Goal: Entertainment & Leisure: Browse casually

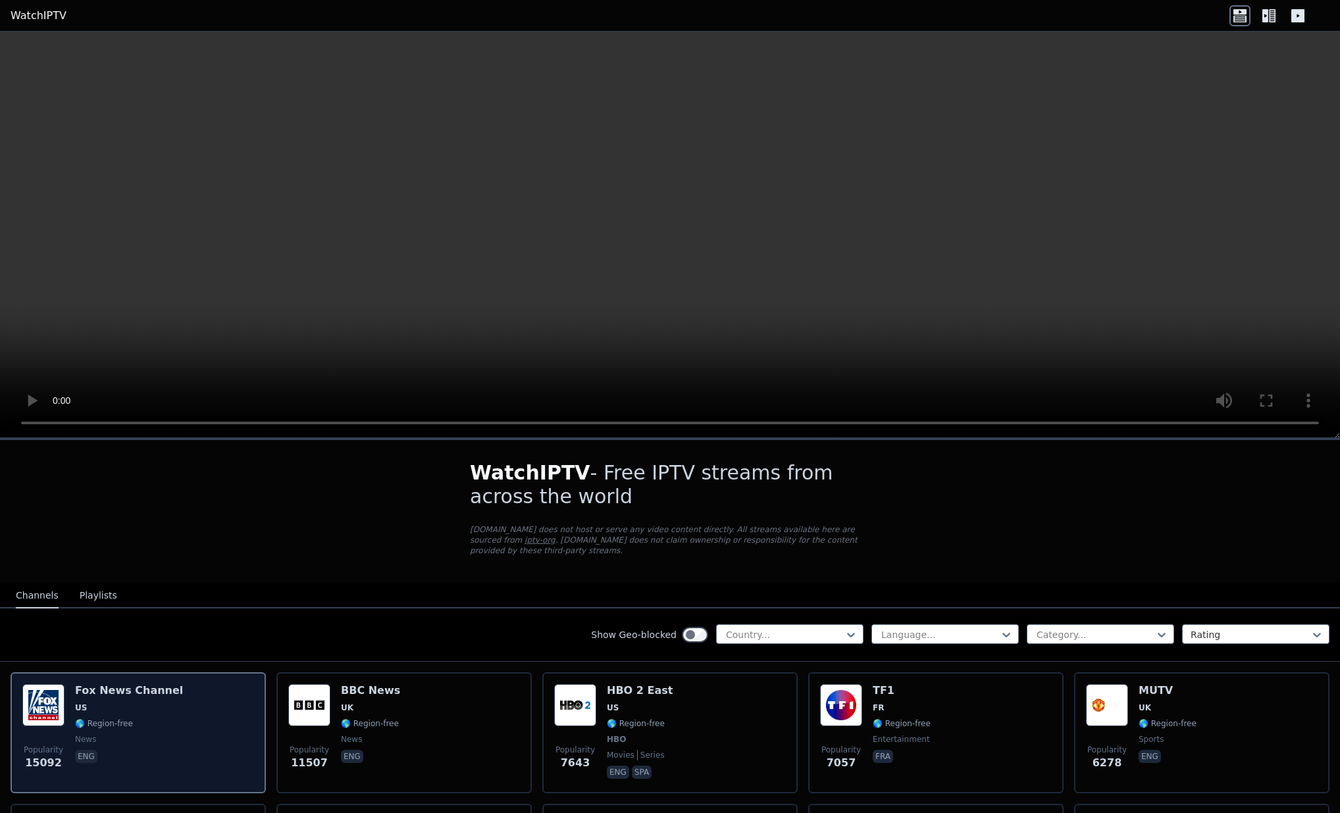
scroll to position [3, 0]
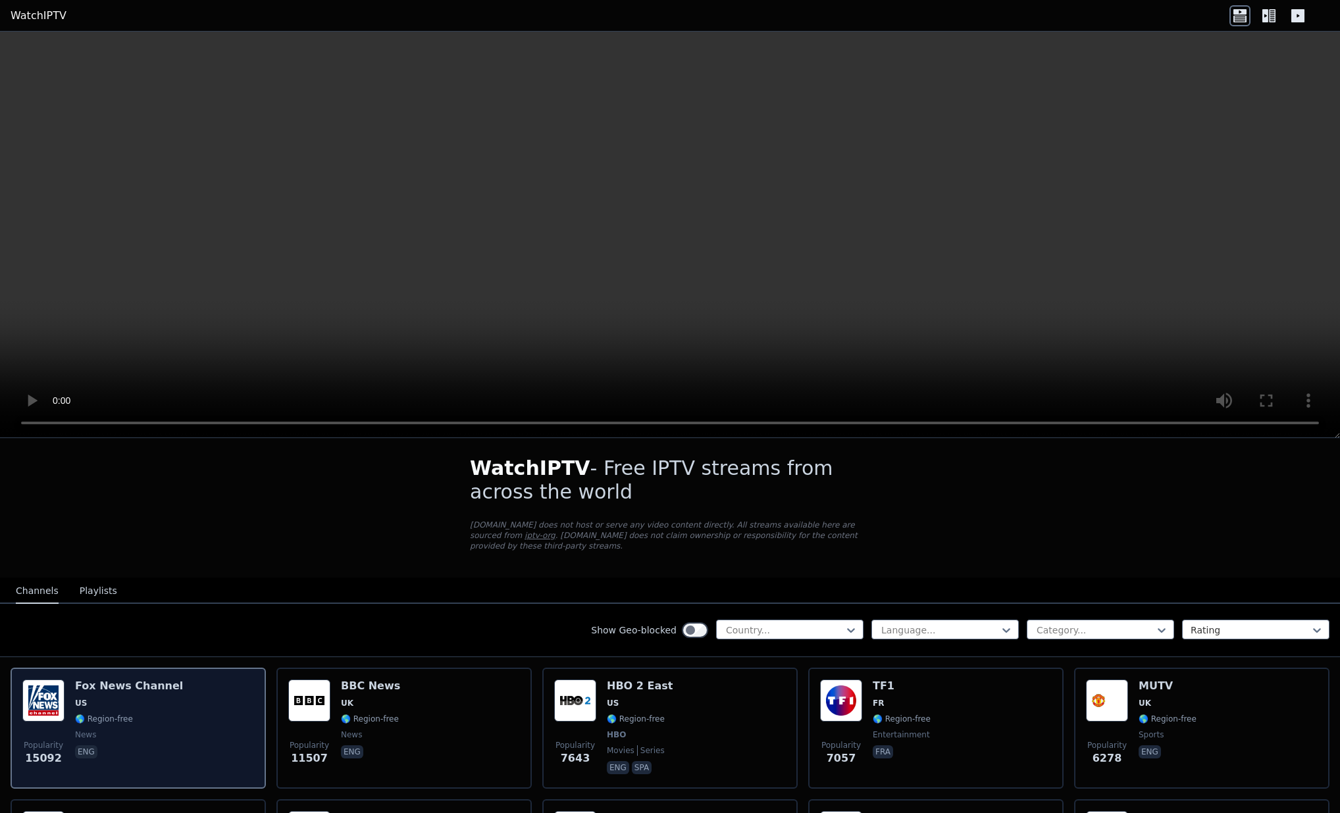
click at [46, 706] on img at bounding box center [43, 701] width 42 height 42
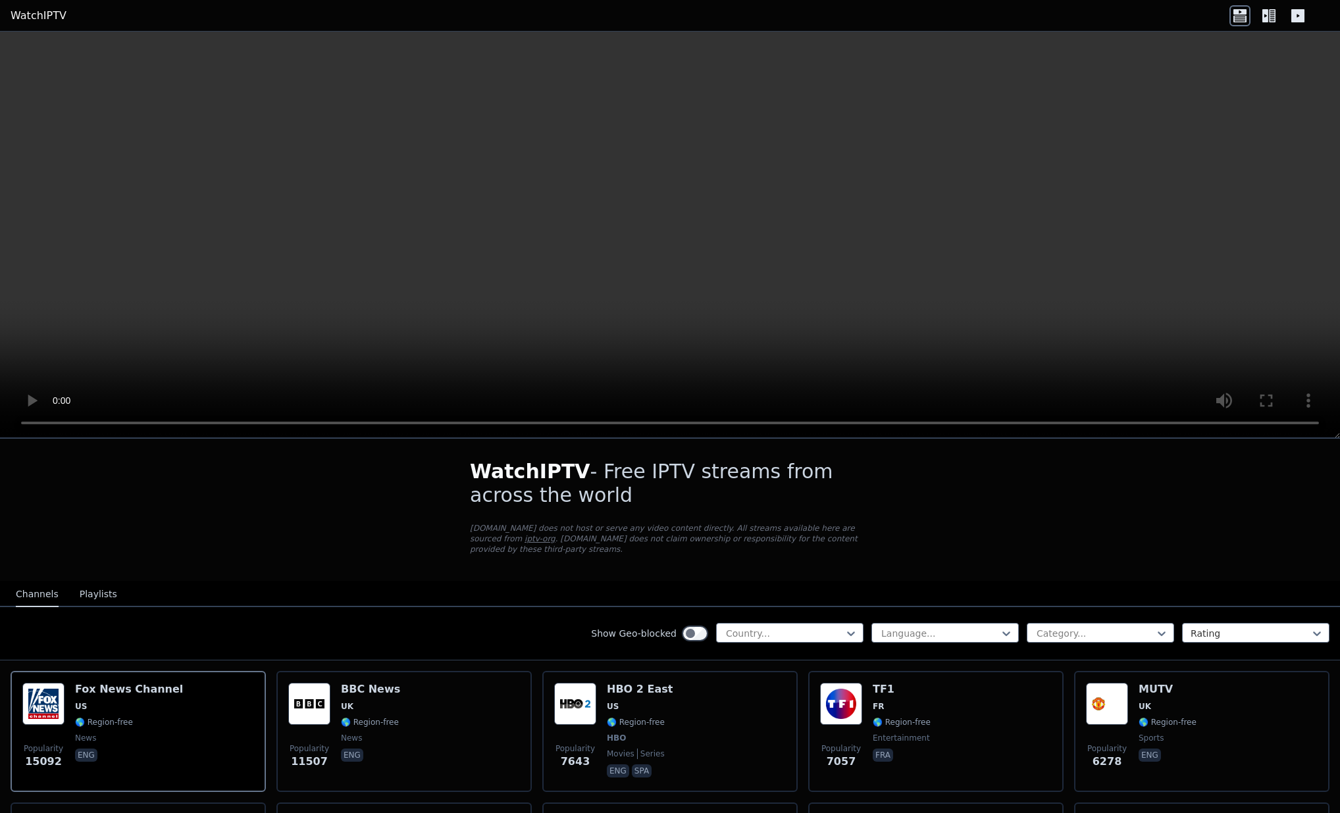
click at [16, 422] on video at bounding box center [670, 235] width 1340 height 407
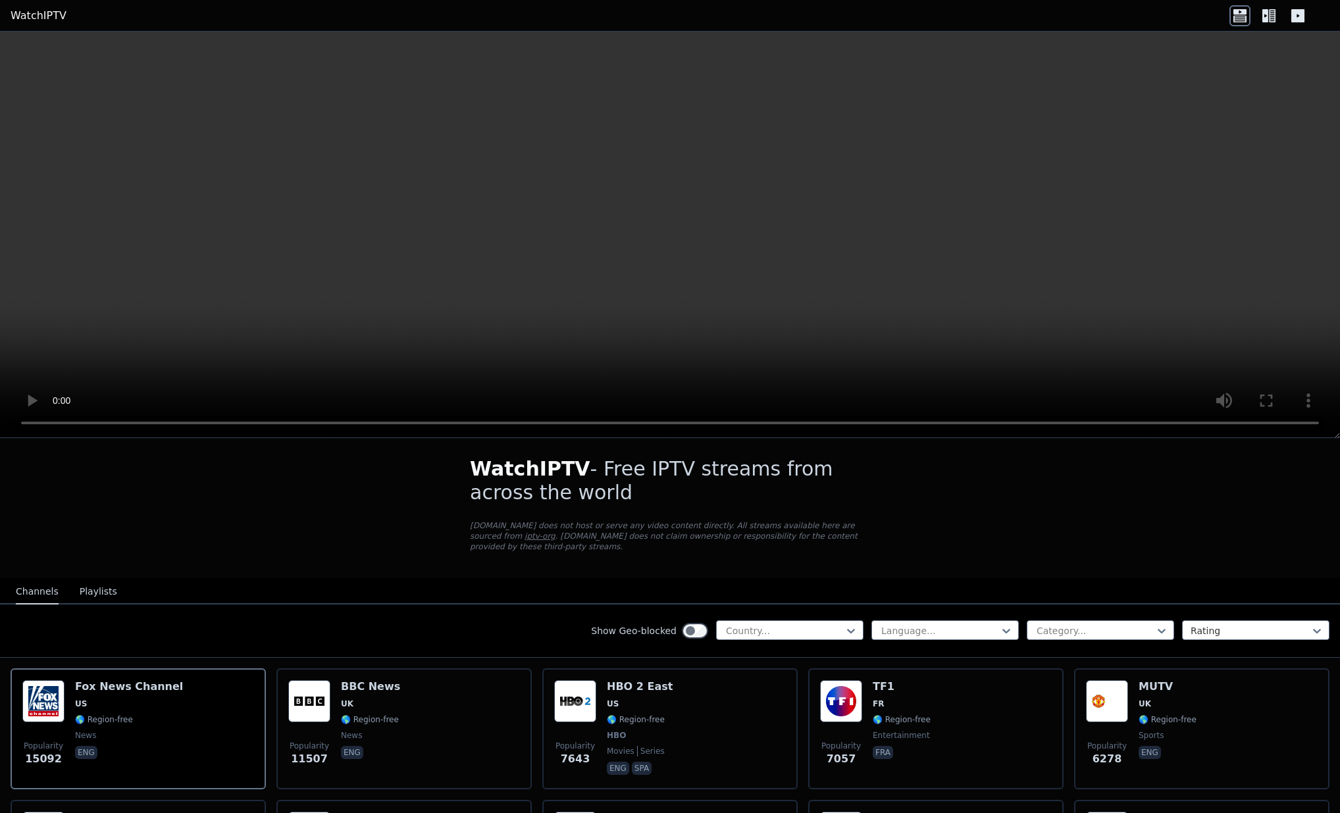
scroll to position [3, 0]
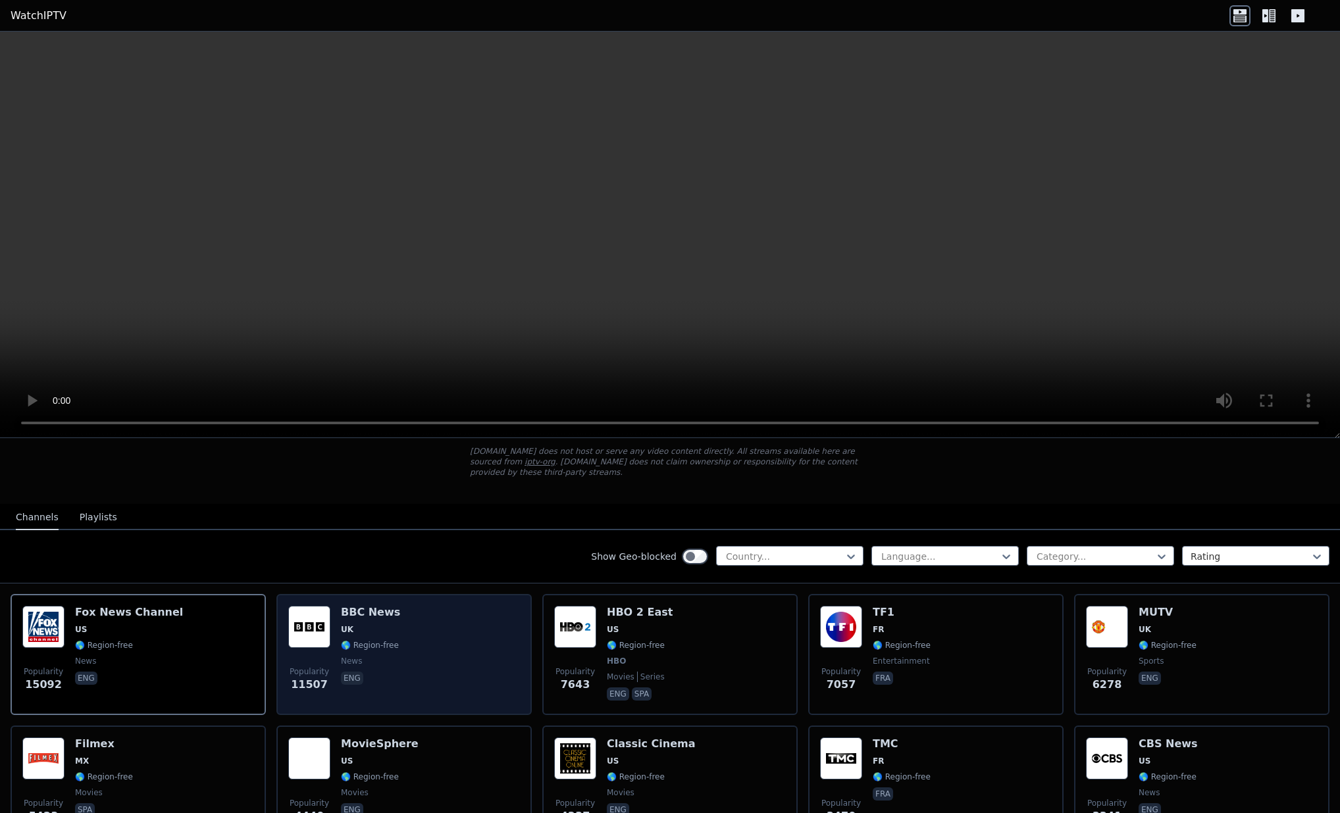
click at [359, 609] on h6 "BBC News" at bounding box center [370, 612] width 59 height 13
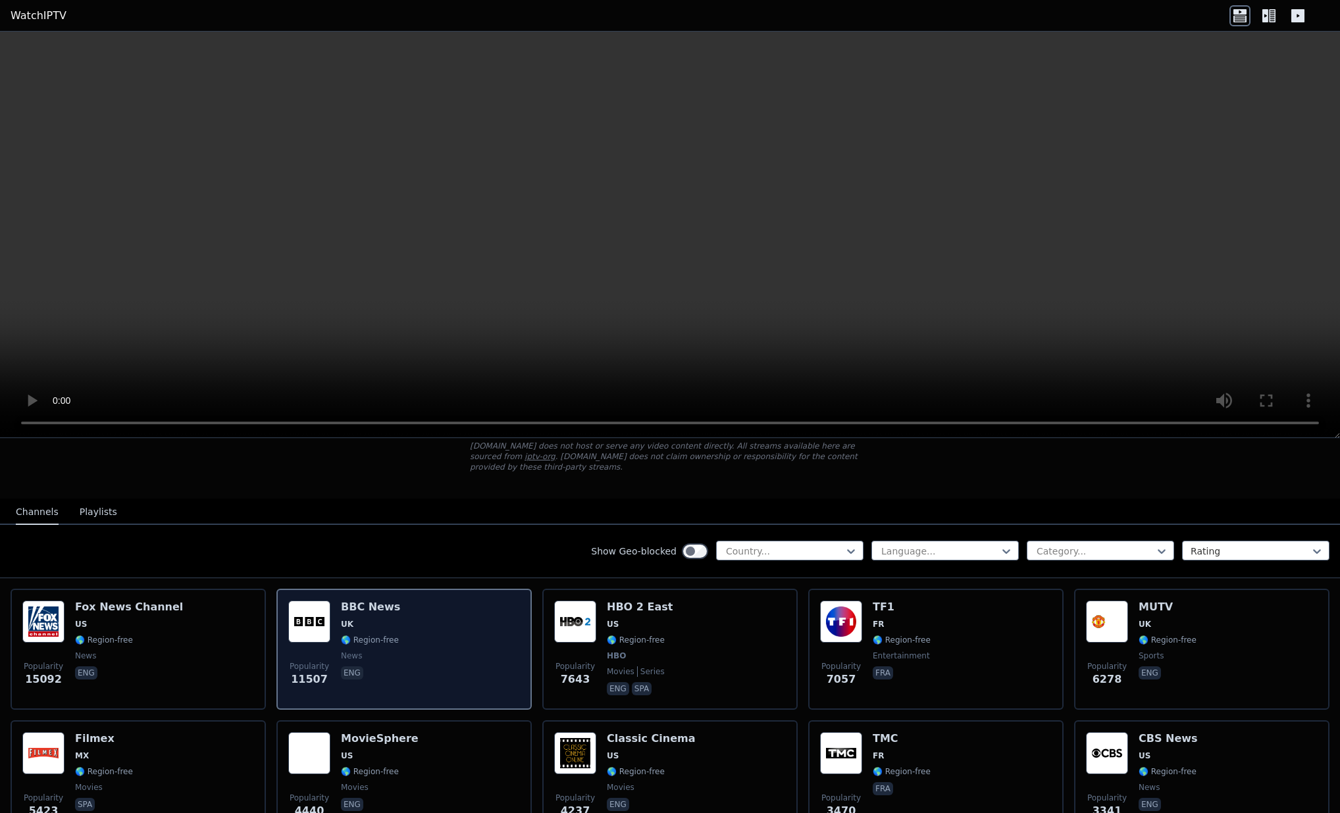
scroll to position [87, 0]
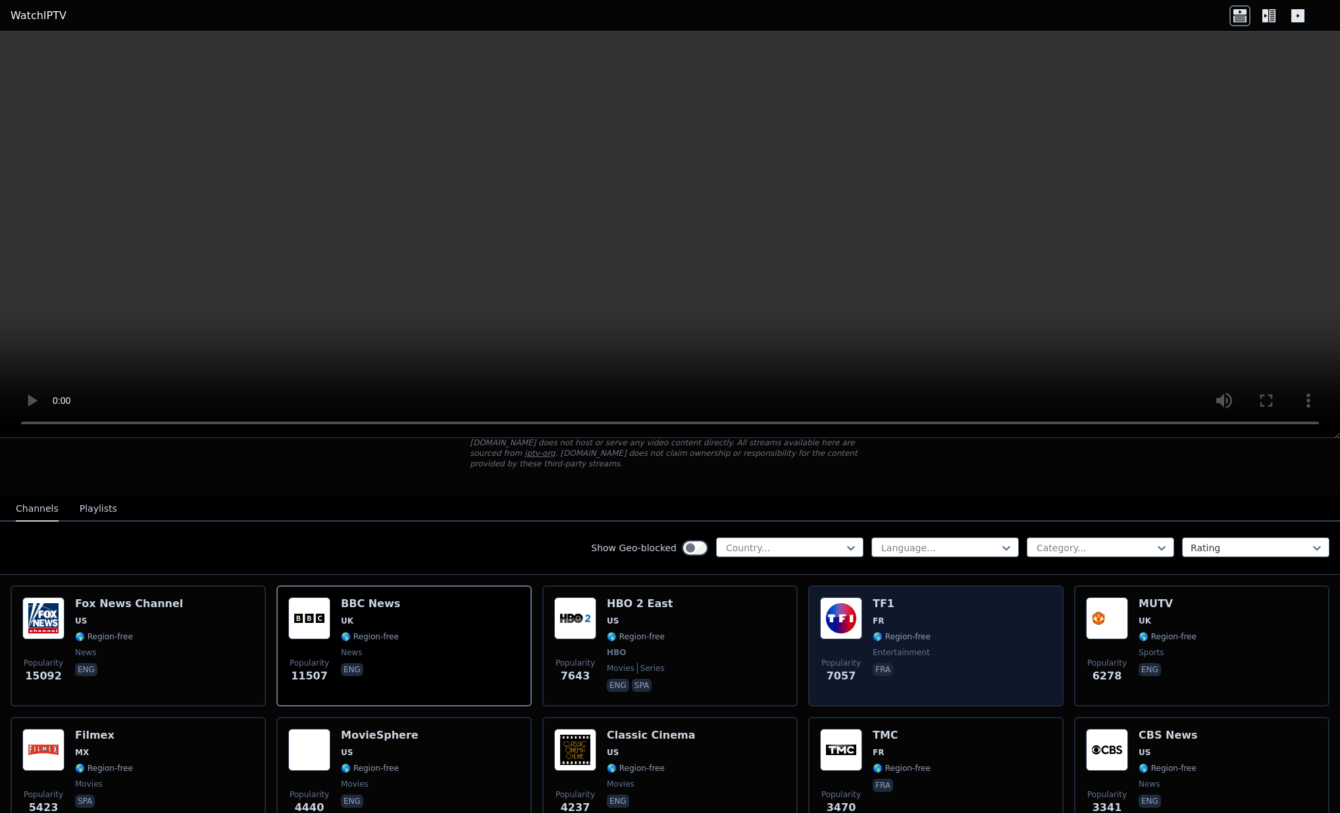
click at [846, 613] on img at bounding box center [841, 618] width 42 height 42
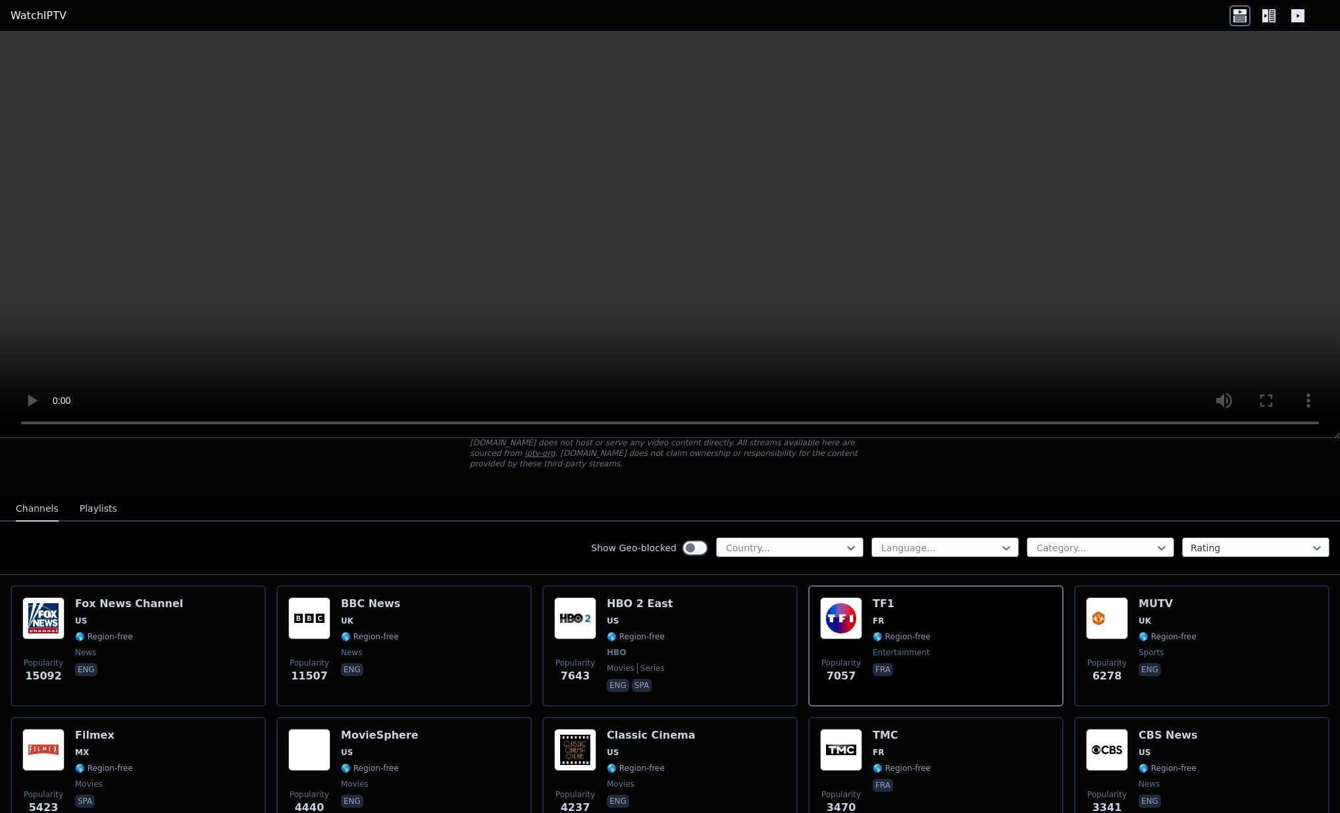
click at [672, 234] on video at bounding box center [670, 235] width 1340 height 407
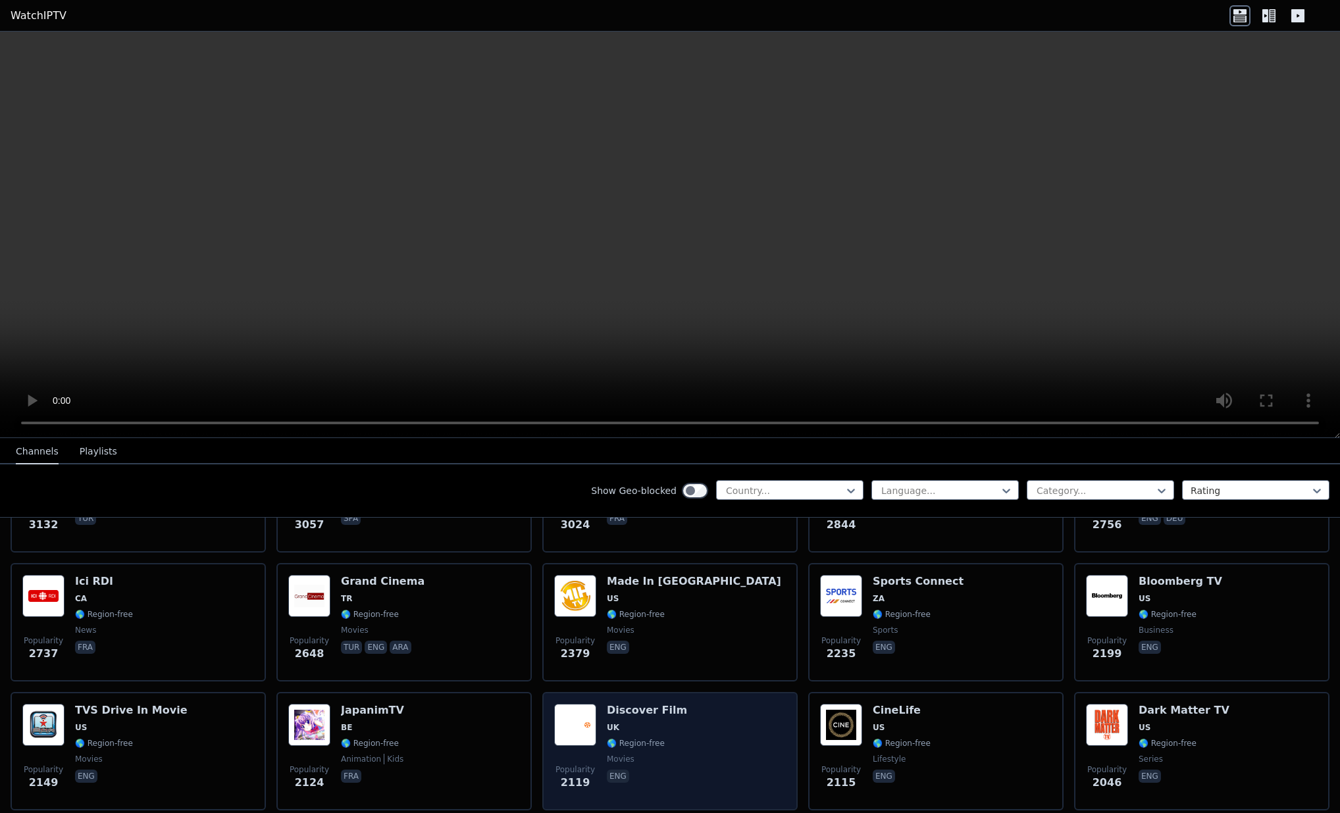
scroll to position [499, 0]
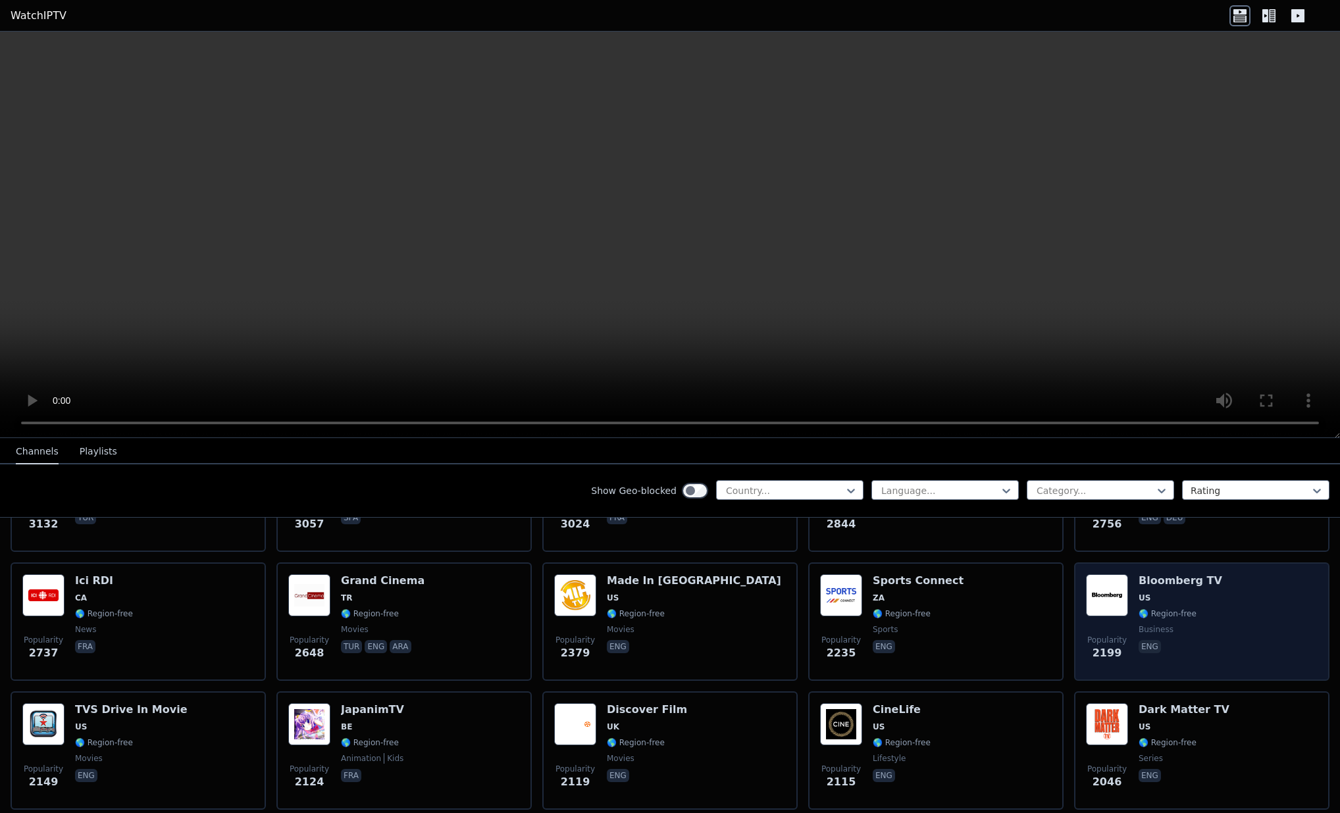
click at [1116, 598] on img at bounding box center [1107, 595] width 42 height 42
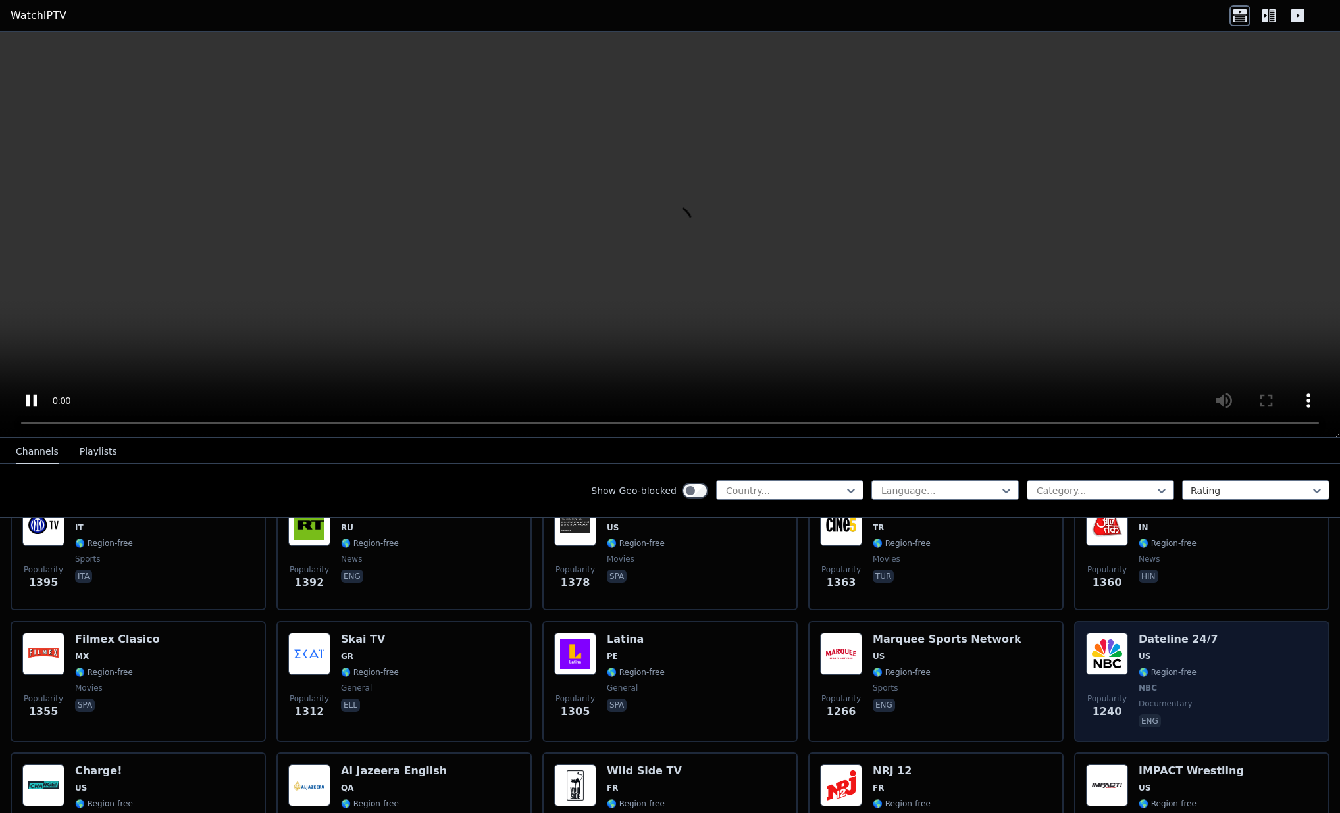
scroll to position [1217, 0]
click at [1118, 645] on img at bounding box center [1107, 655] width 42 height 42
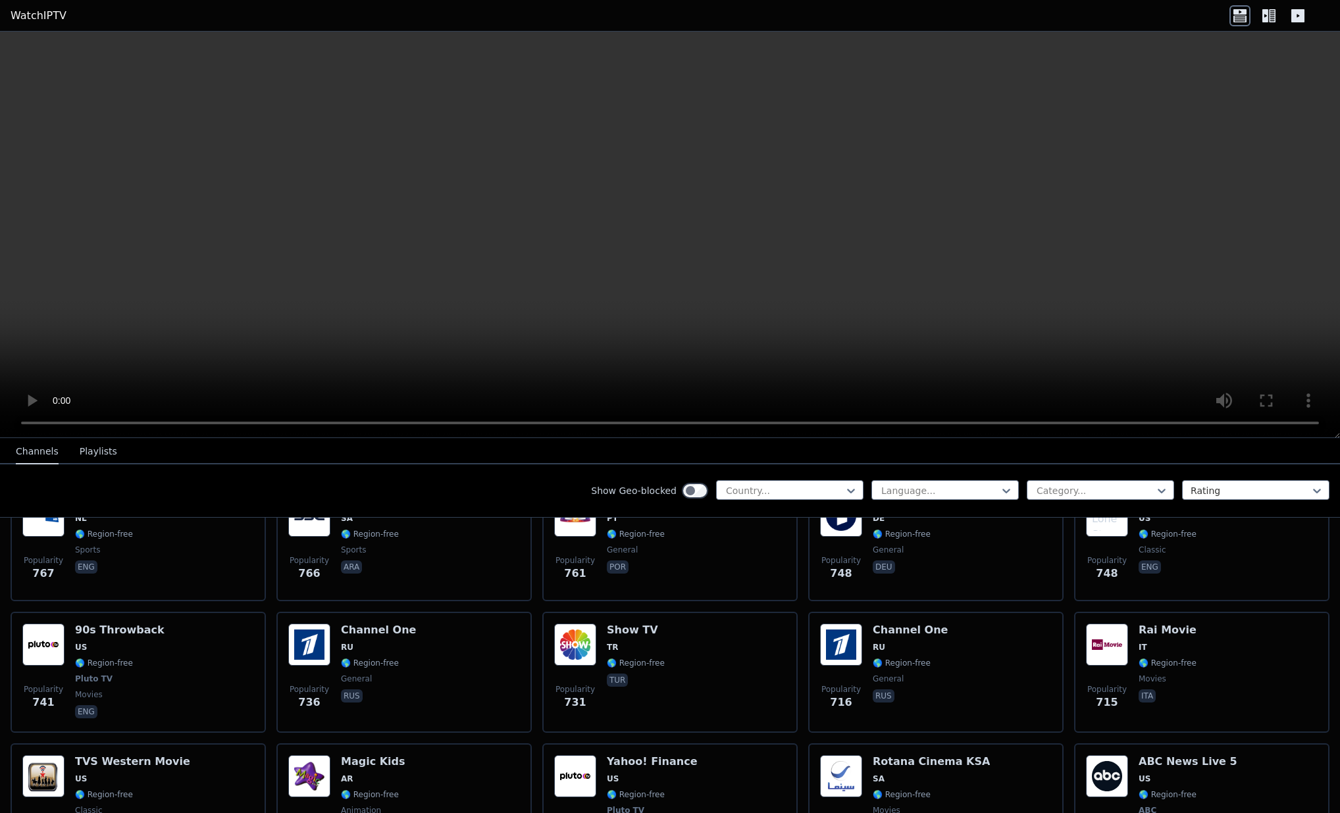
scroll to position [0, 0]
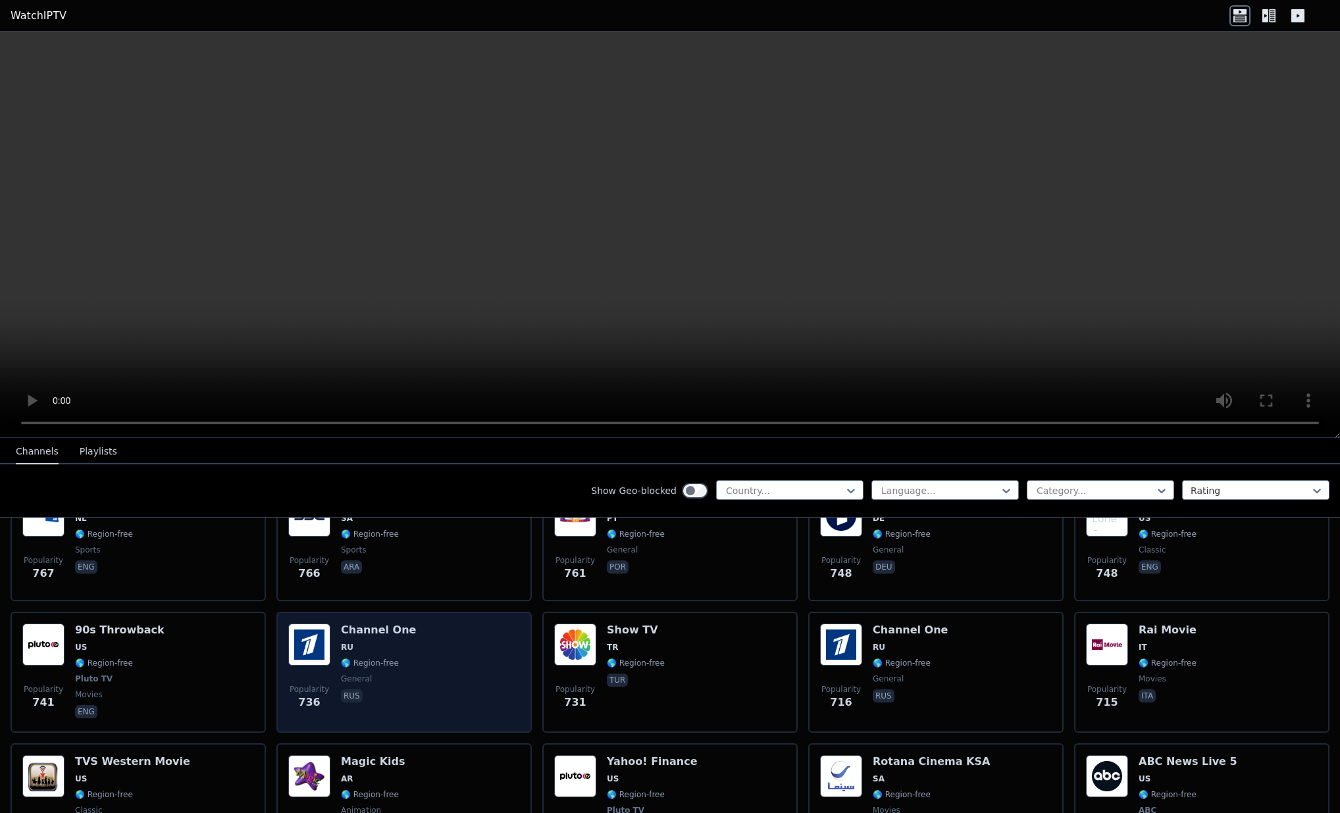
click at [301, 640] on img at bounding box center [309, 645] width 42 height 42
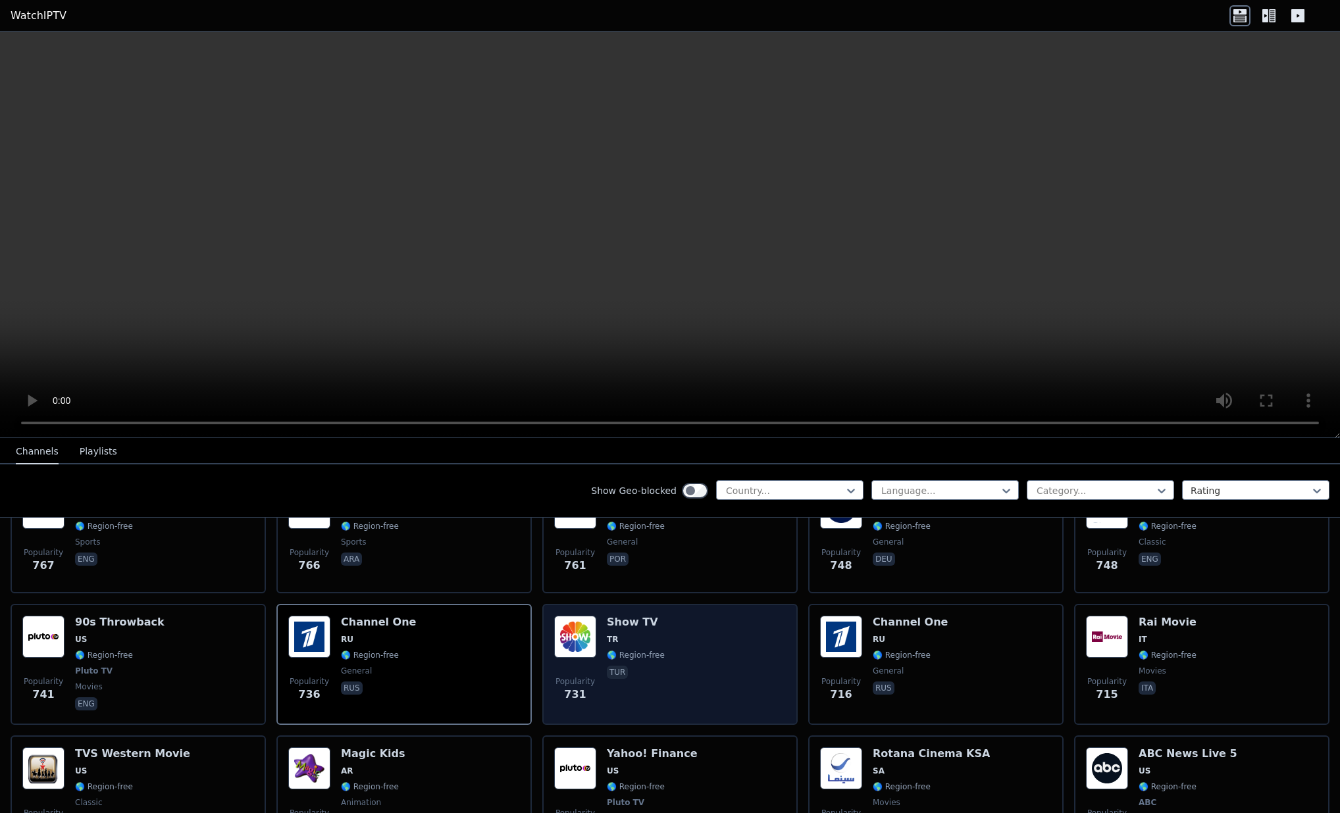
scroll to position [2801, 0]
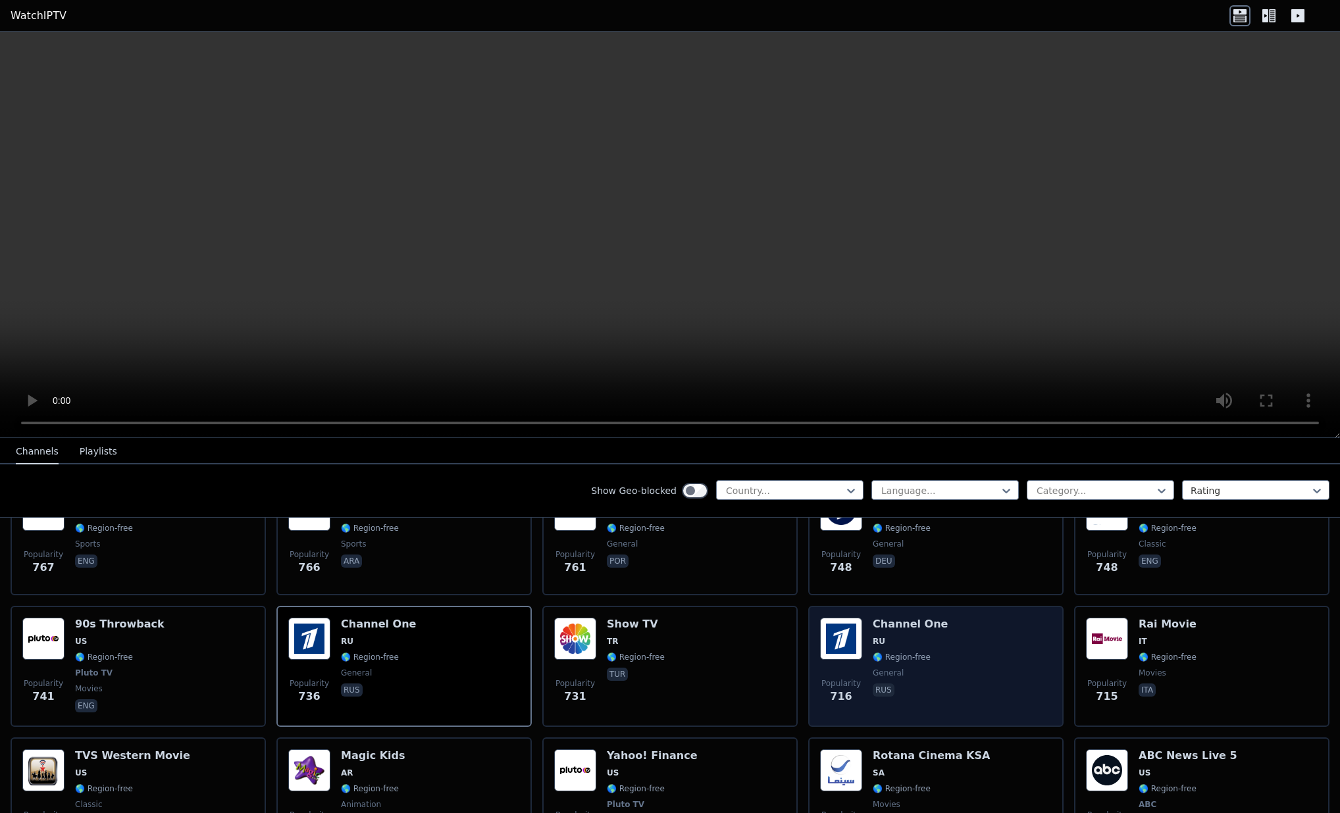
click at [851, 628] on img at bounding box center [841, 639] width 42 height 42
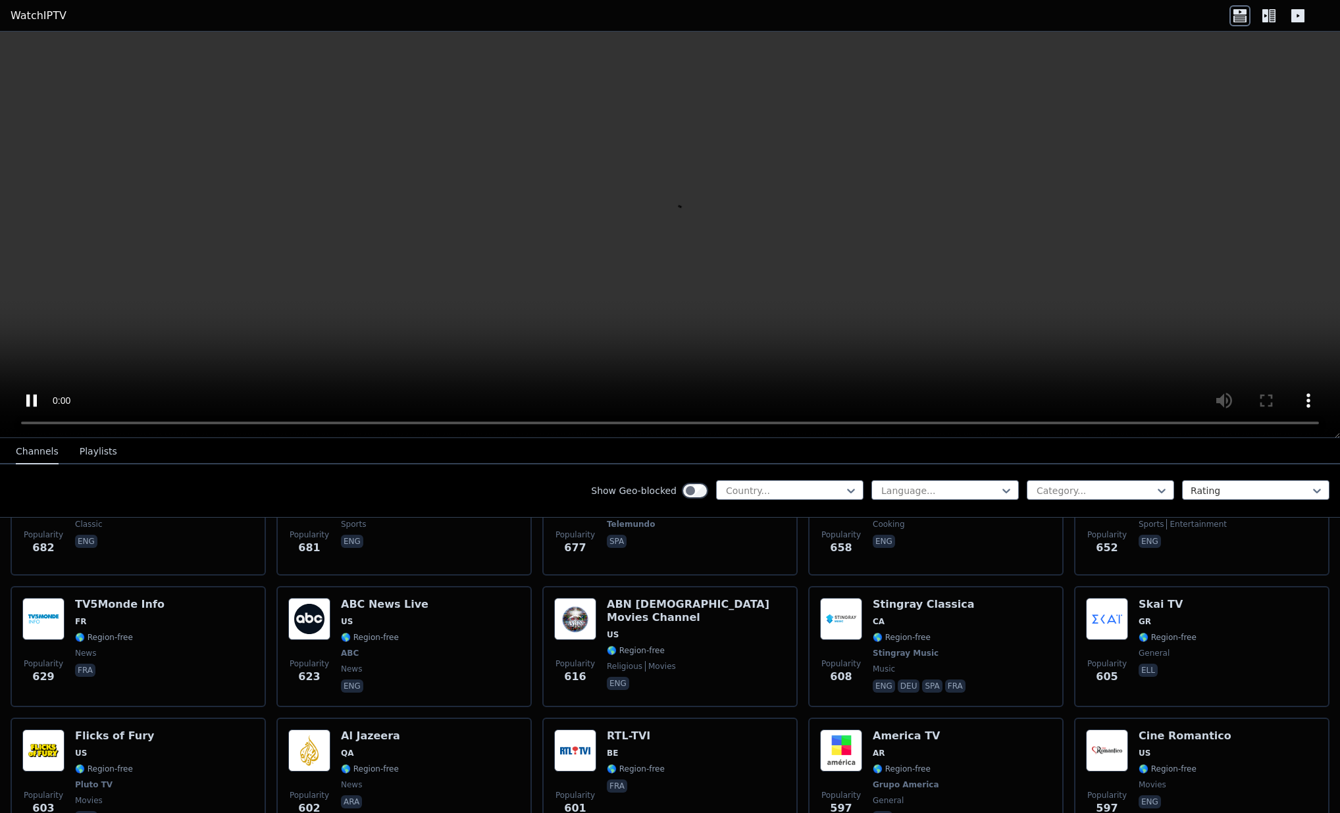
scroll to position [3214, 0]
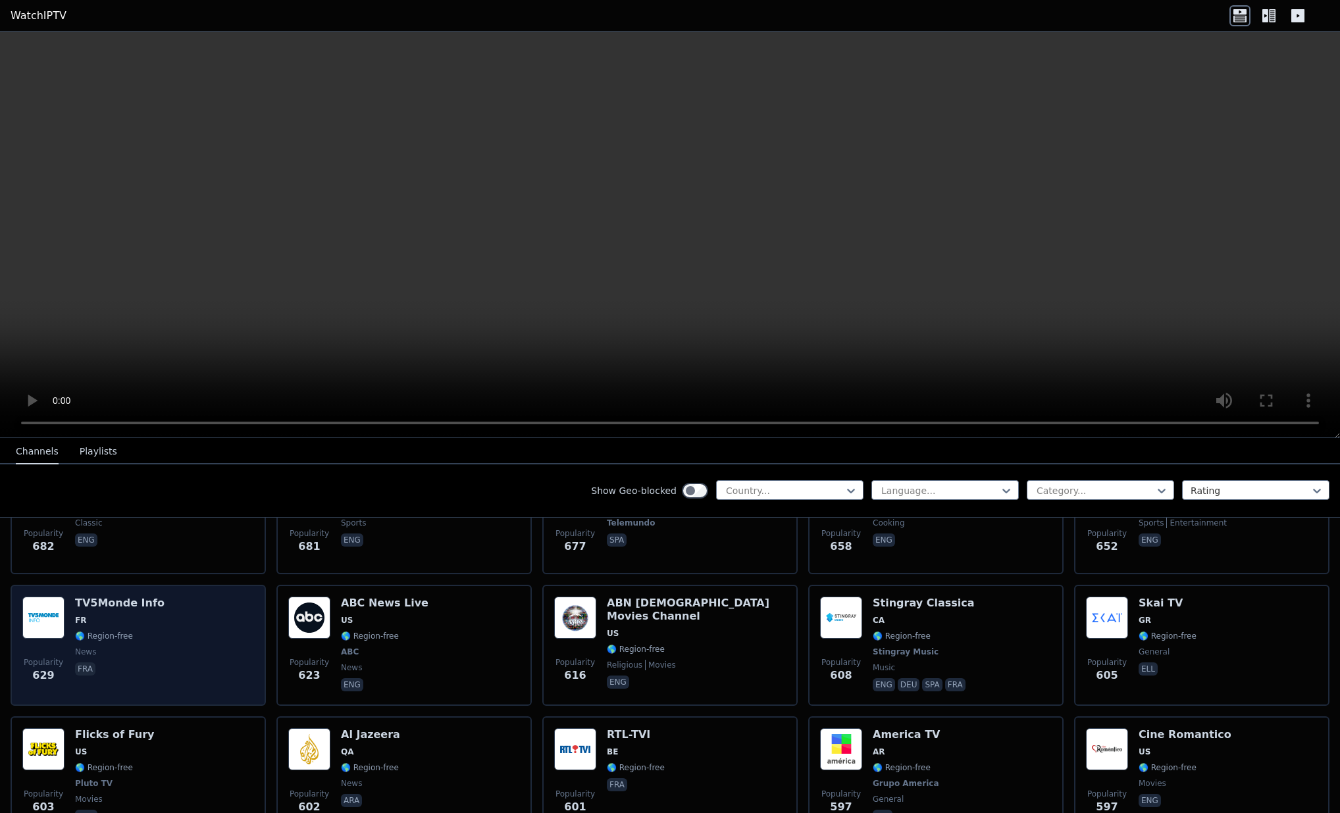
click at [63, 617] on img at bounding box center [43, 618] width 42 height 42
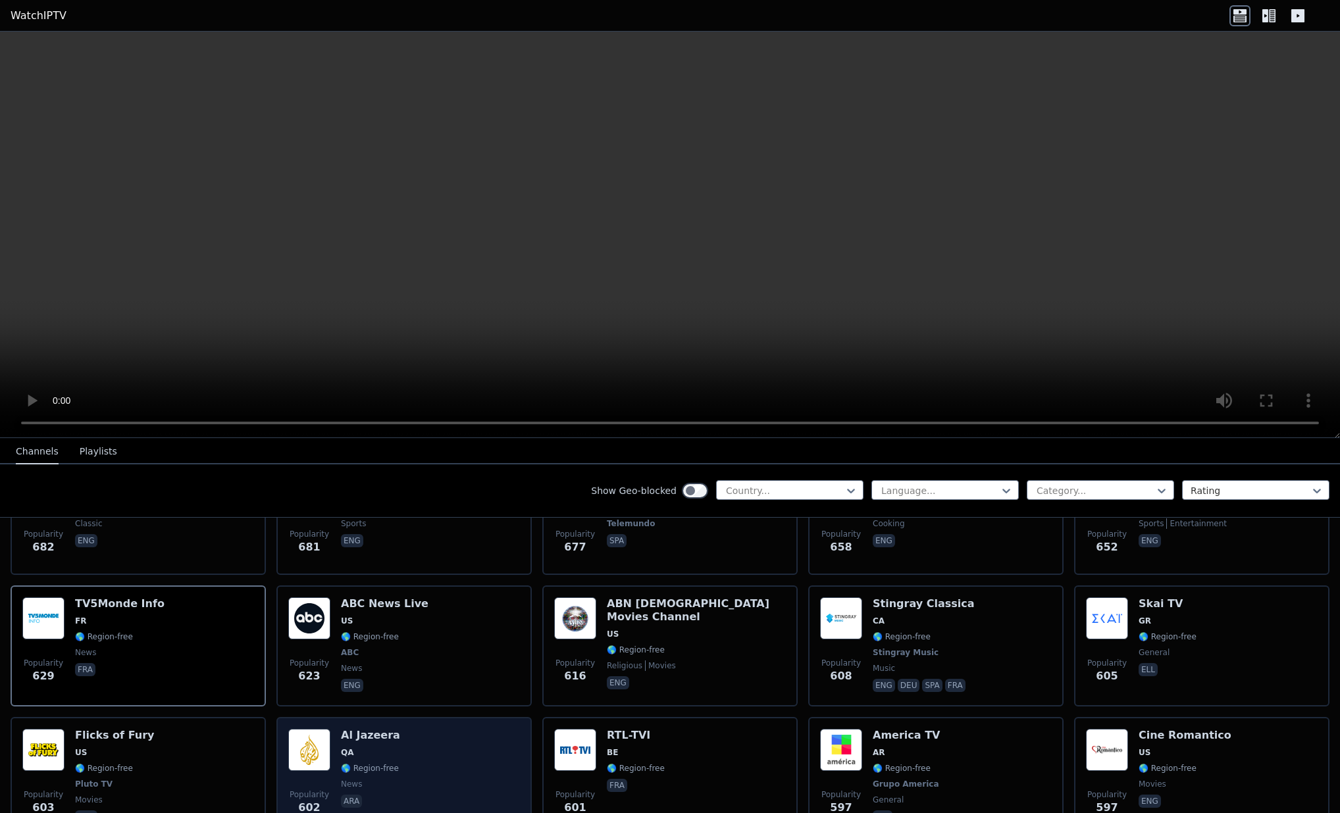
scroll to position [3215, 0]
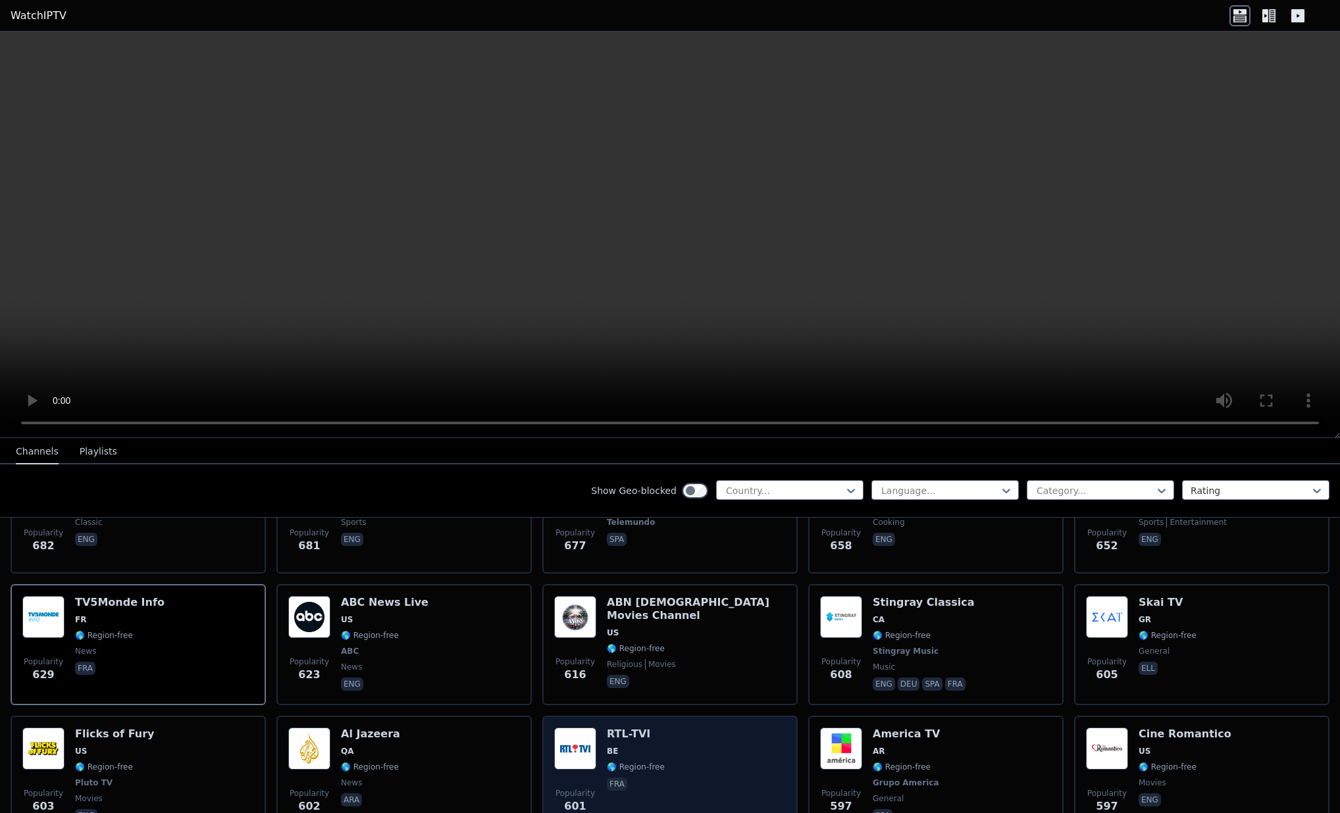
click at [613, 745] on div "RTL-TVI BE 🌎 Region-free fra" at bounding box center [636, 776] width 58 height 97
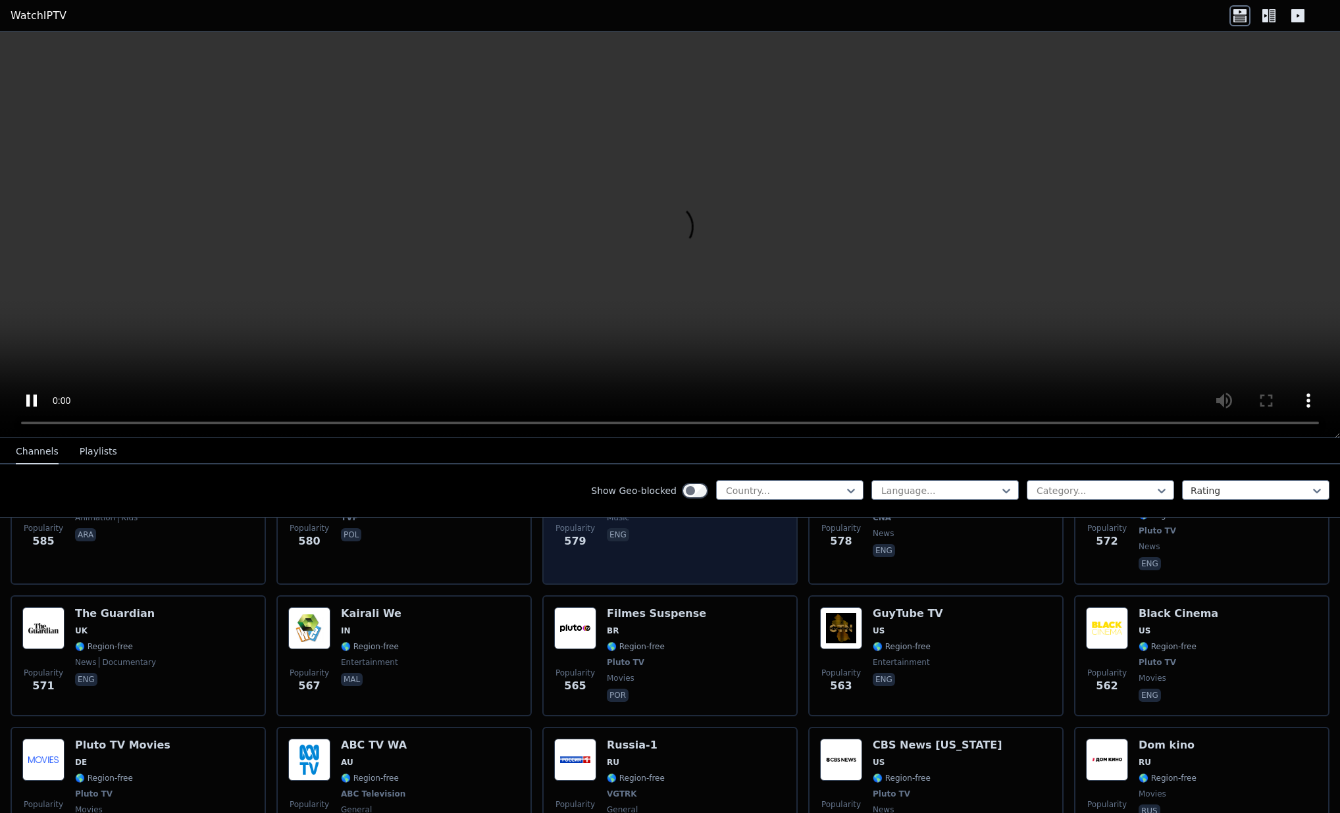
scroll to position [3757, 0]
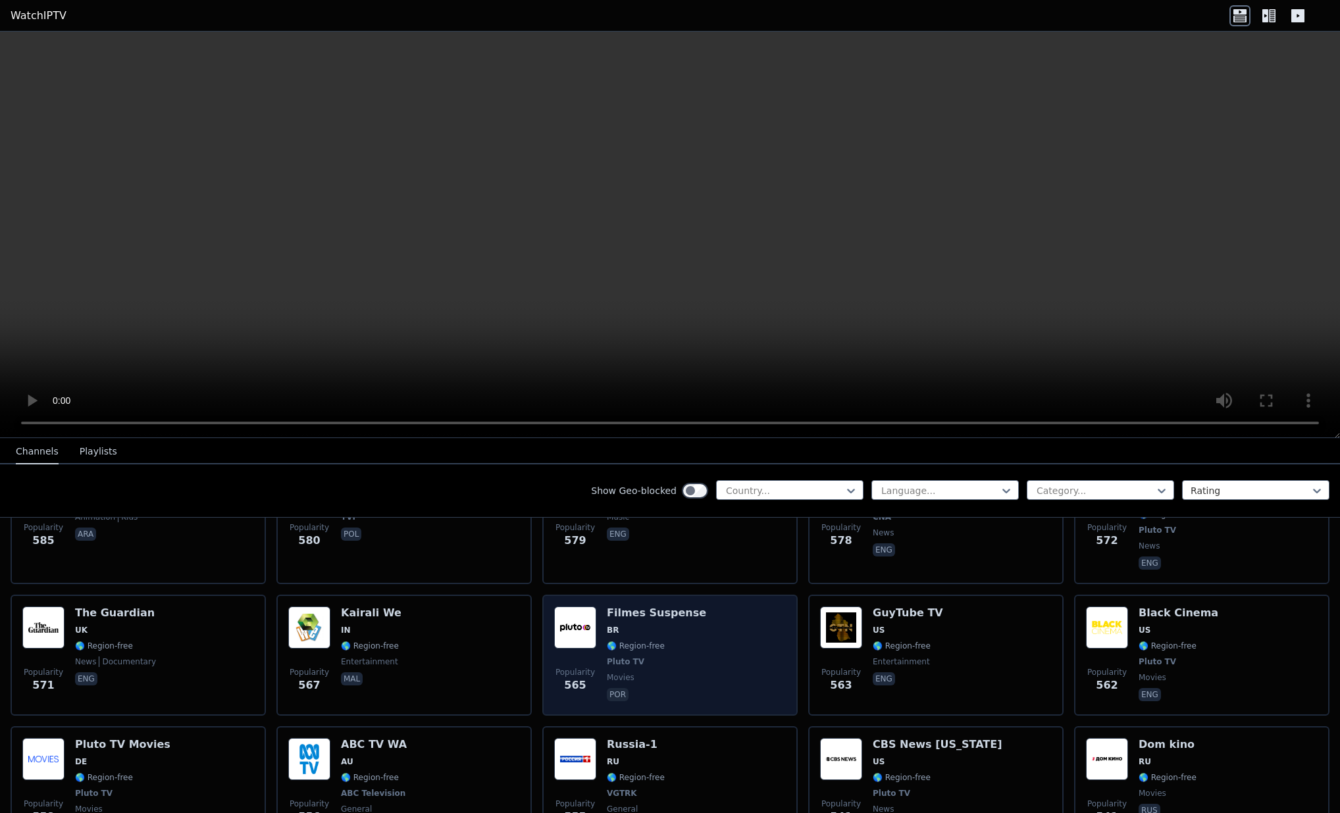
click at [579, 607] on img at bounding box center [575, 628] width 42 height 42
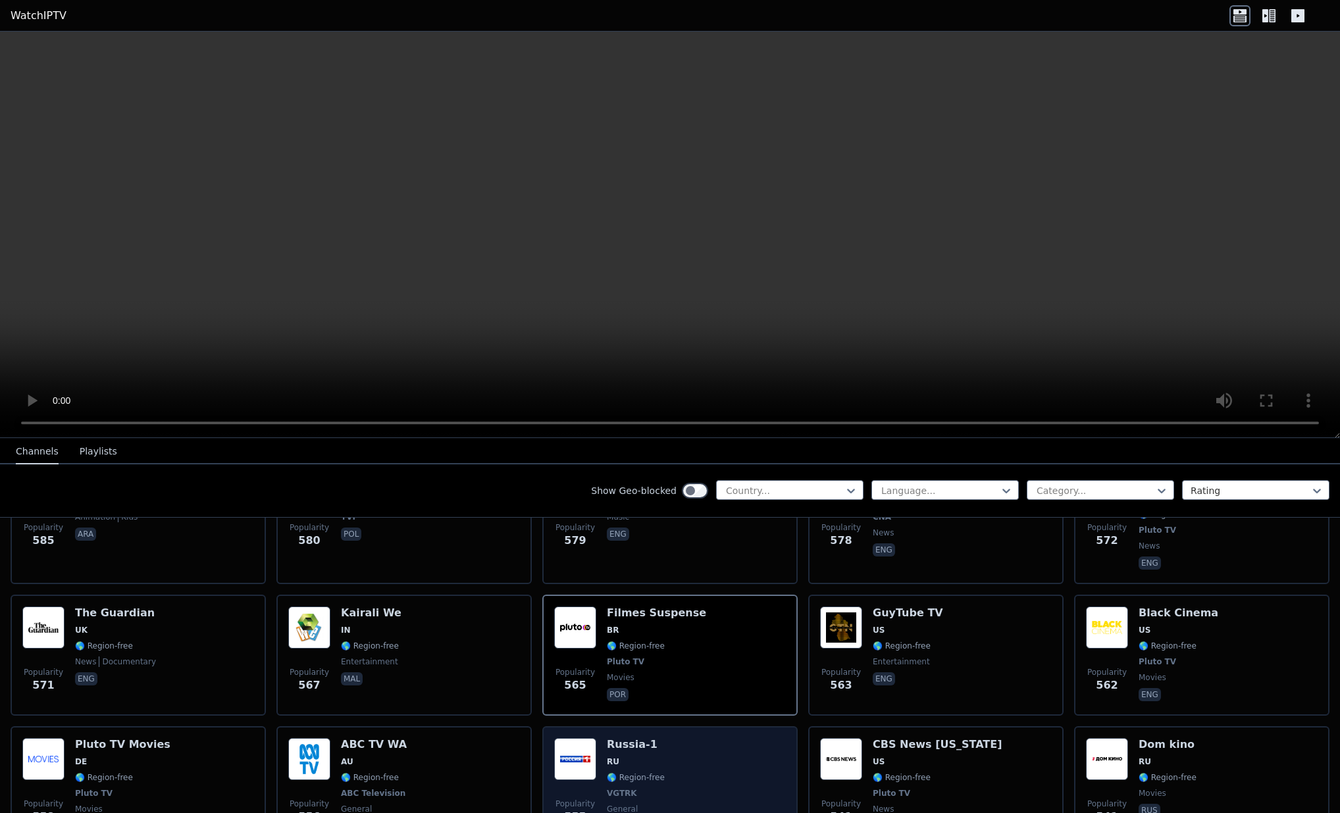
click at [609, 738] on h6 "Russia-1" at bounding box center [636, 744] width 58 height 13
click at [572, 738] on img at bounding box center [575, 759] width 42 height 42
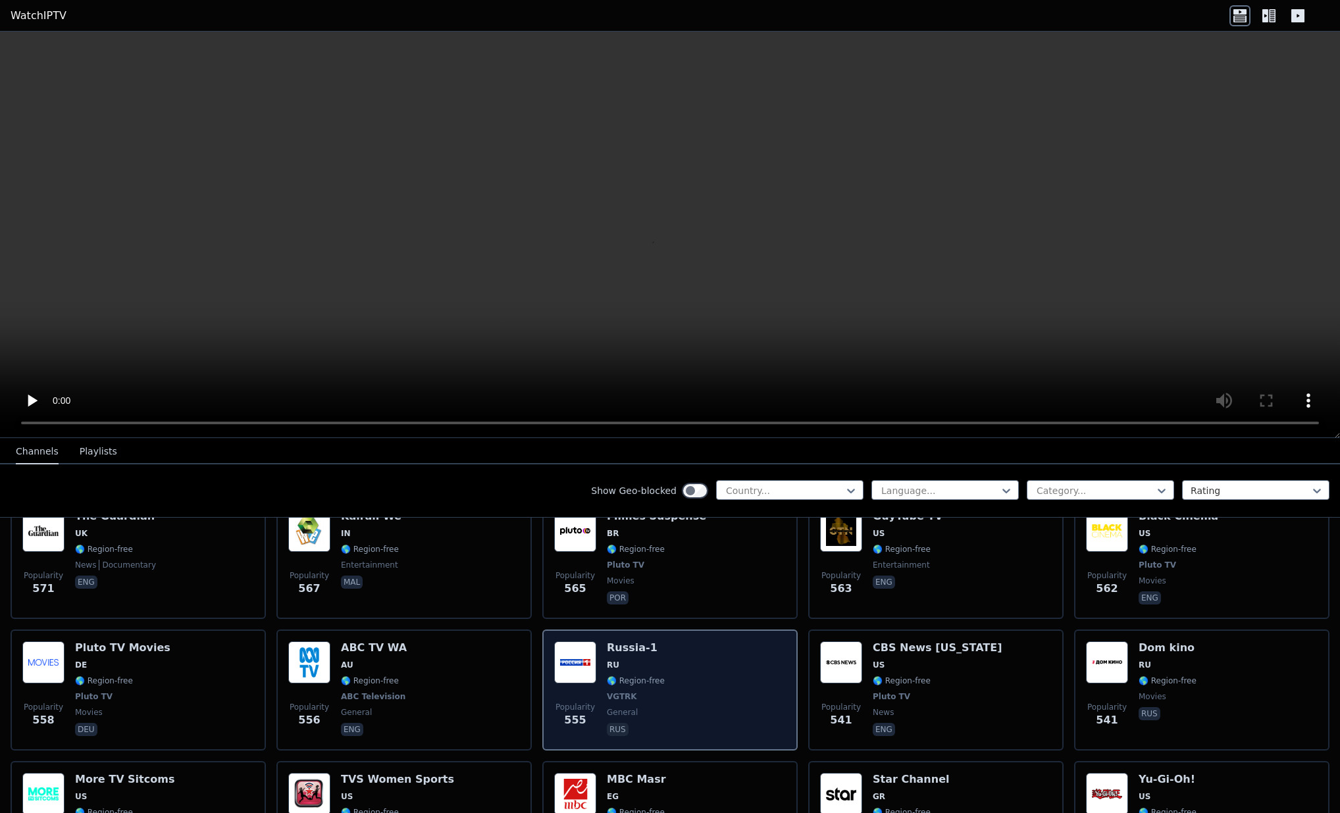
scroll to position [3855, 0]
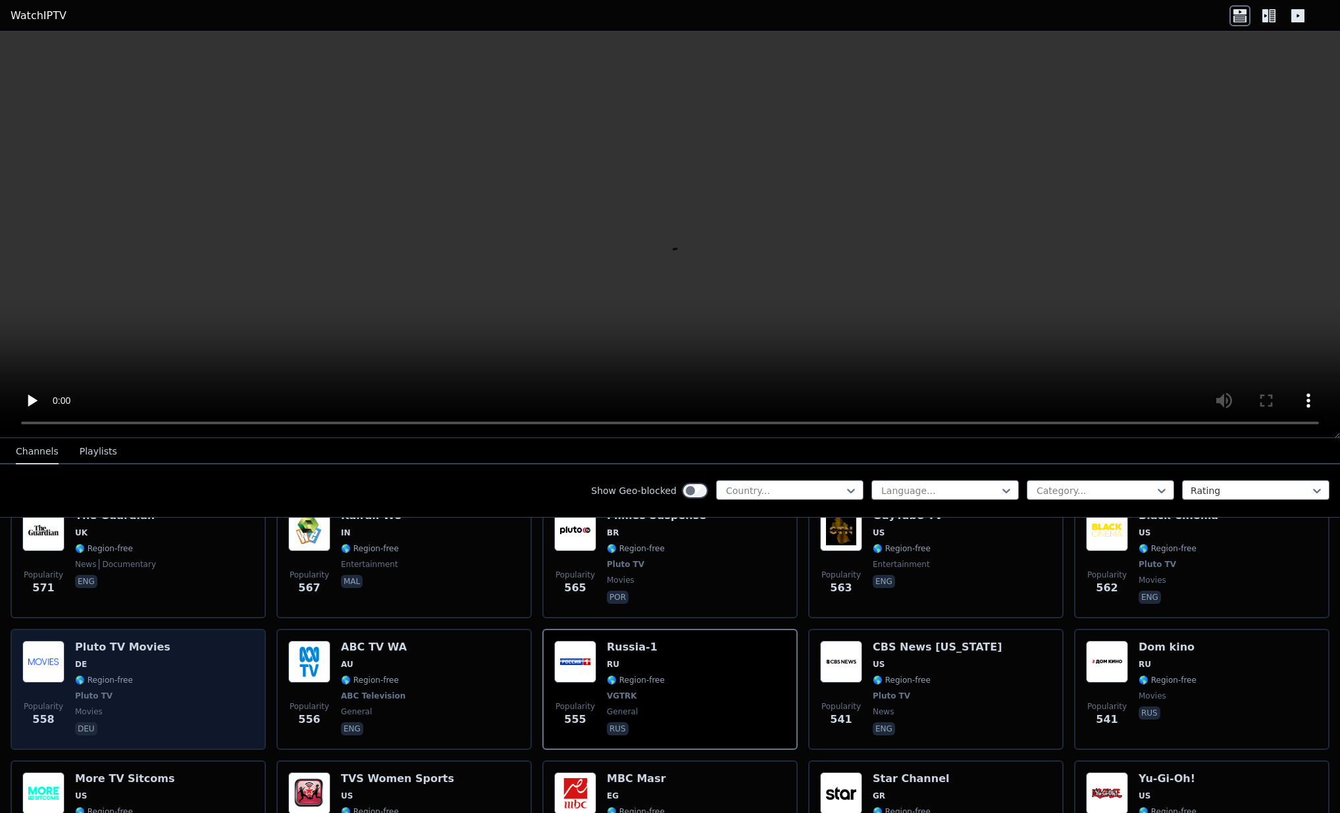
click at [95, 641] on h6 "Pluto TV Movies" at bounding box center [122, 647] width 95 height 13
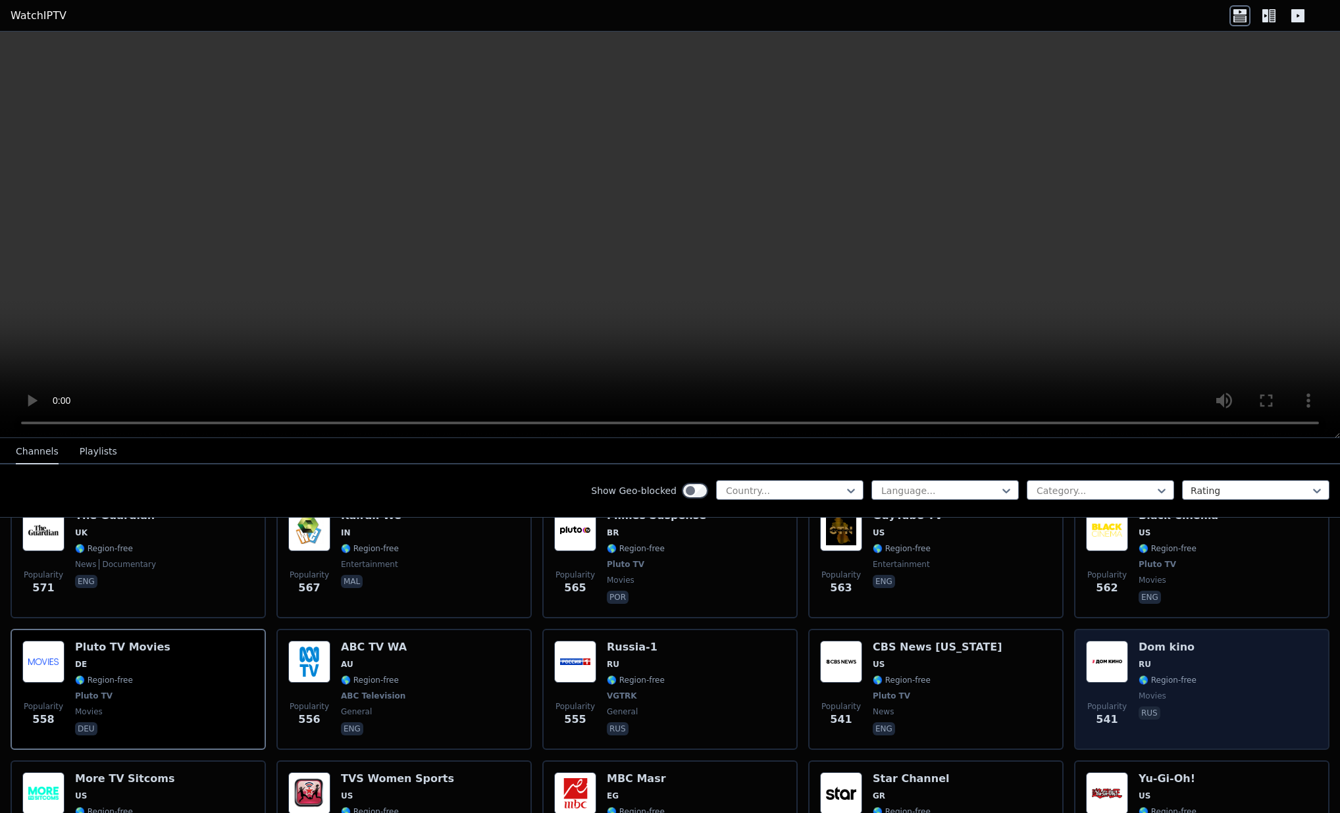
click at [1095, 641] on img at bounding box center [1107, 662] width 42 height 42
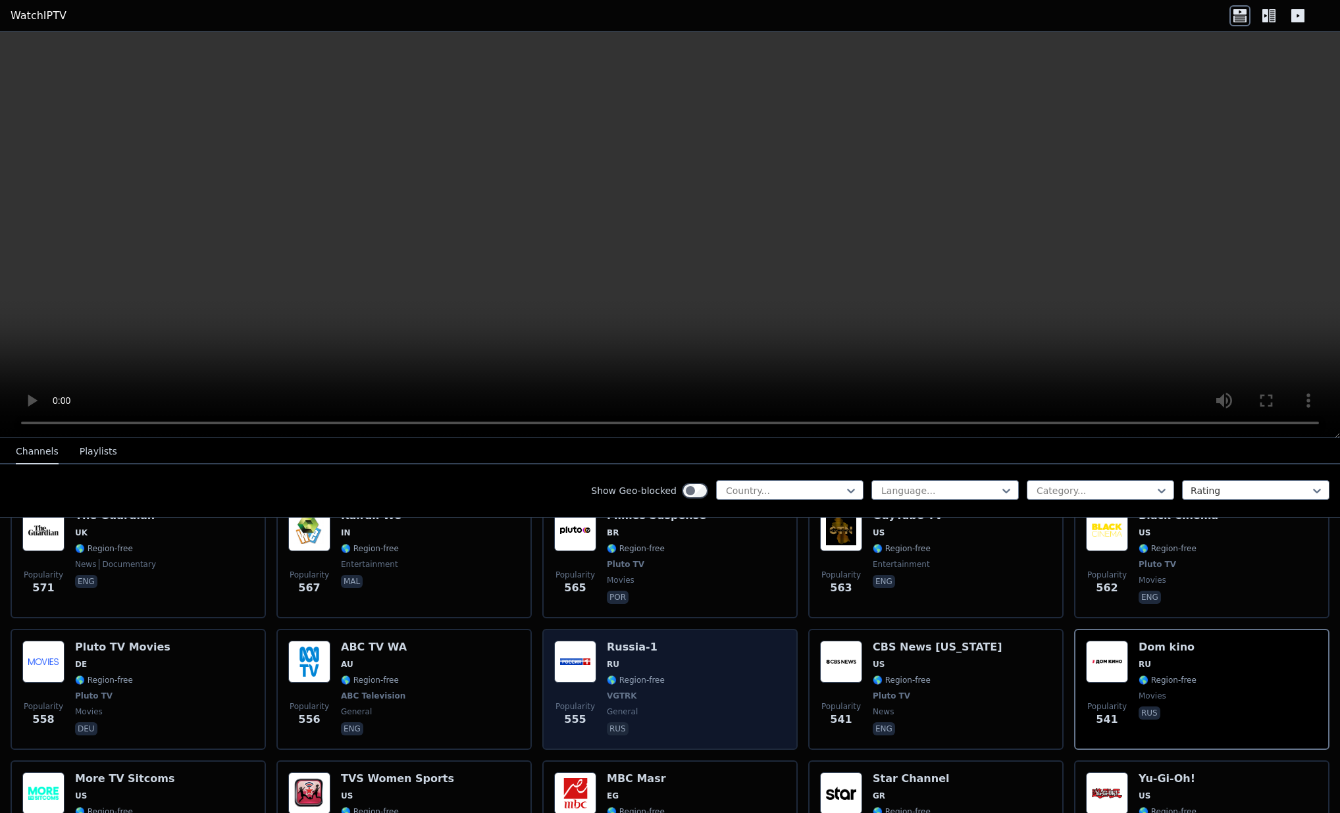
click at [615, 641] on h6 "Russia-1" at bounding box center [636, 647] width 58 height 13
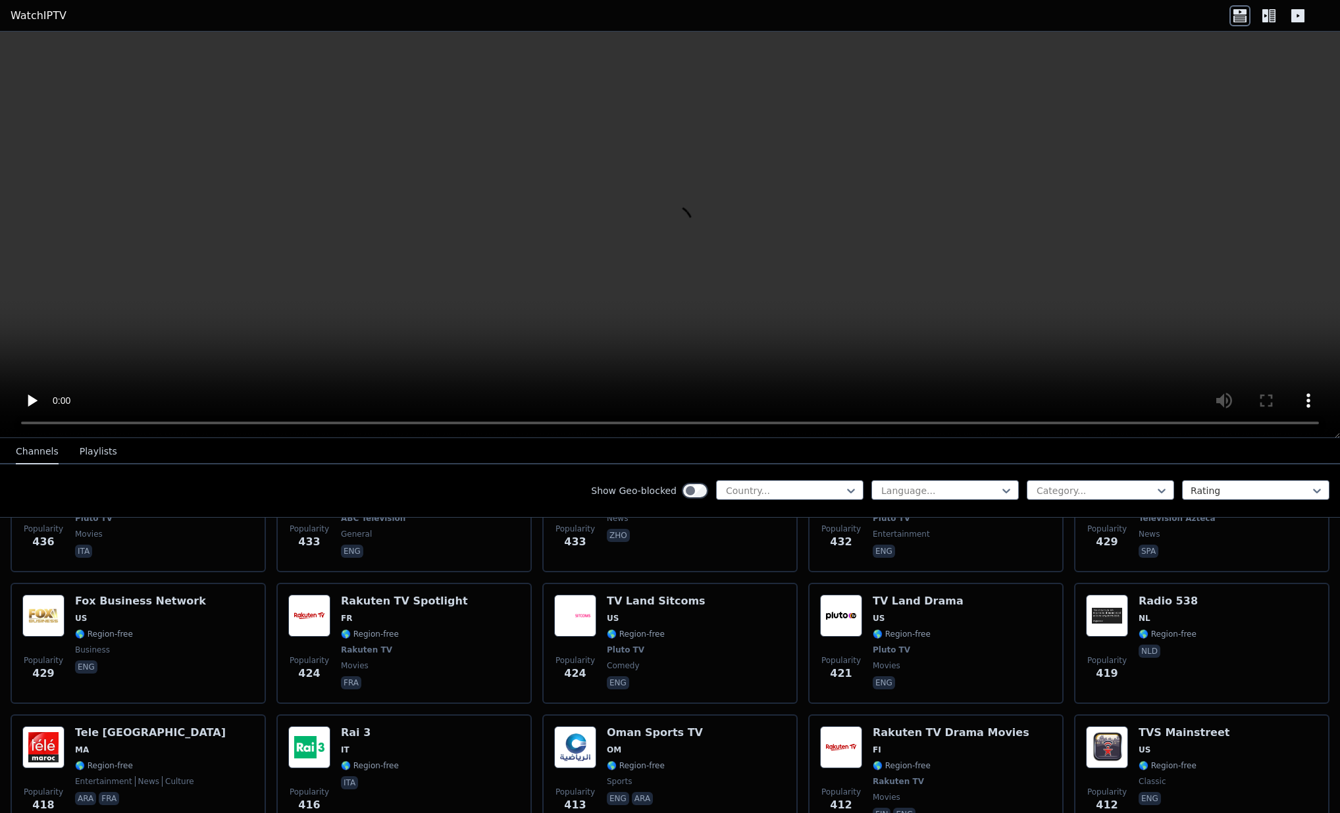
scroll to position [5236, 0]
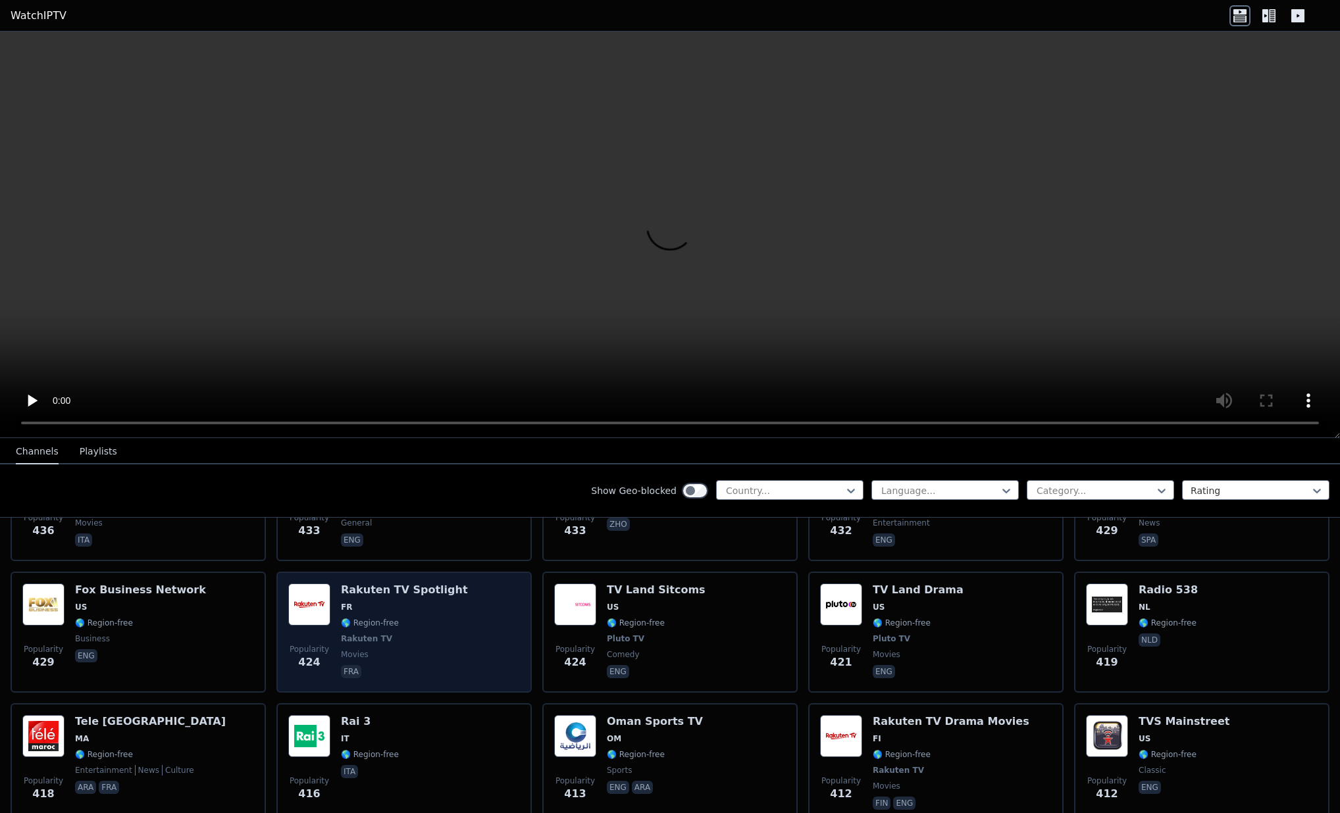
click at [314, 584] on img at bounding box center [309, 605] width 42 height 42
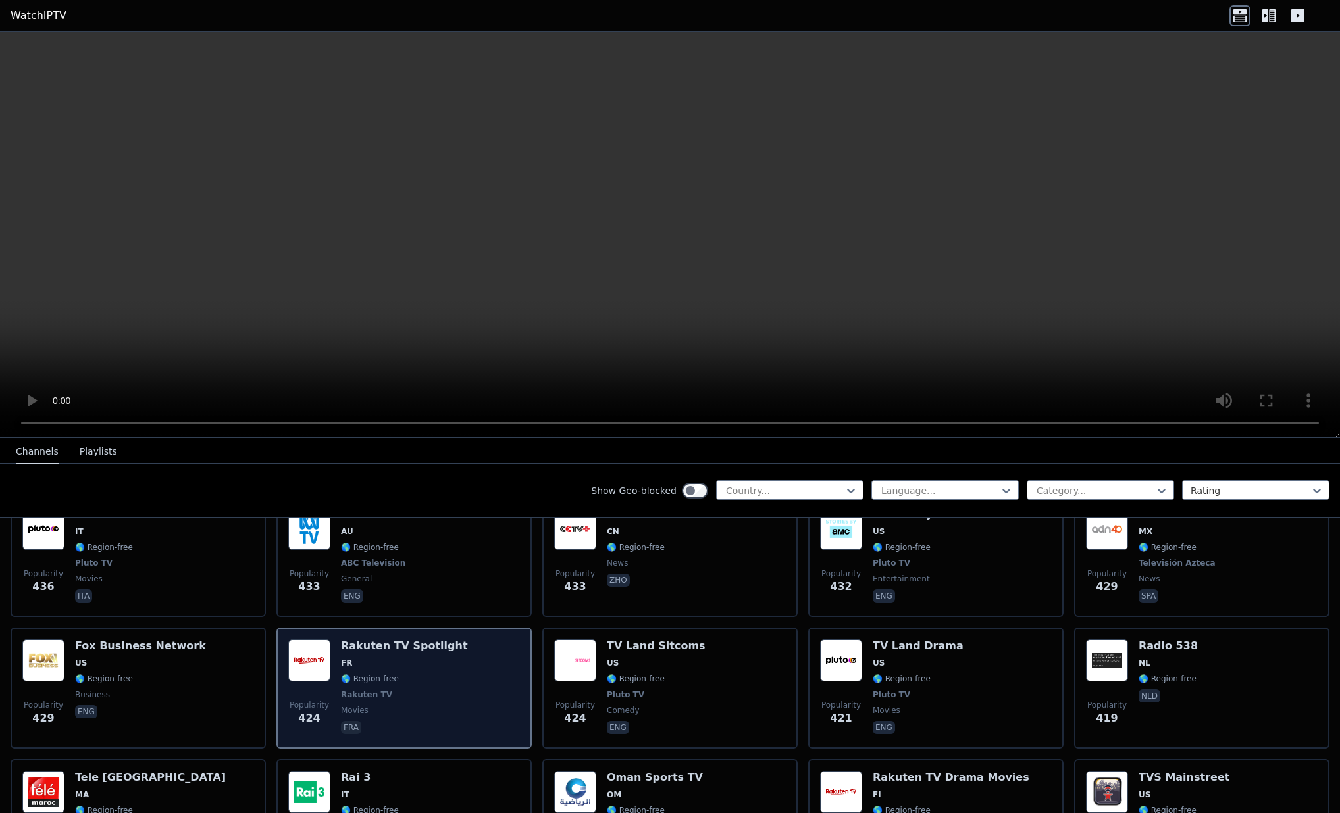
click at [353, 640] on h6 "Rakuten TV Spotlight" at bounding box center [404, 646] width 127 height 13
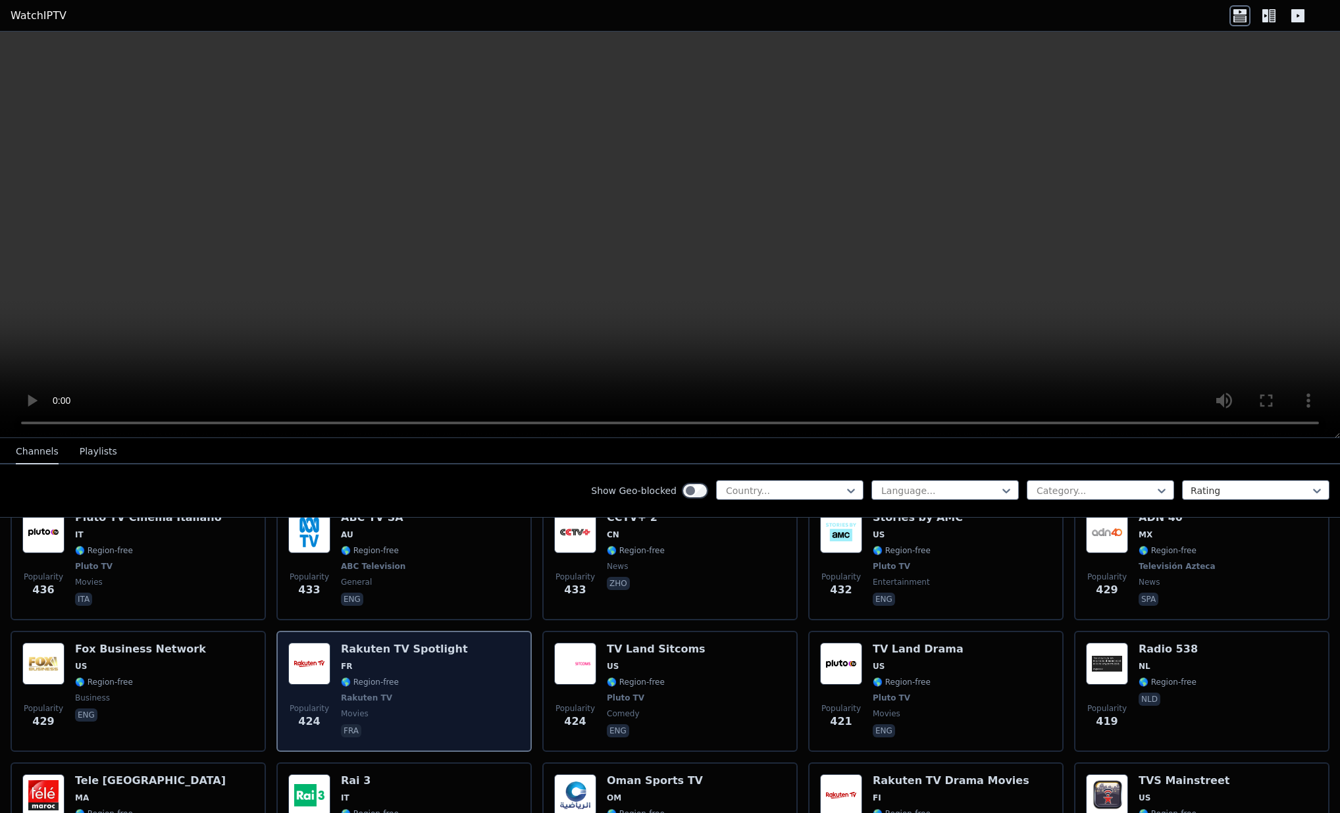
scroll to position [0, 0]
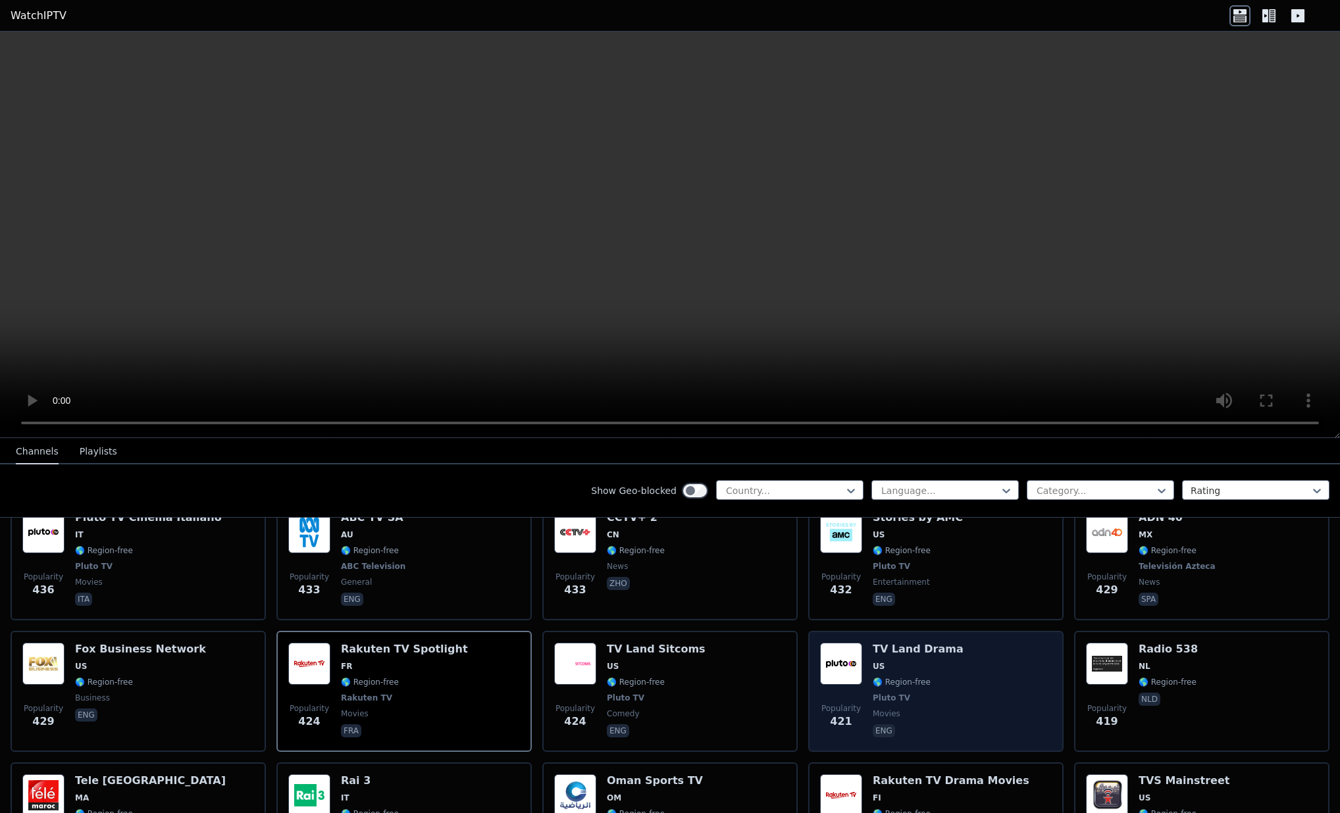
click at [903, 643] on h6 "TV Land Drama" at bounding box center [918, 649] width 91 height 13
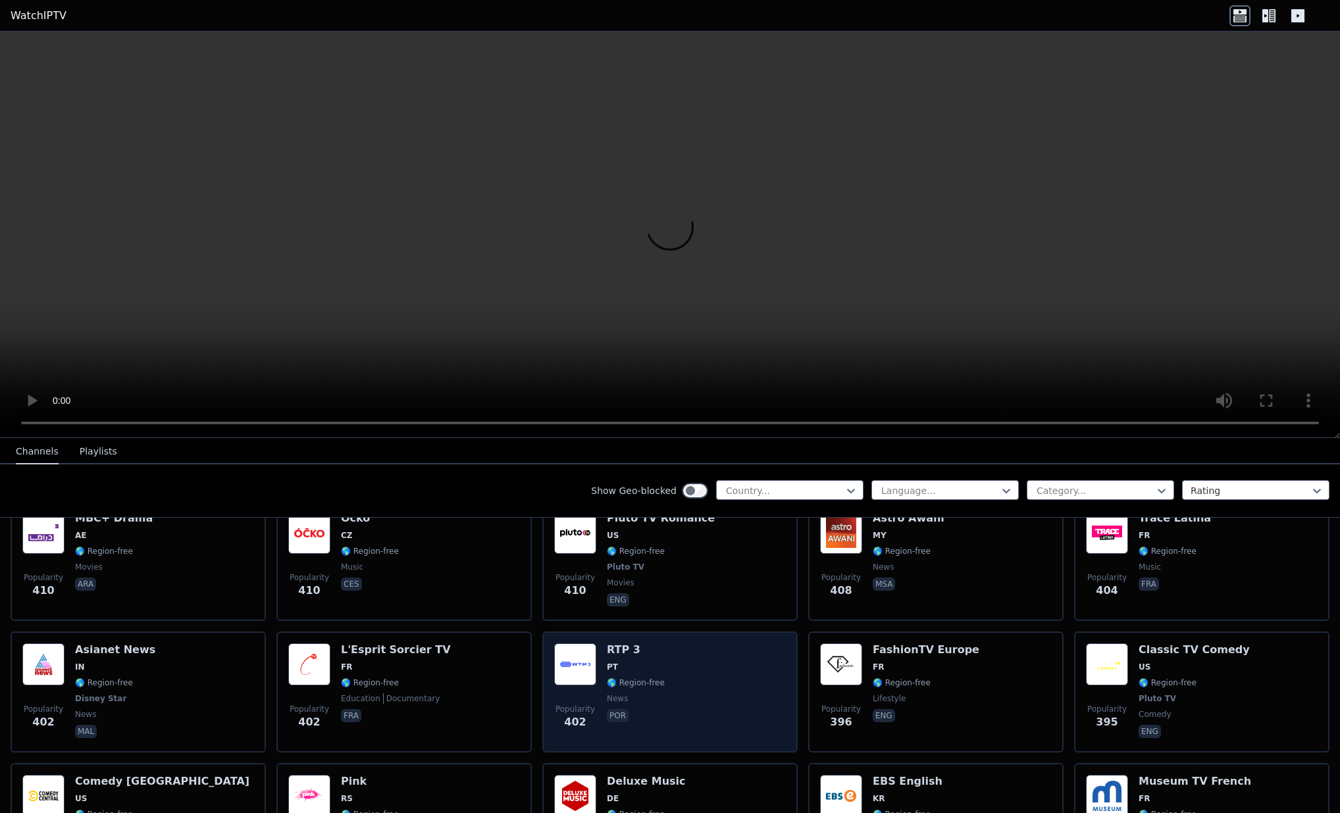
scroll to position [5571, 0]
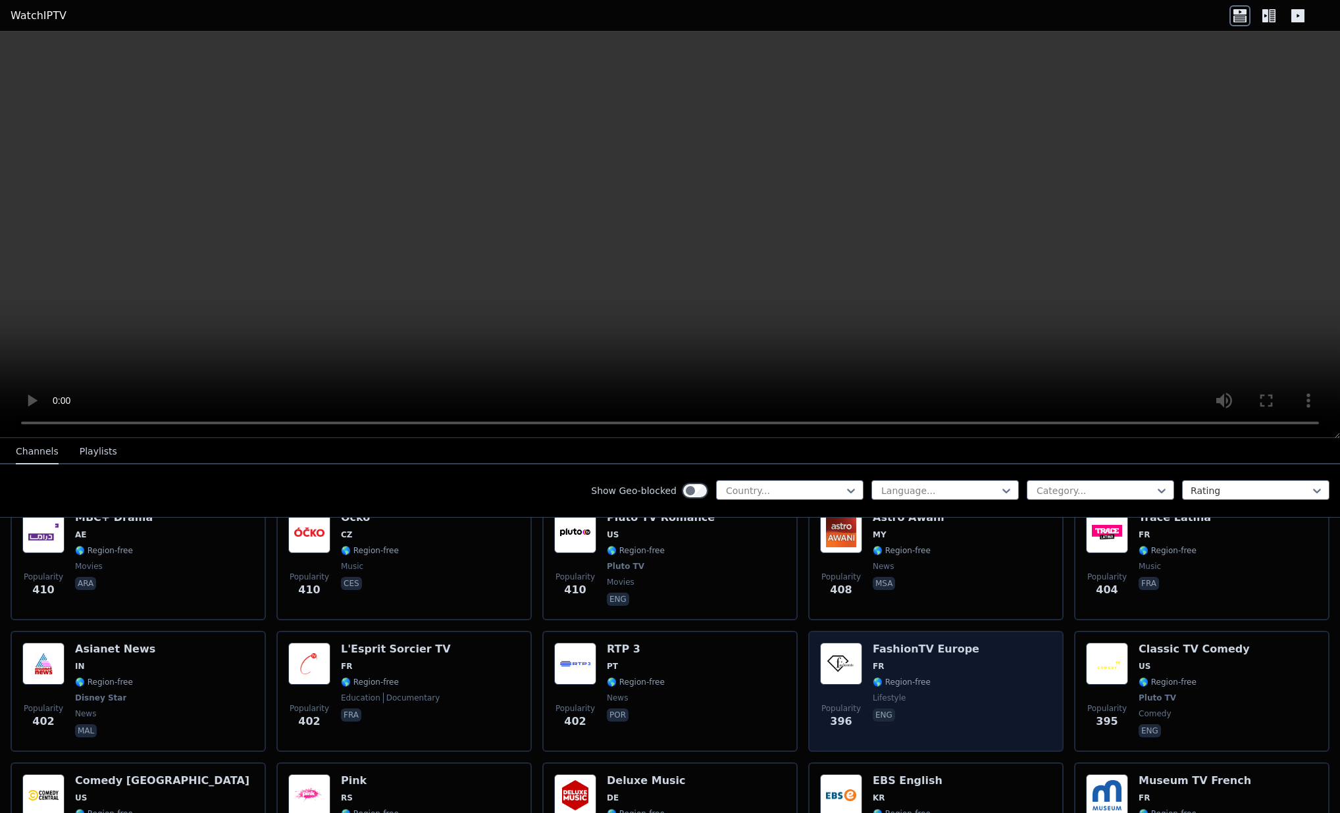
click at [875, 643] on div "FashionTV Europe FR 🌎 Region-free lifestyle eng" at bounding box center [926, 691] width 107 height 97
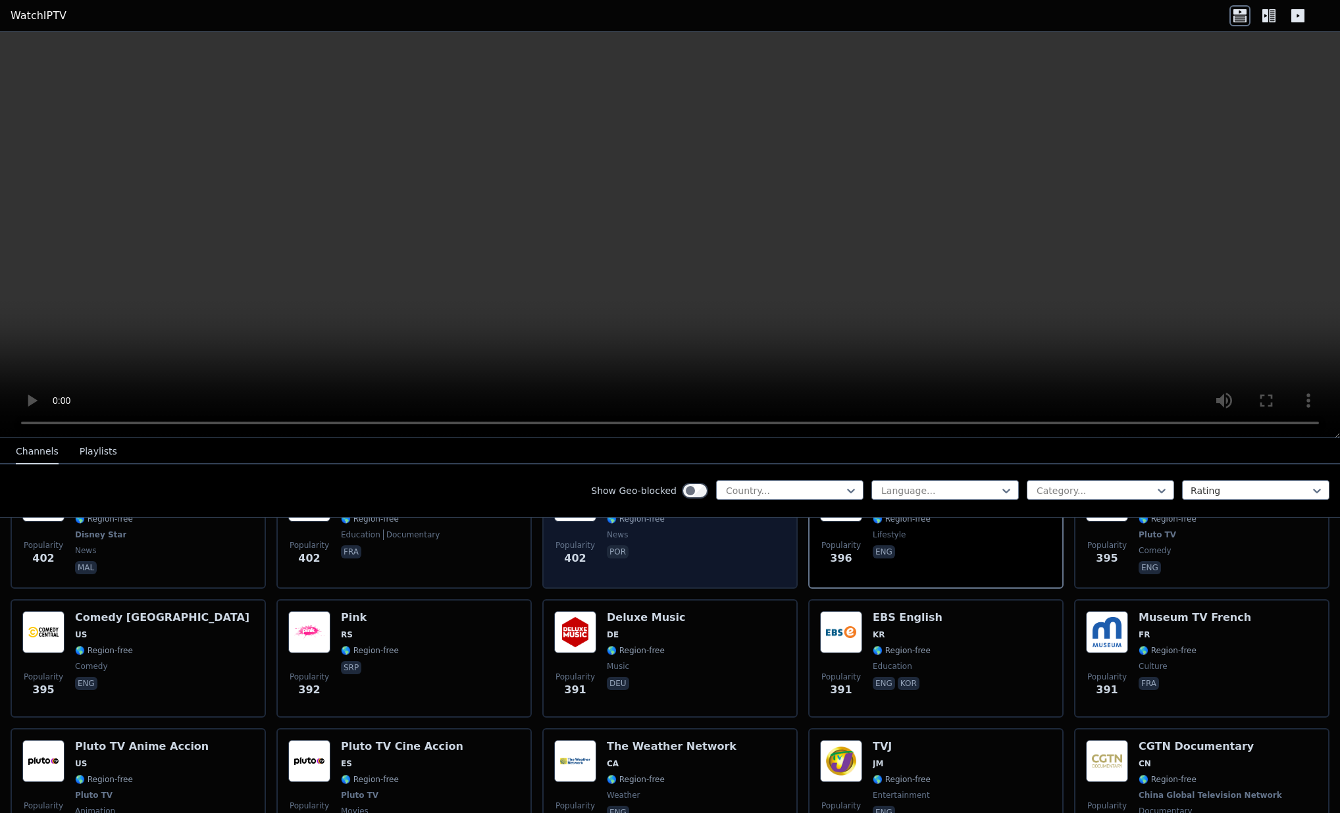
scroll to position [5735, 0]
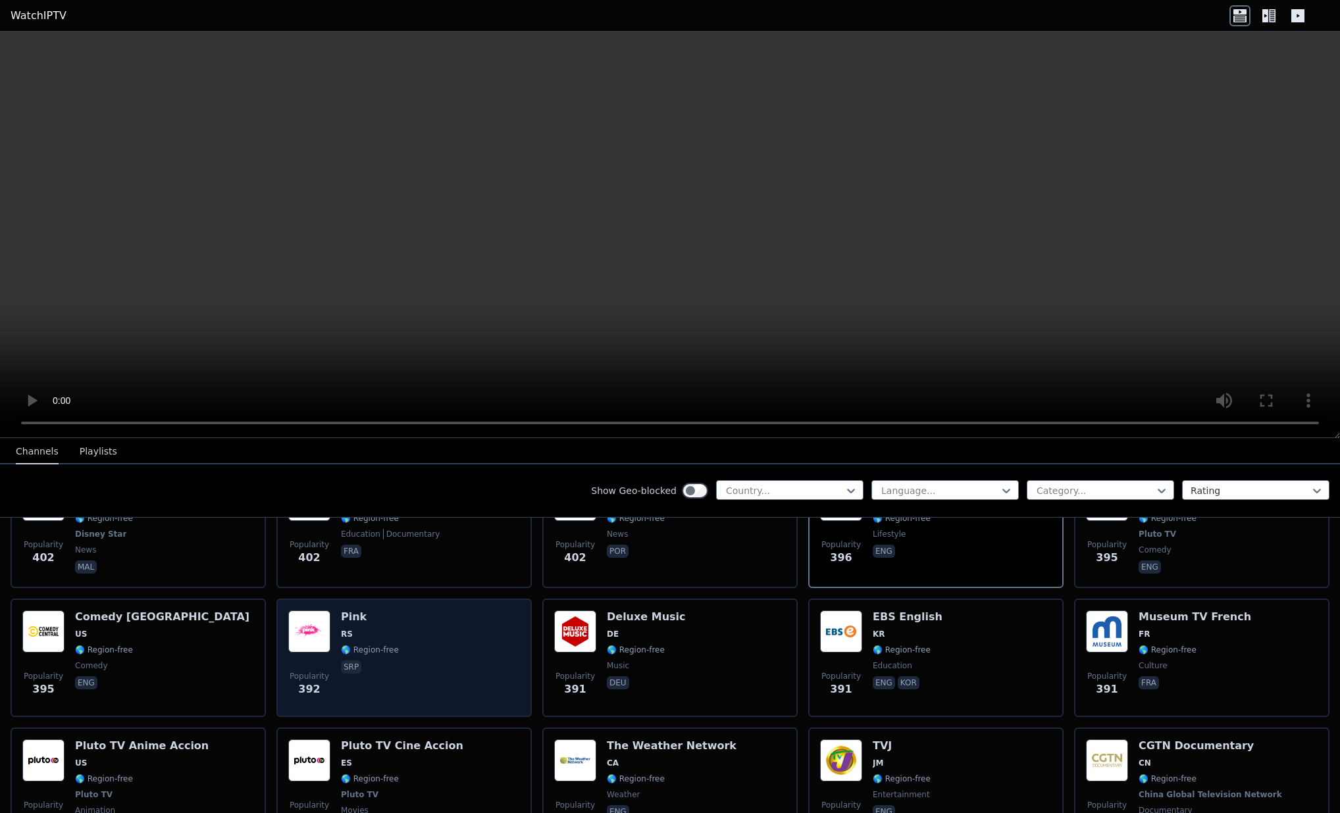
click at [342, 611] on h6 "Pink" at bounding box center [370, 617] width 58 height 13
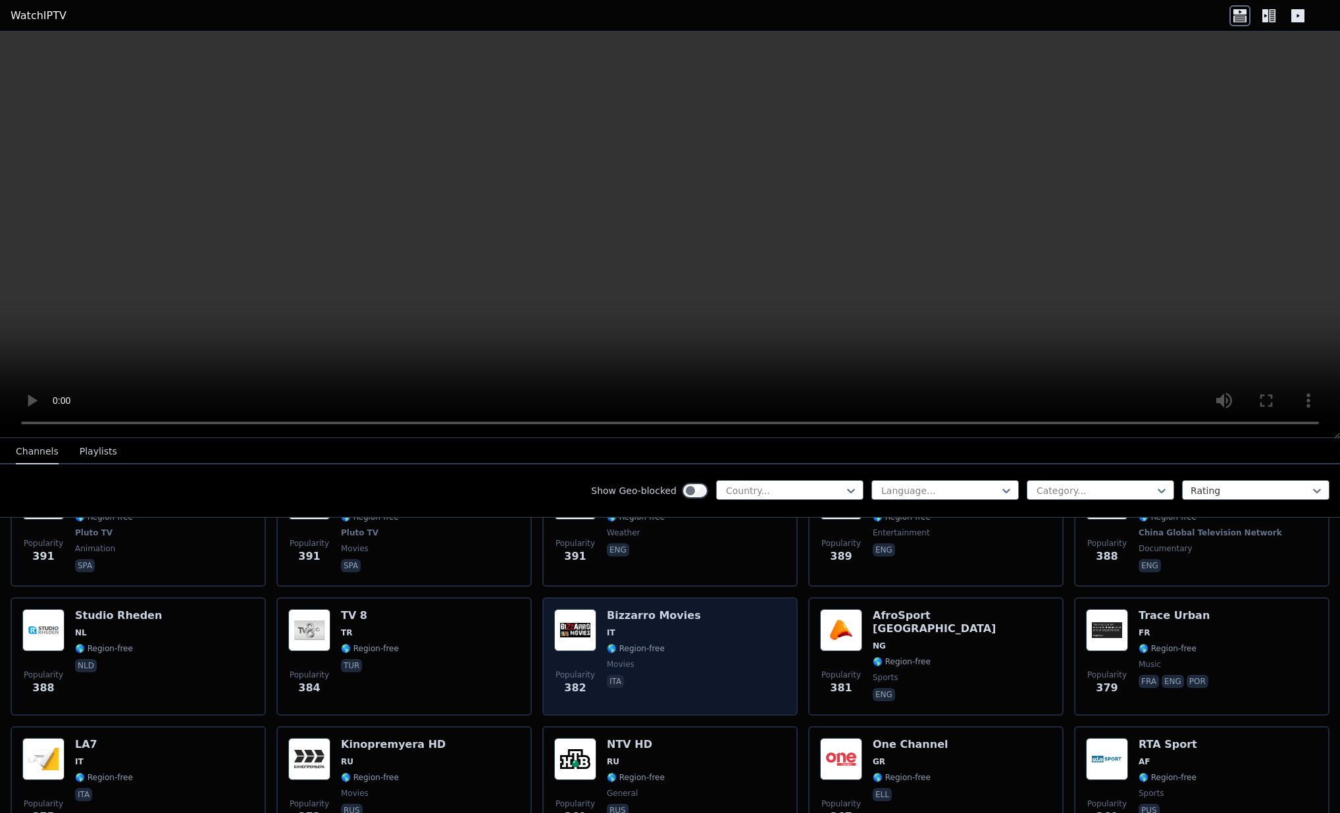
scroll to position [5999, 0]
click at [569, 608] on img at bounding box center [575, 629] width 42 height 42
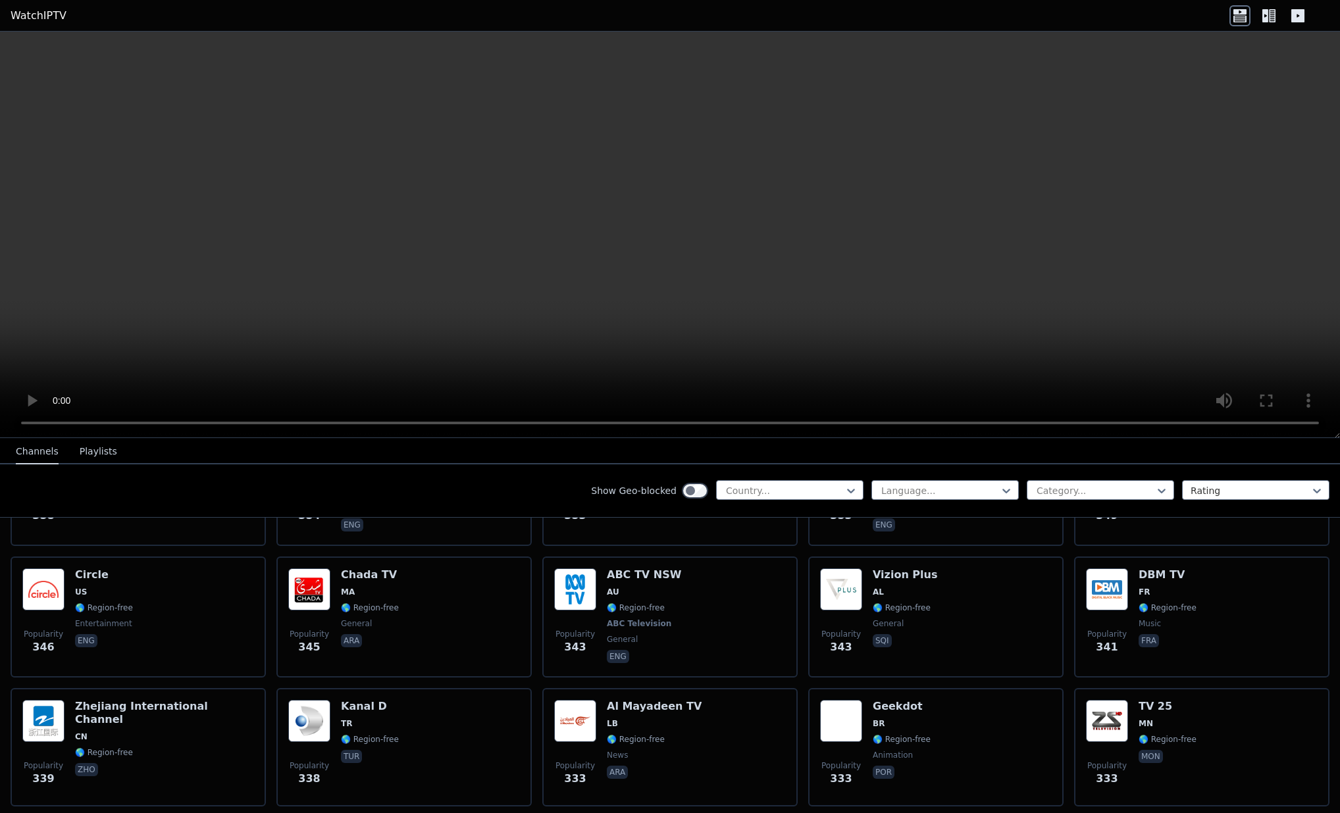
scroll to position [0, 0]
click at [97, 450] on button "Playlists" at bounding box center [99, 452] width 38 height 25
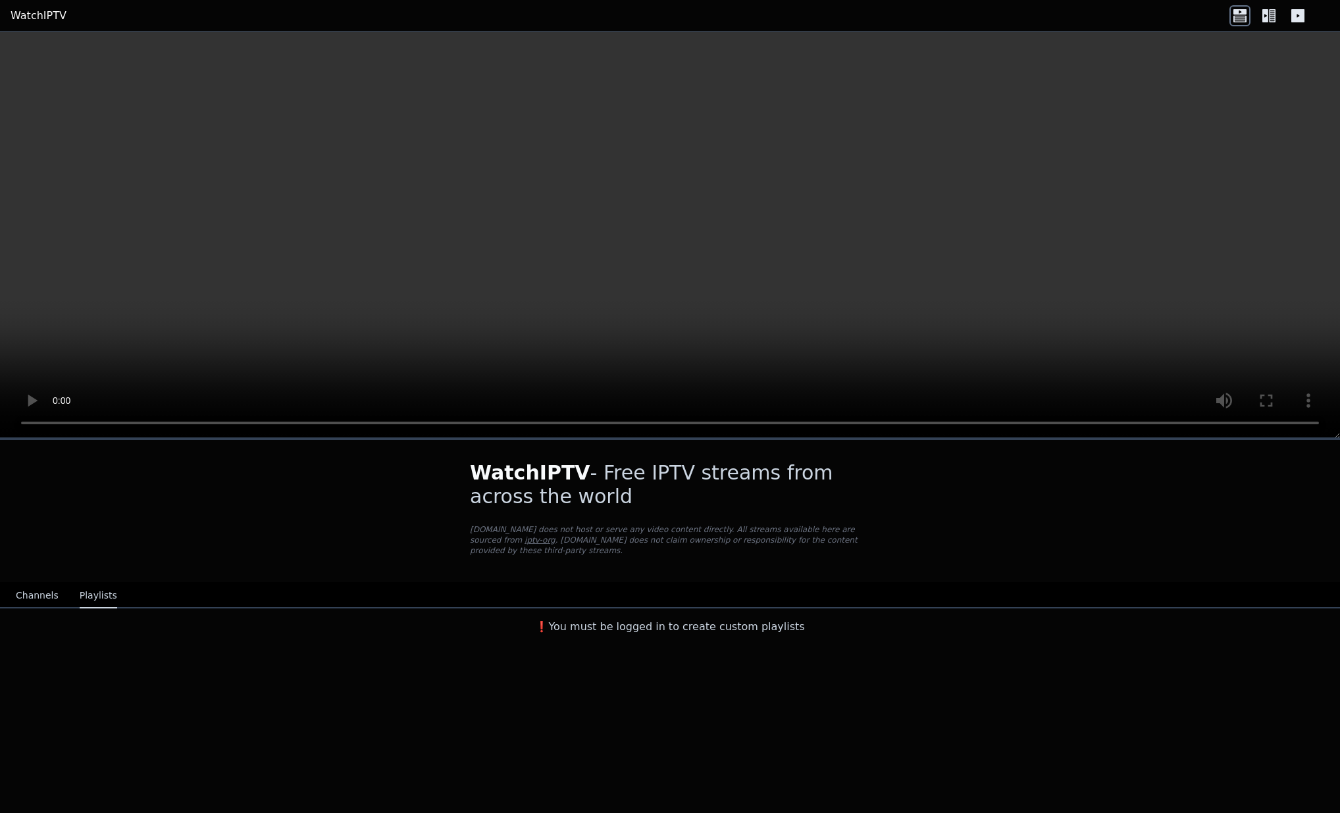
click at [1299, 16] on icon at bounding box center [1297, 15] width 21 height 21
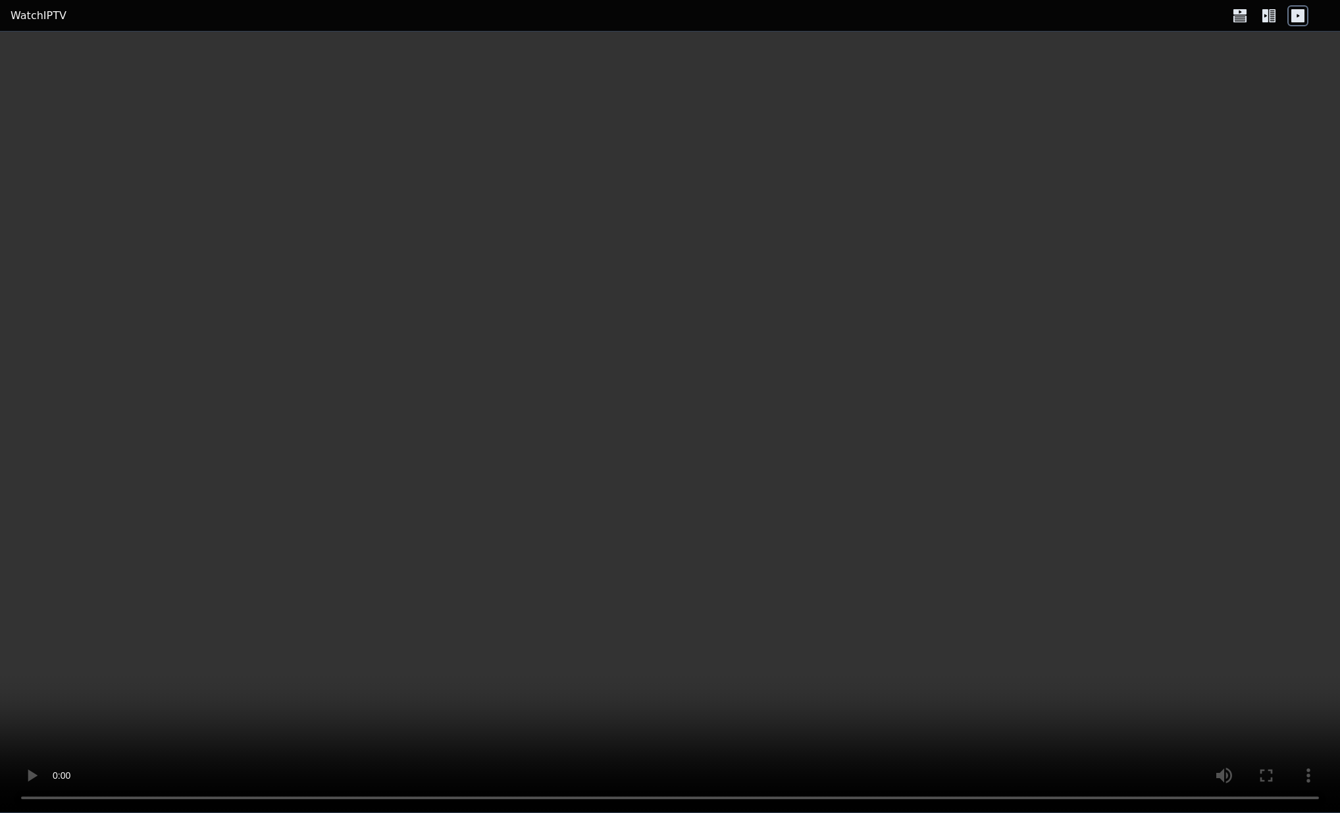
click at [1269, 15] on icon at bounding box center [1268, 15] width 21 height 21
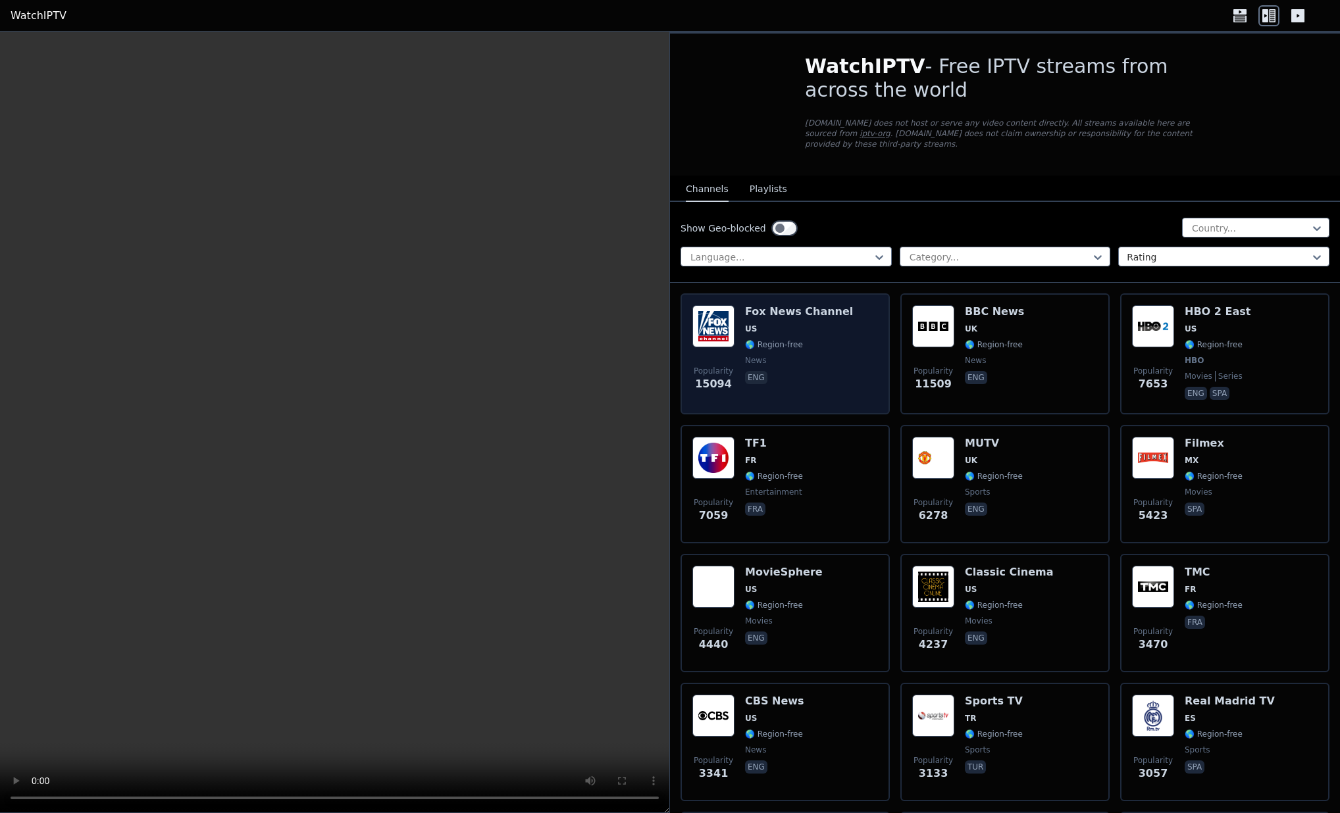
click at [763, 313] on h6 "Fox News Channel" at bounding box center [799, 311] width 108 height 13
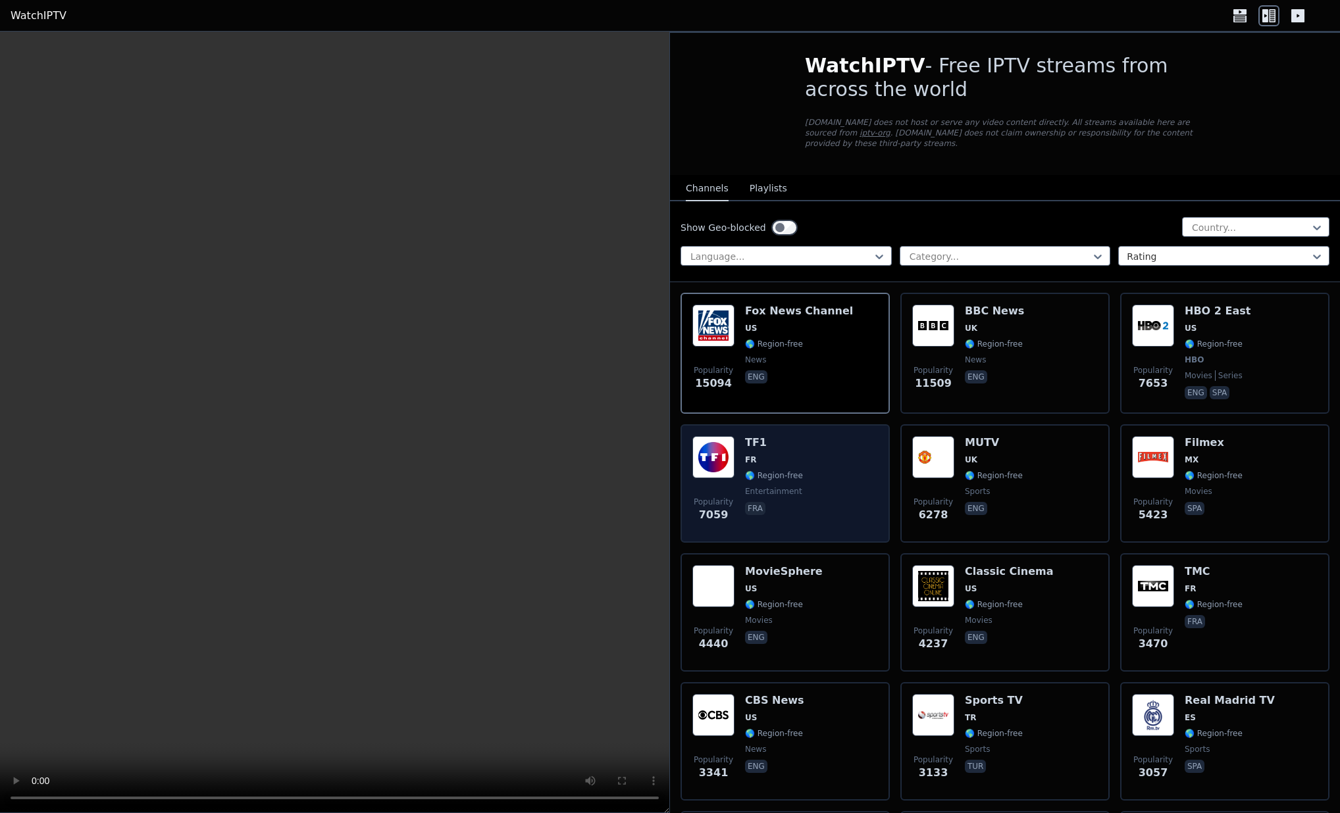
click at [744, 449] on div "Popularity 7059 TF1 FR 🌎 Region-free entertainment fra" at bounding box center [785, 483] width 186 height 95
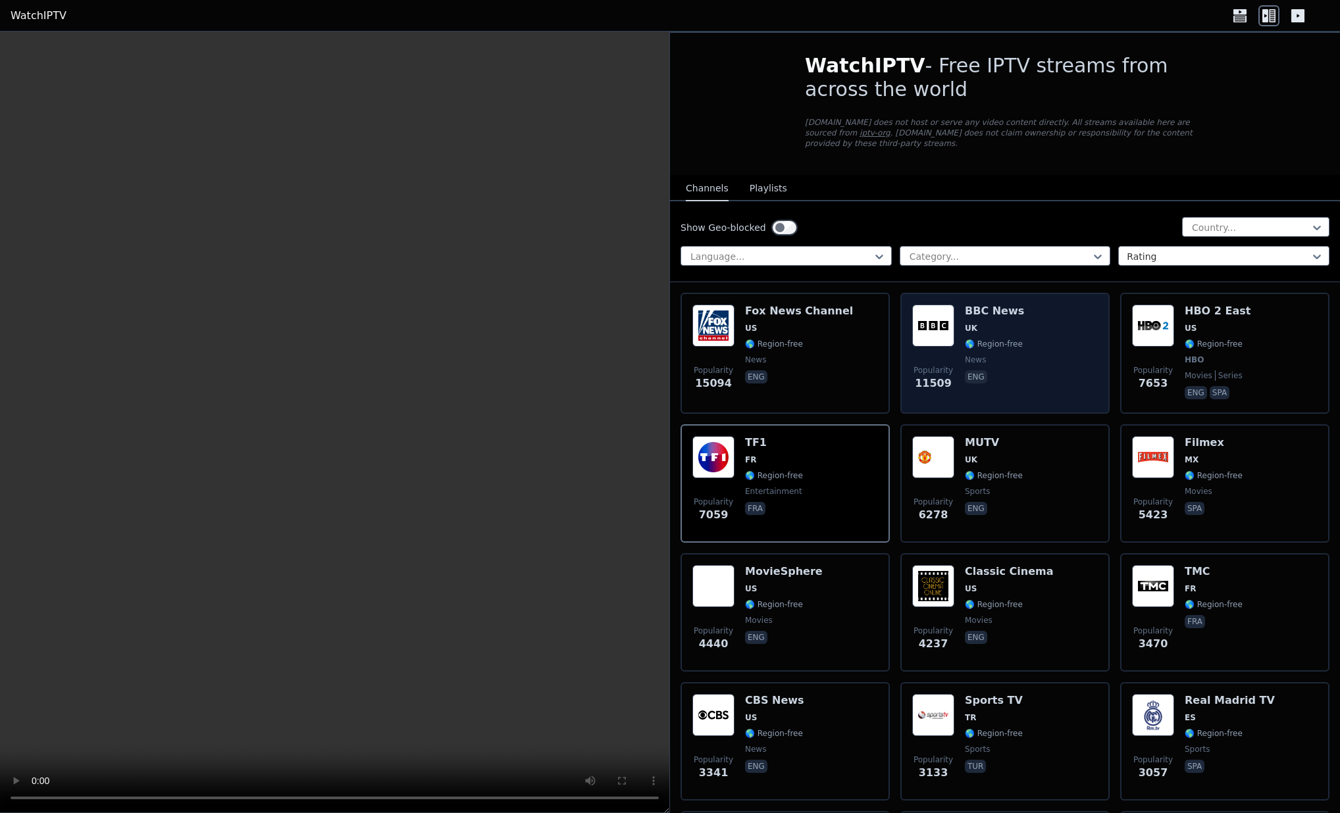
click at [957, 313] on div "Popularity 11509 BBC News UK 🌎 Region-free news eng" at bounding box center [1005, 353] width 186 height 97
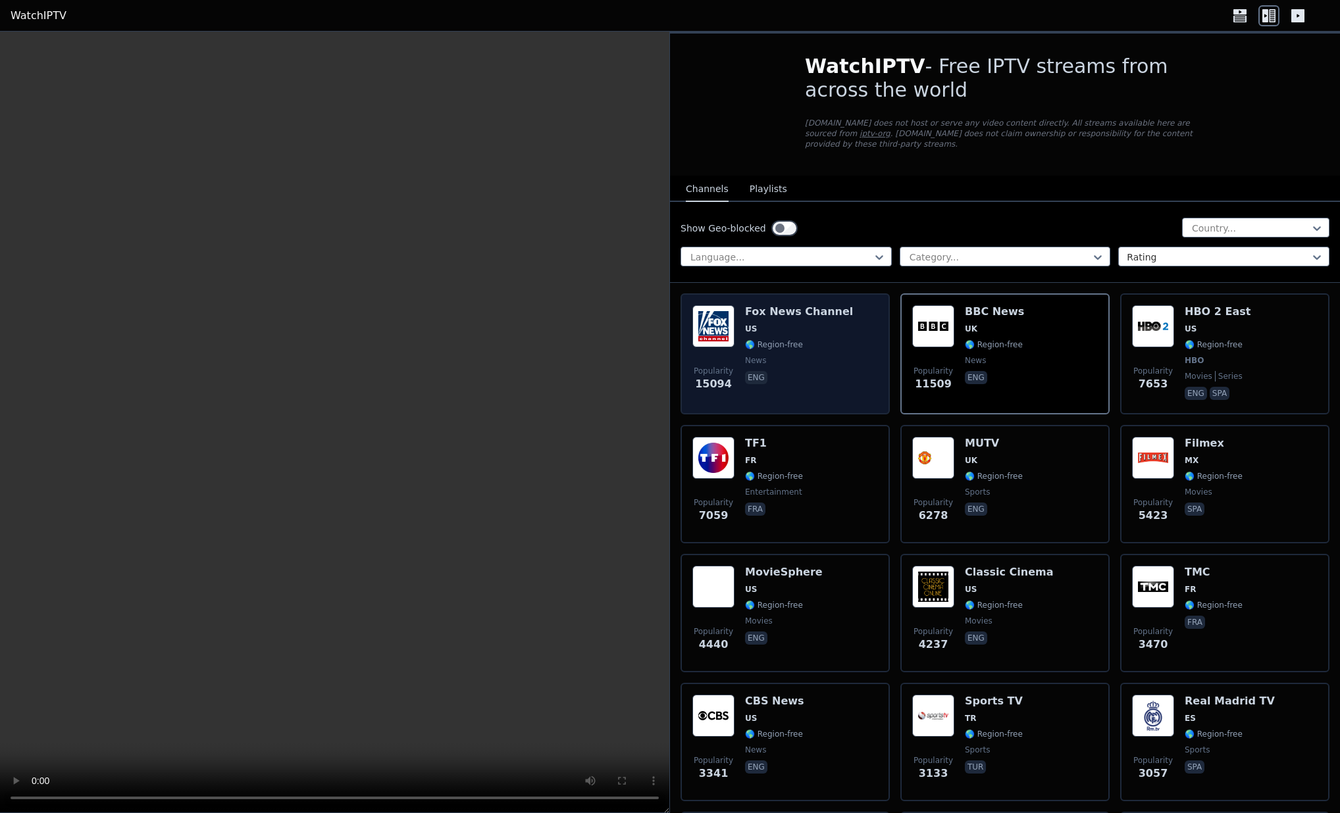
scroll to position [-1, 1]
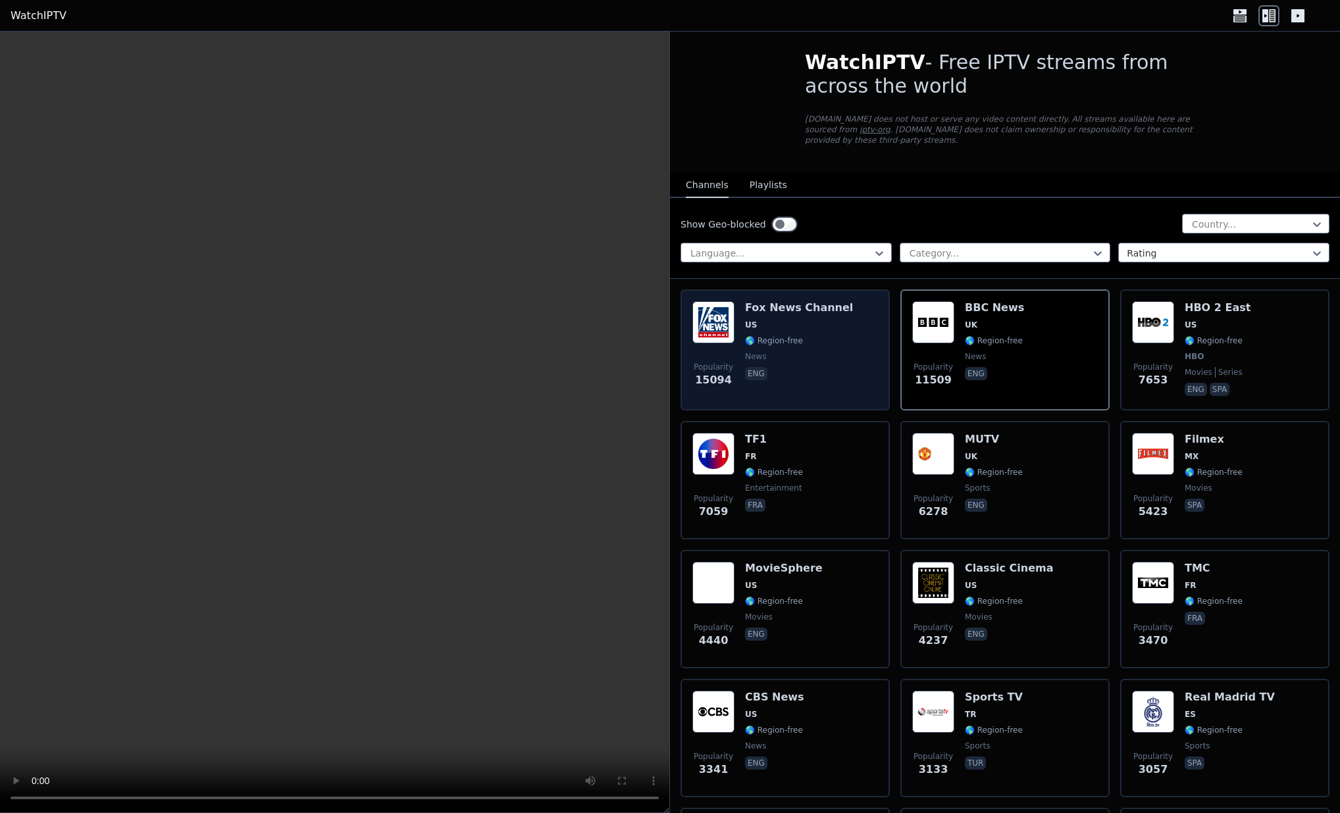
click at [753, 327] on span "US" at bounding box center [751, 325] width 12 height 11
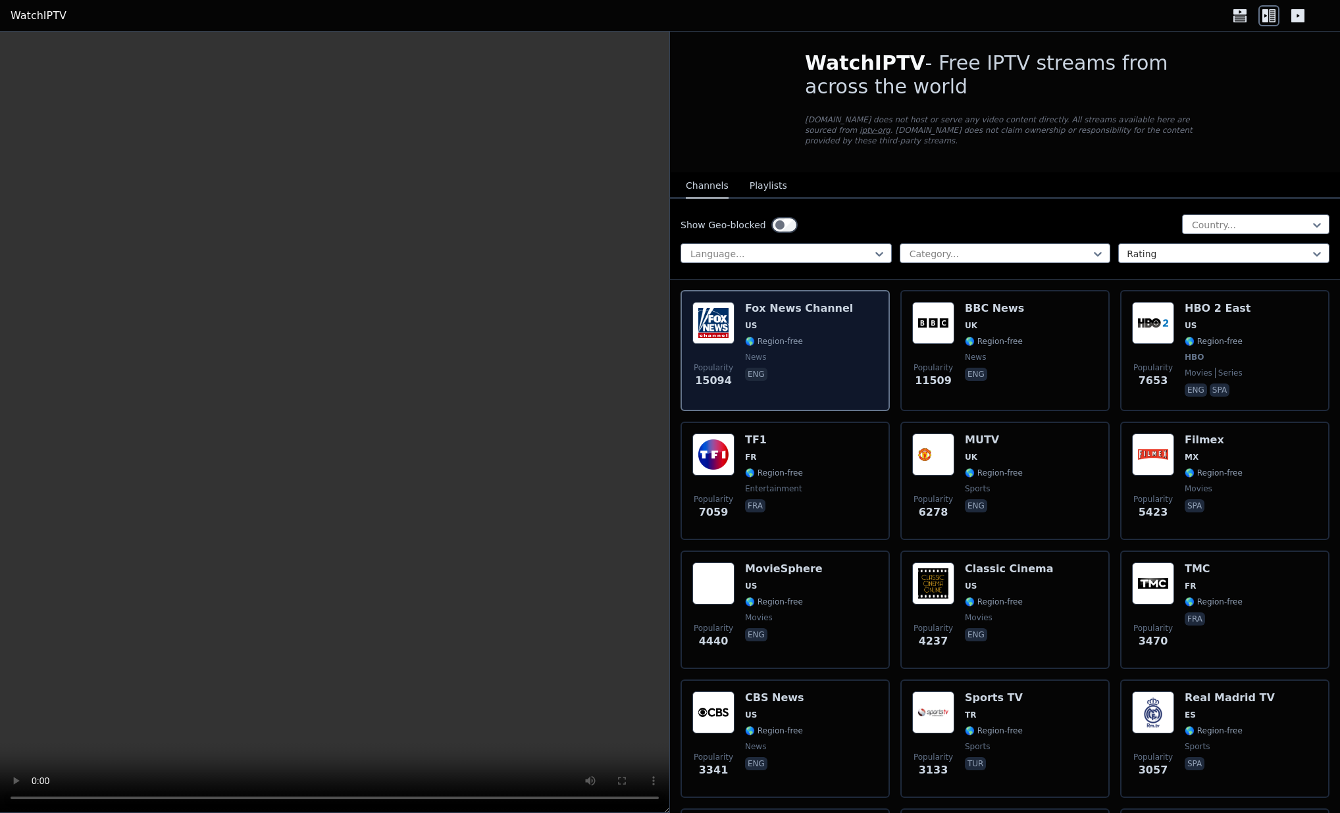
scroll to position [4, 0]
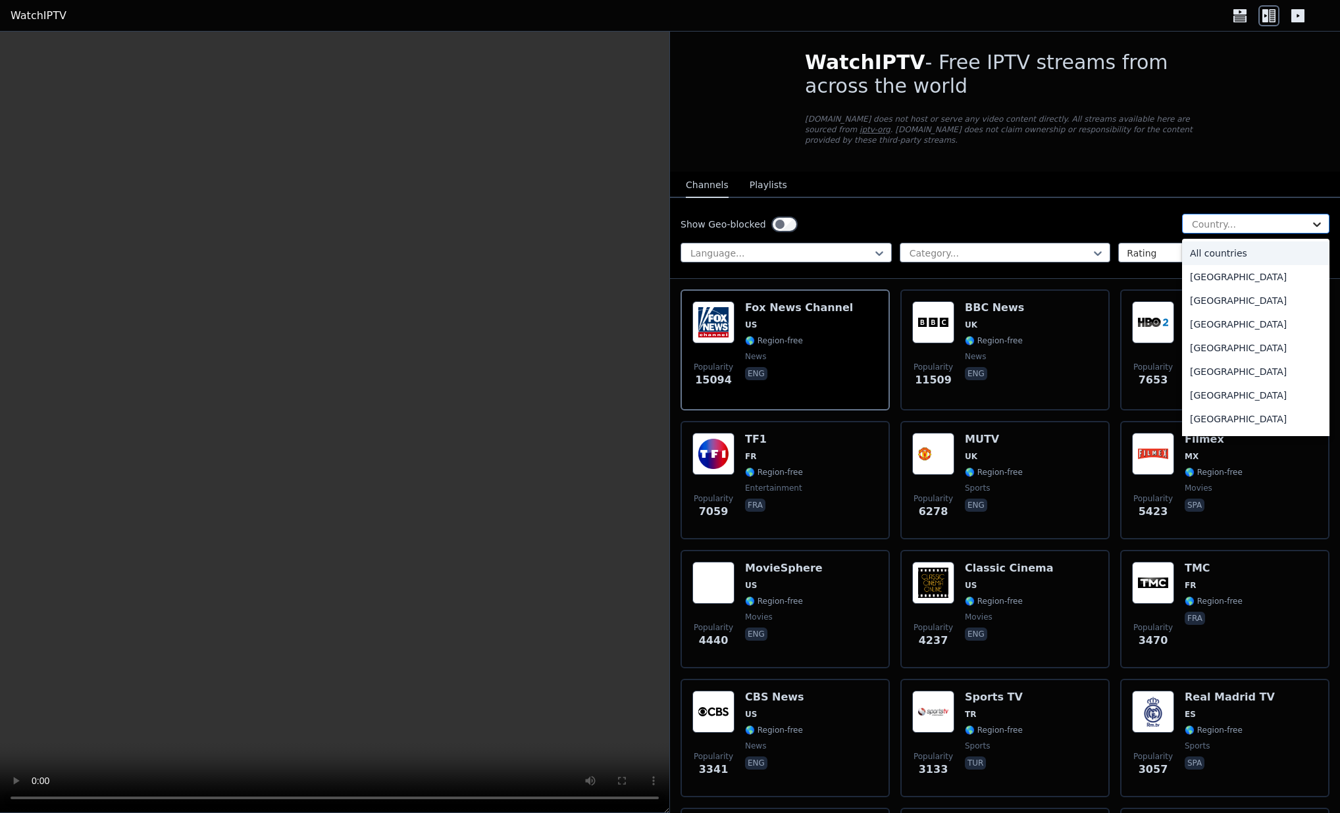
click at [1310, 221] on icon at bounding box center [1316, 224] width 13 height 13
click at [1196, 288] on div "[GEOGRAPHIC_DATA]" at bounding box center [1255, 290] width 147 height 24
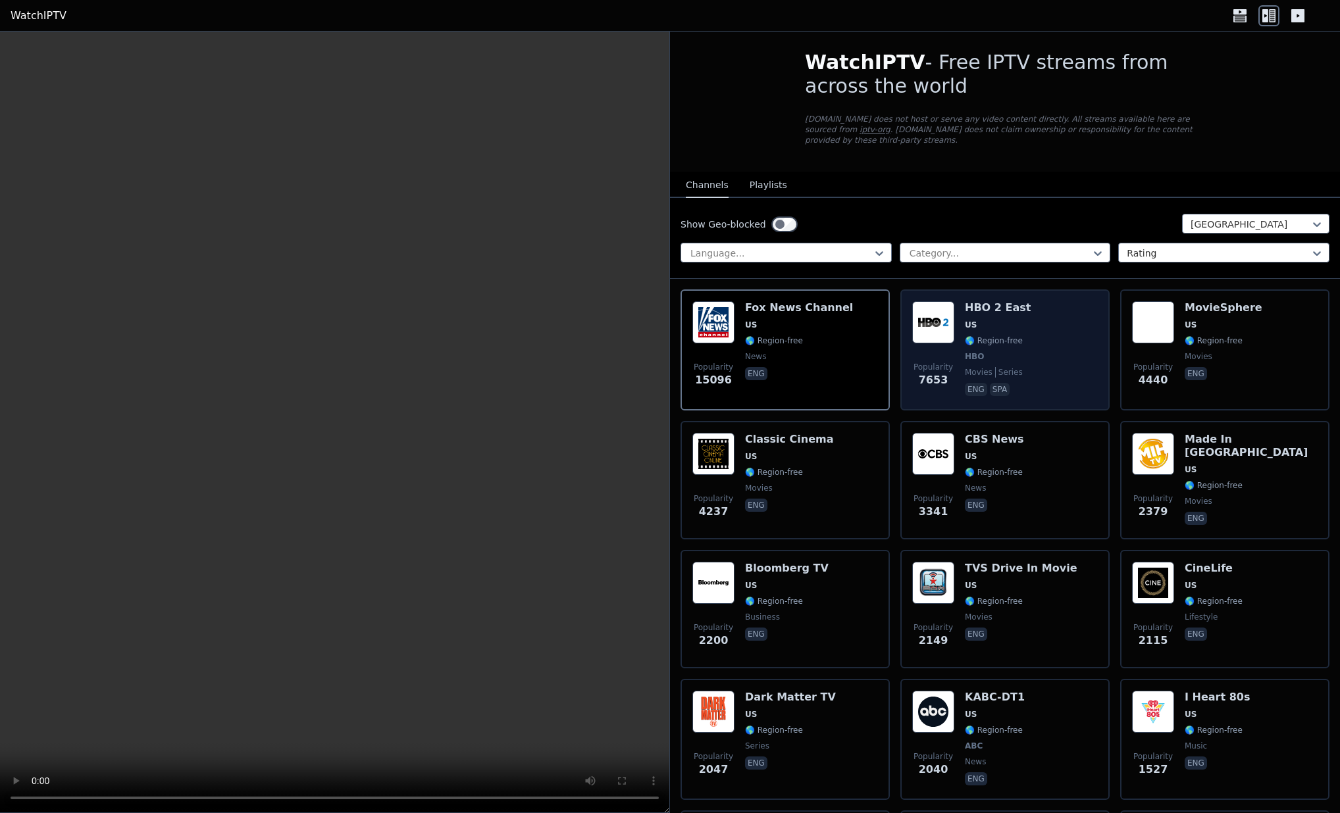
click at [956, 322] on div "Popularity 7653 HBO 2 East US 🌎 Region-free HBO movies series eng spa" at bounding box center [1005, 349] width 186 height 97
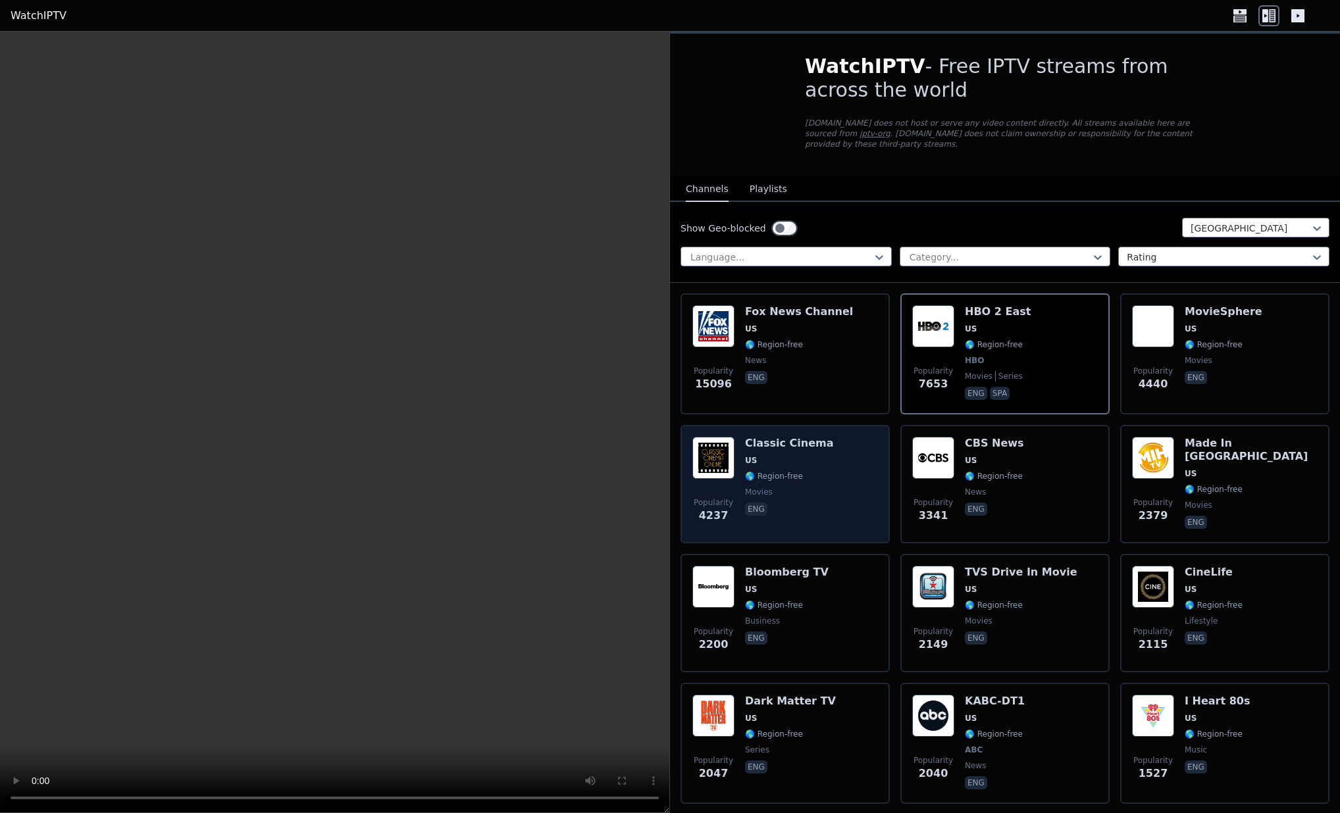
click at [773, 444] on h6 "Classic Cinema" at bounding box center [789, 443] width 89 height 13
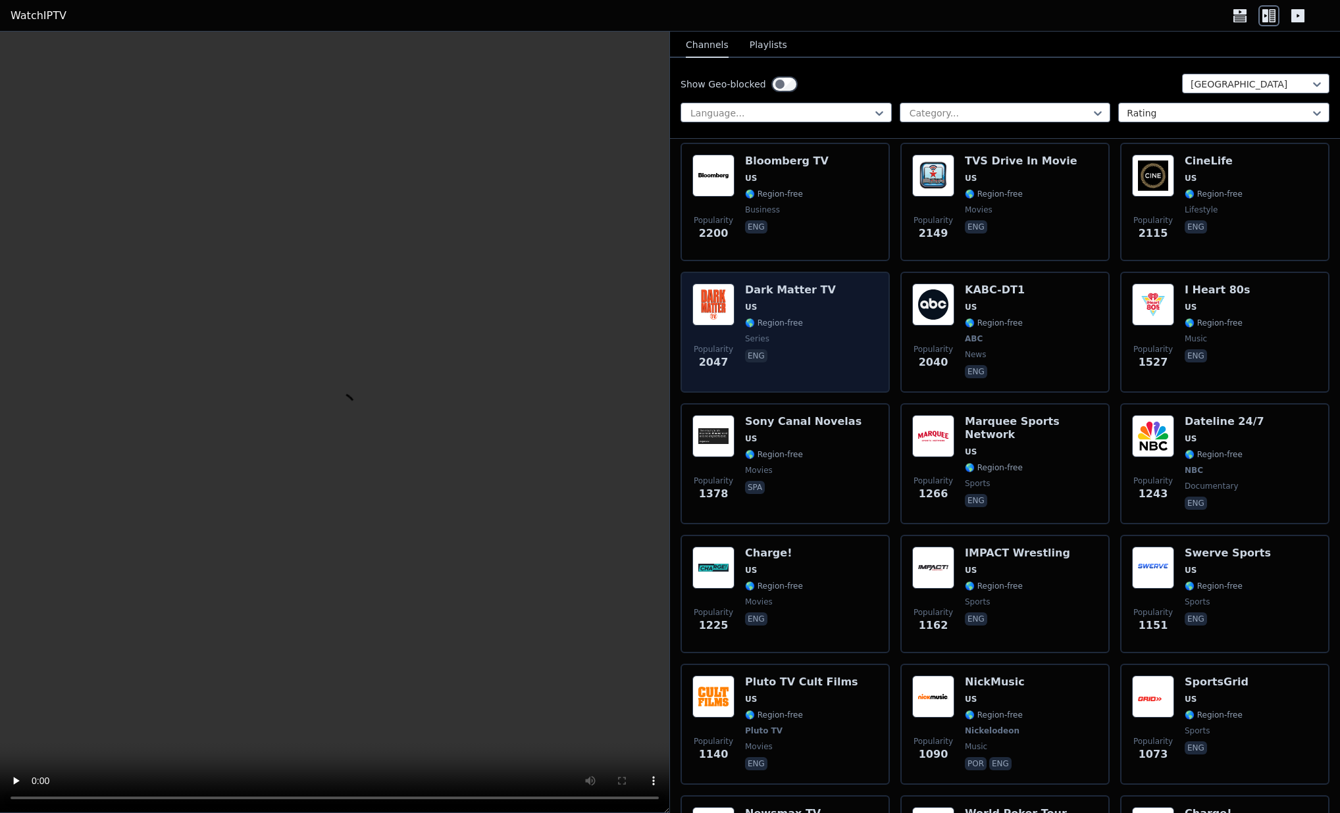
scroll to position [414, 0]
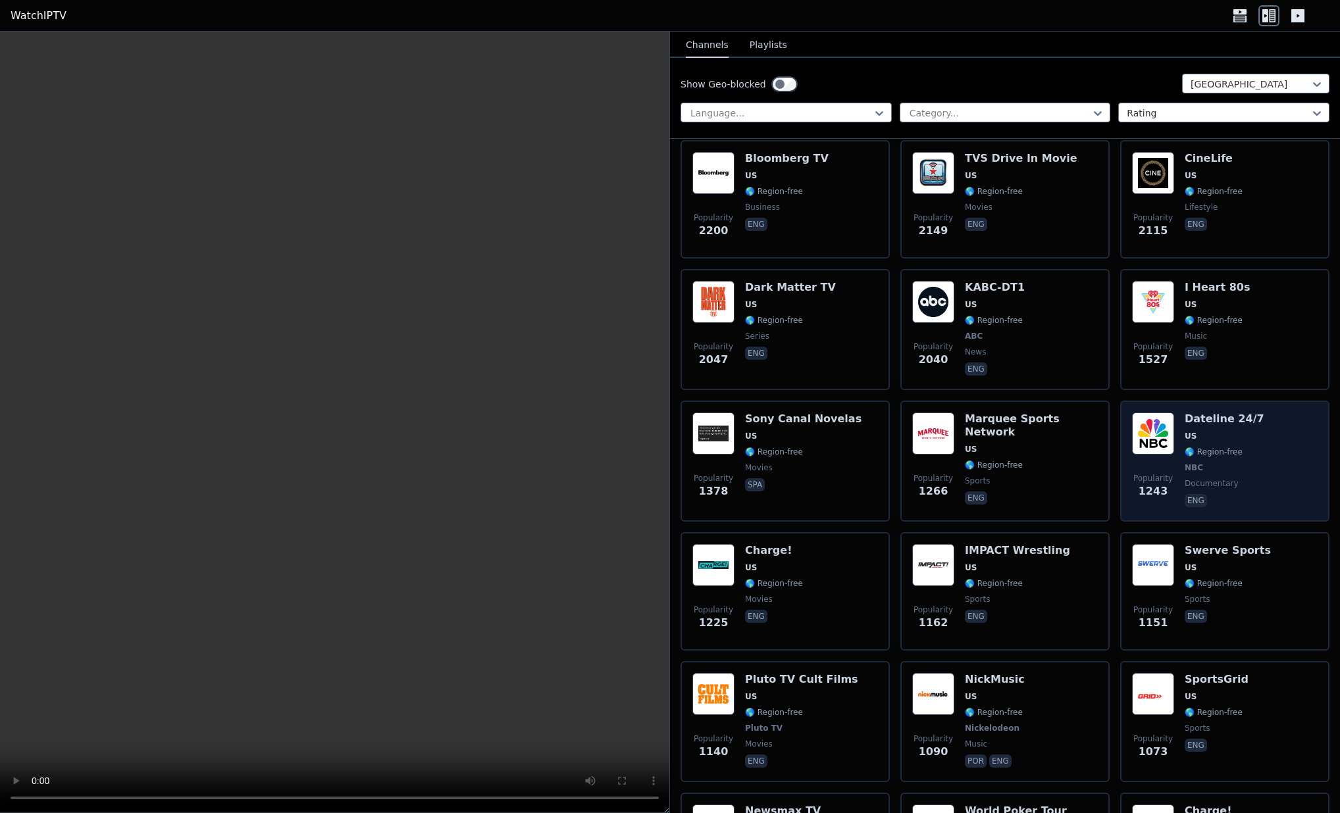
click at [1153, 436] on img at bounding box center [1153, 434] width 42 height 42
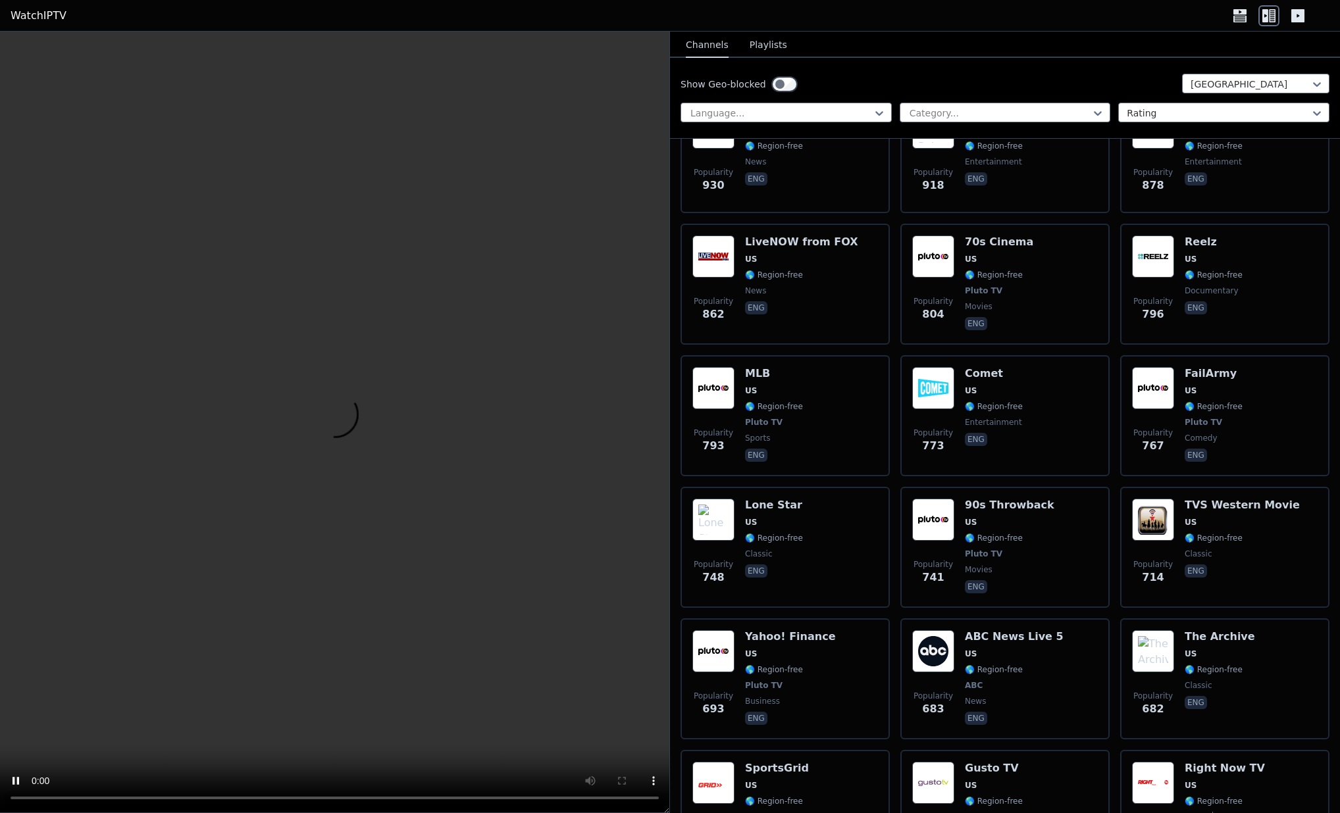
scroll to position [1228, 0]
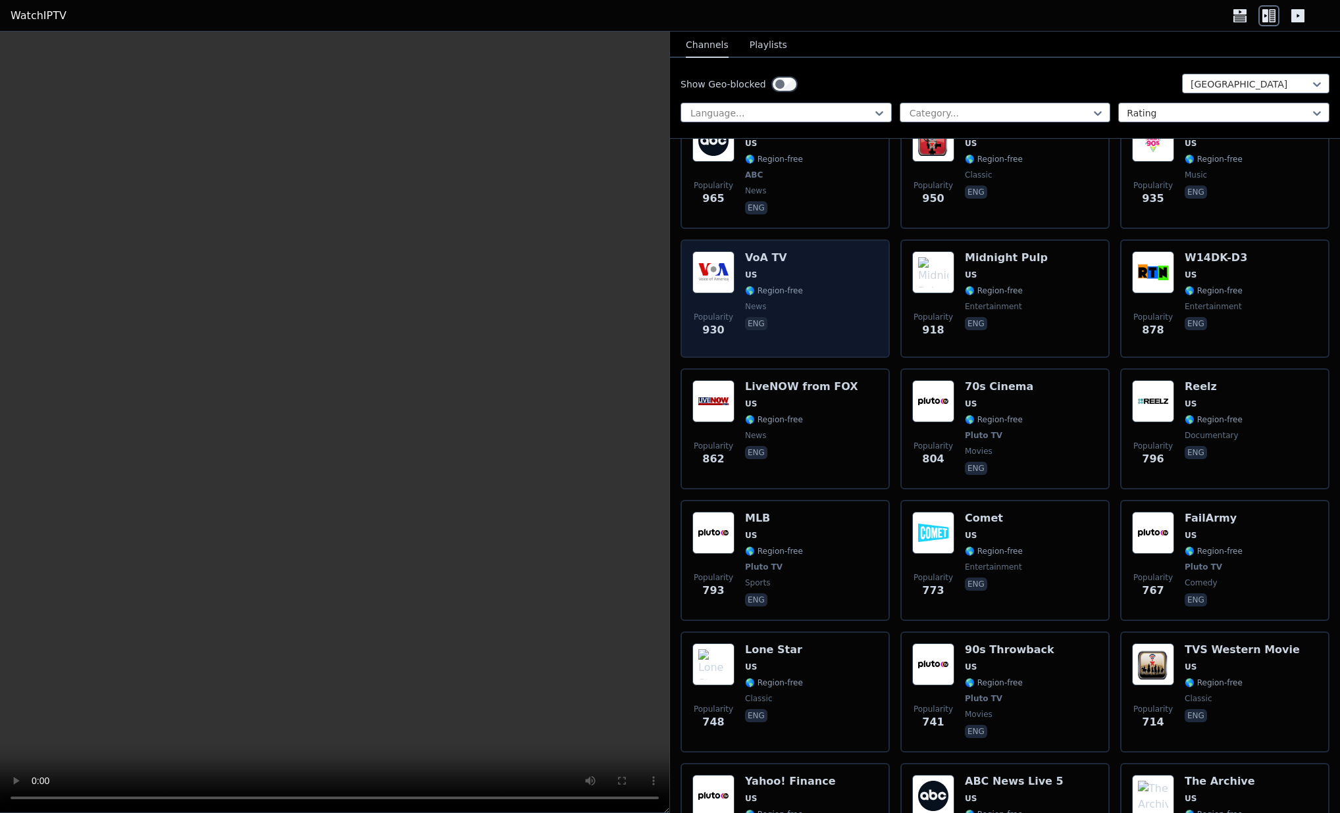
click at [744, 276] on div "Popularity 930 VoA TV US 🌎 Region-free news eng" at bounding box center [785, 298] width 186 height 95
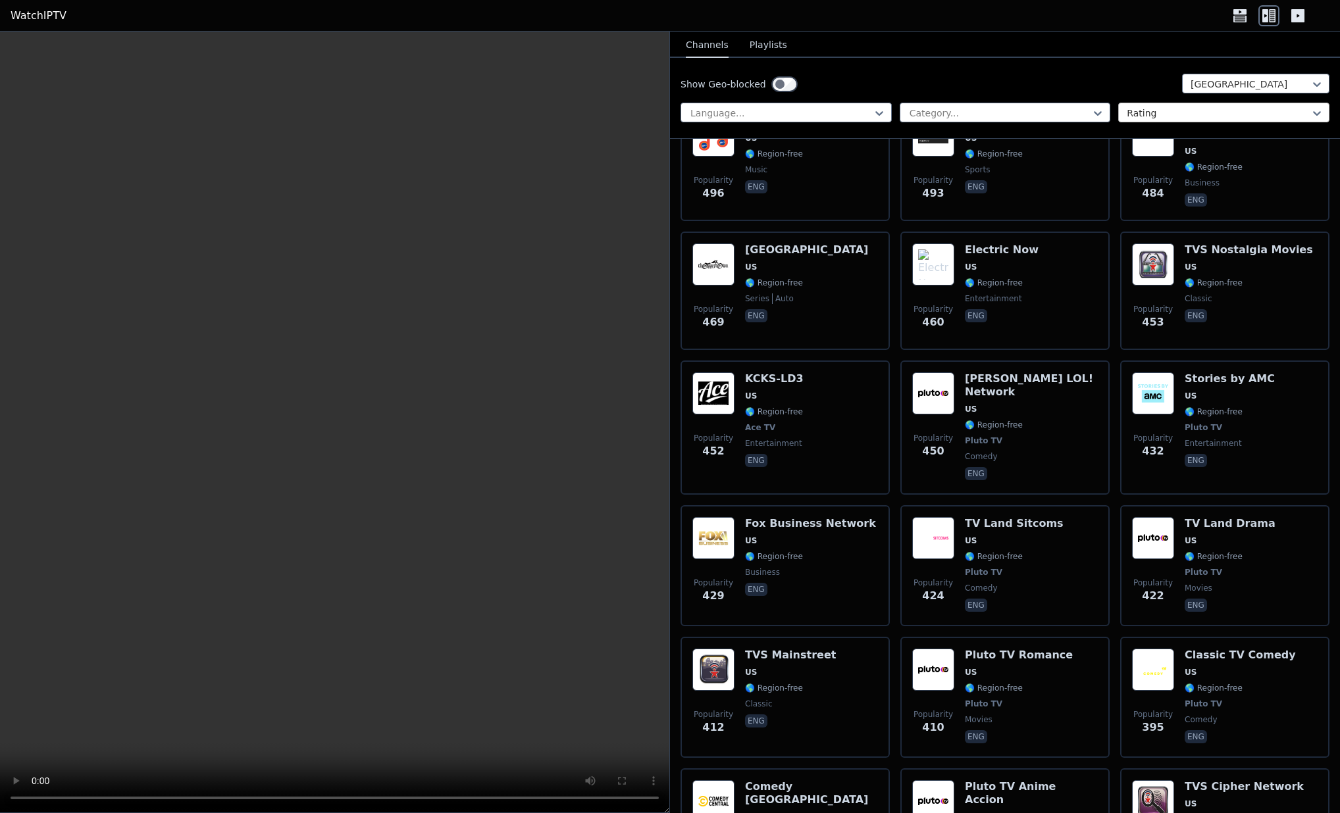
scroll to position [0, 0]
click at [1310, 82] on icon at bounding box center [1316, 84] width 13 height 13
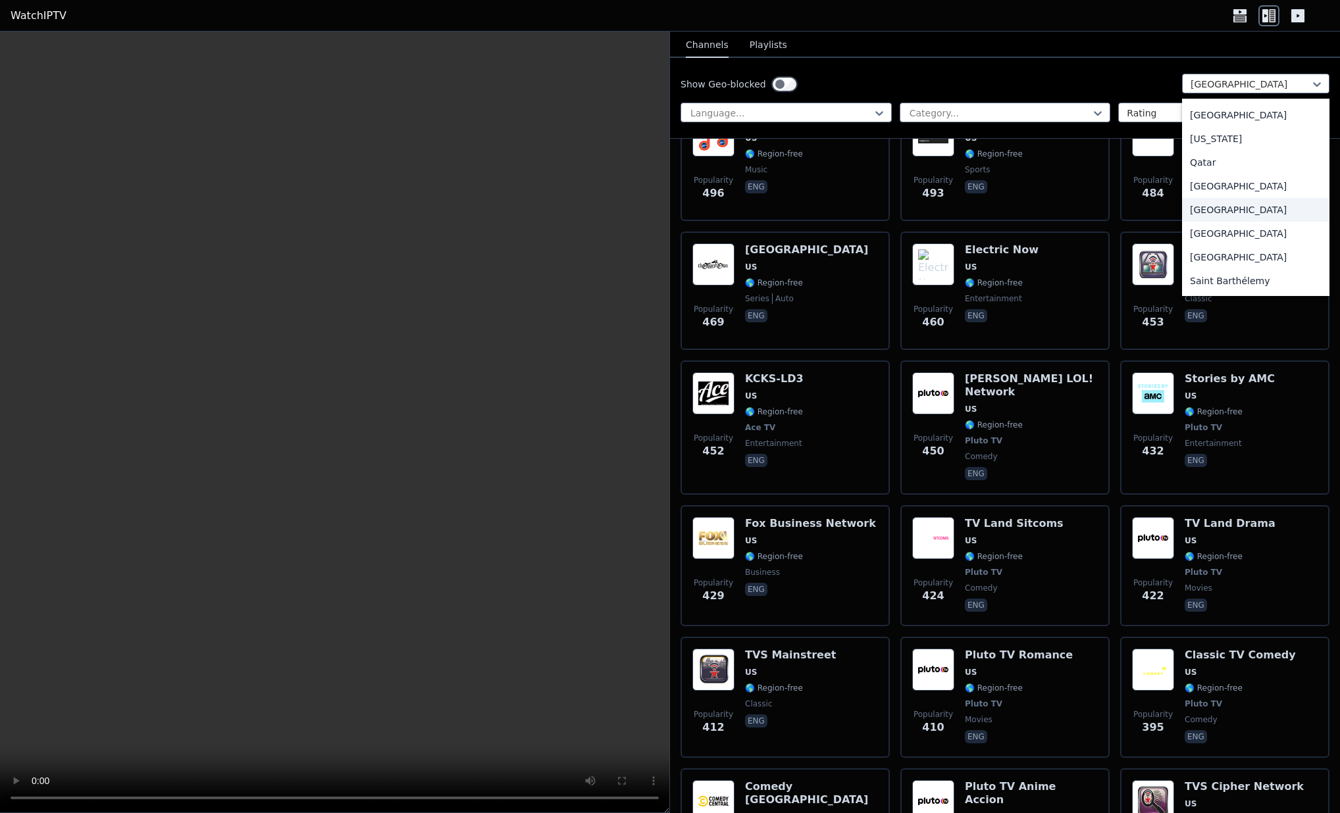
scroll to position [3547, 0]
click at [1196, 228] on div "[GEOGRAPHIC_DATA]" at bounding box center [1255, 227] width 147 height 24
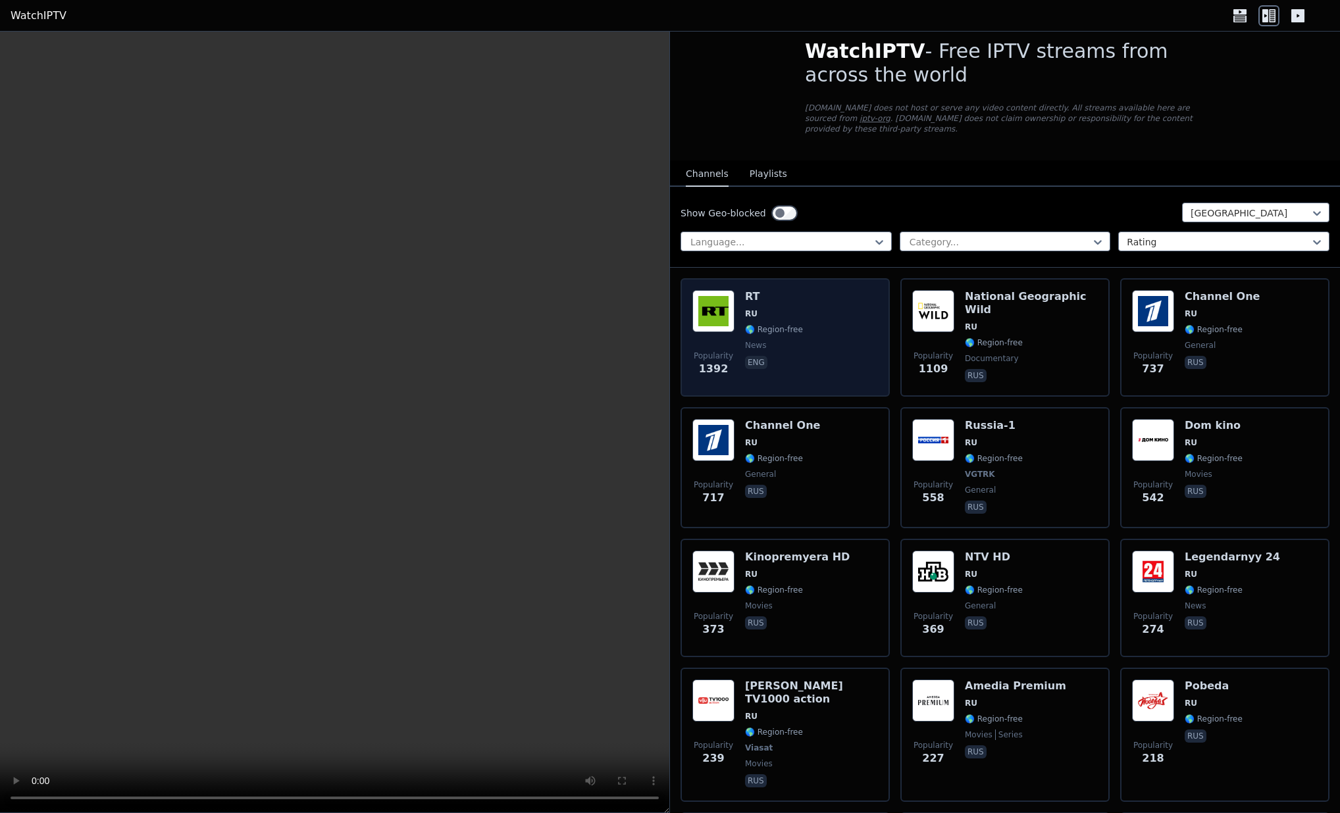
scroll to position [16, 0]
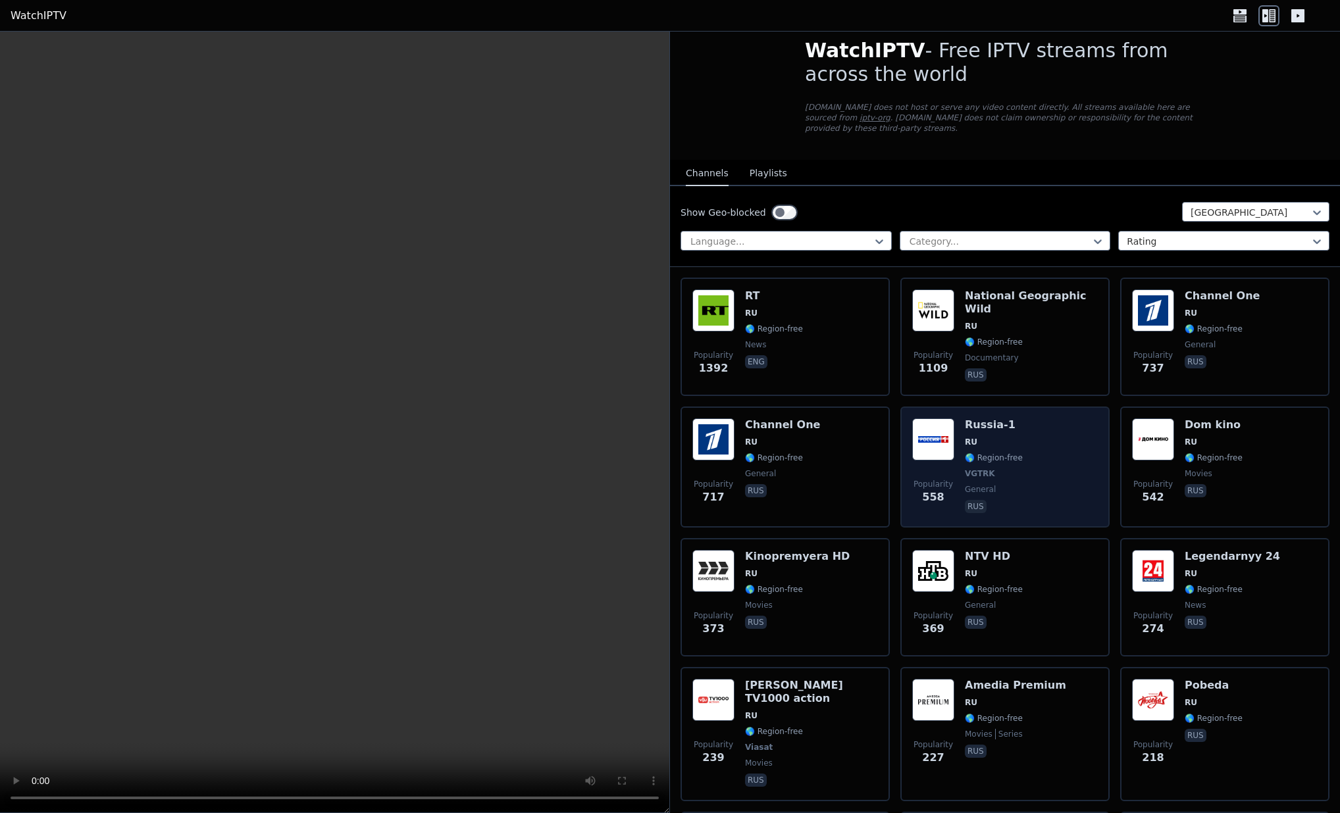
click at [926, 440] on img at bounding box center [933, 440] width 42 height 42
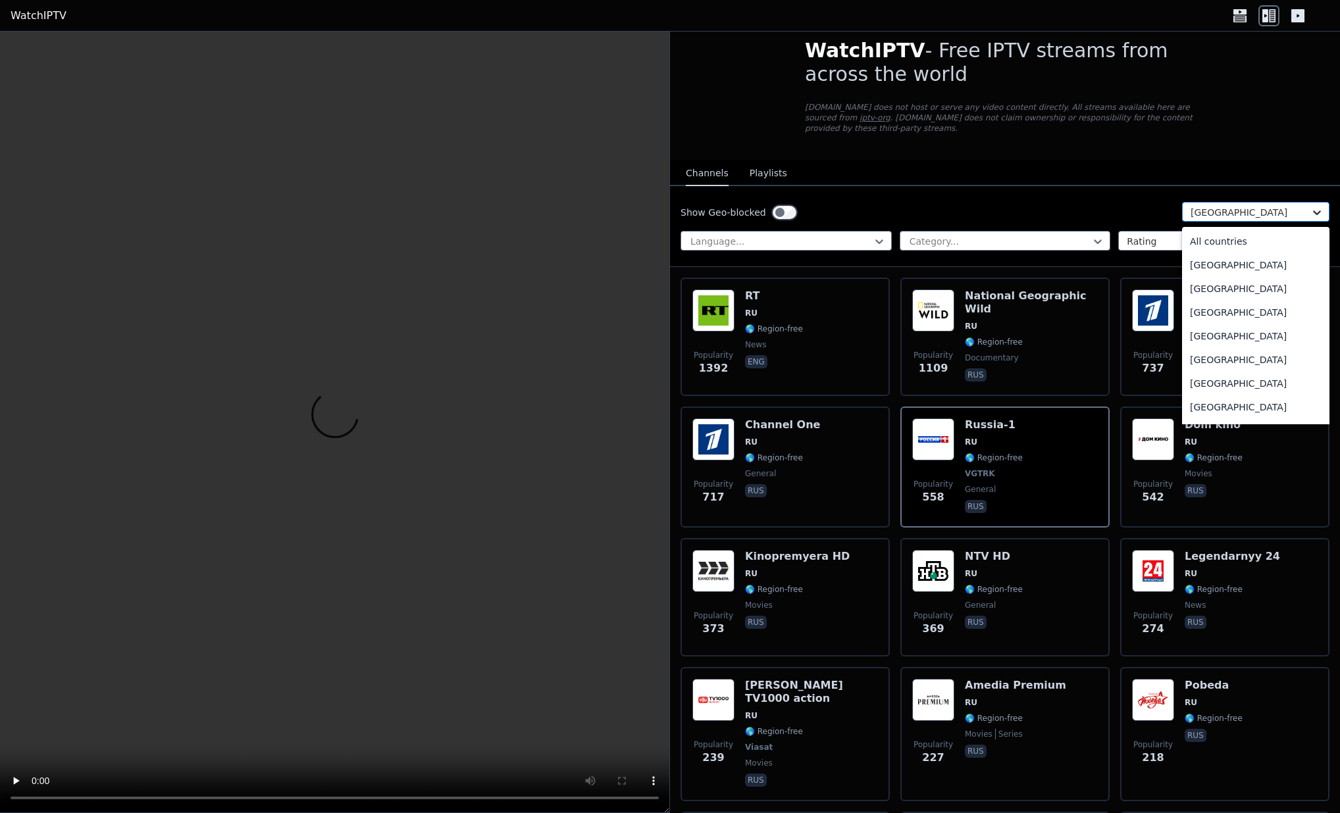
click at [1310, 210] on icon at bounding box center [1316, 212] width 13 height 13
click at [1217, 343] on div "[GEOGRAPHIC_DATA]" at bounding box center [1255, 346] width 147 height 24
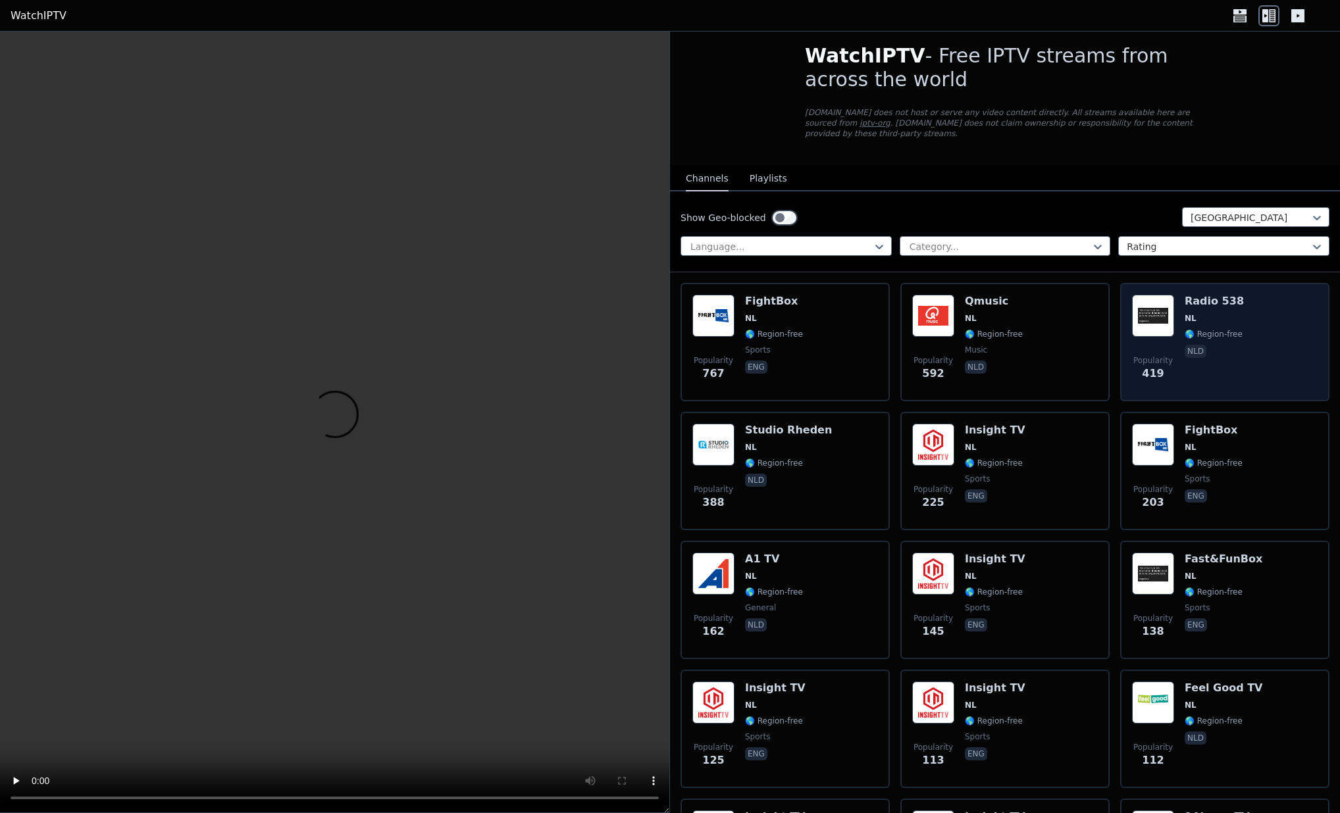
scroll to position [11, 0]
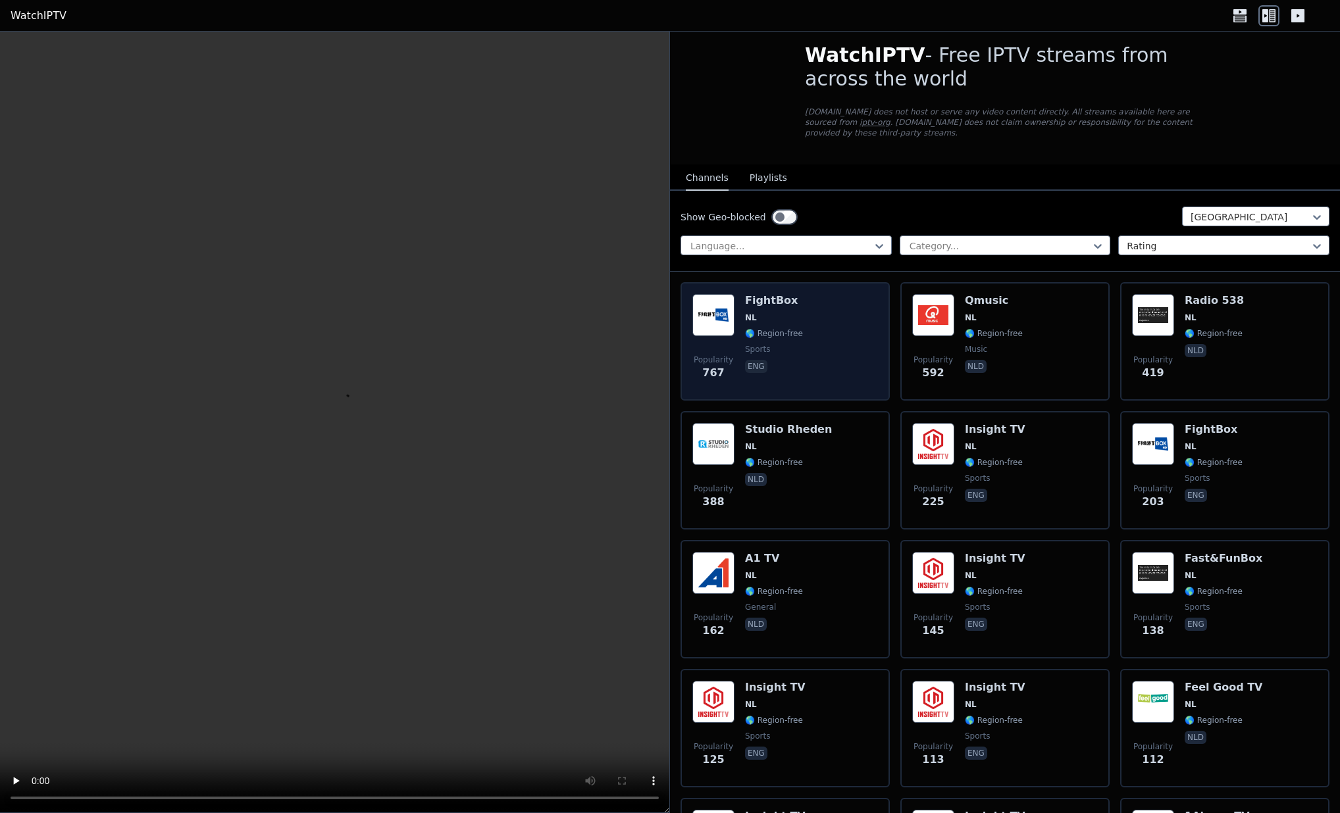
click at [729, 308] on img at bounding box center [713, 315] width 42 height 42
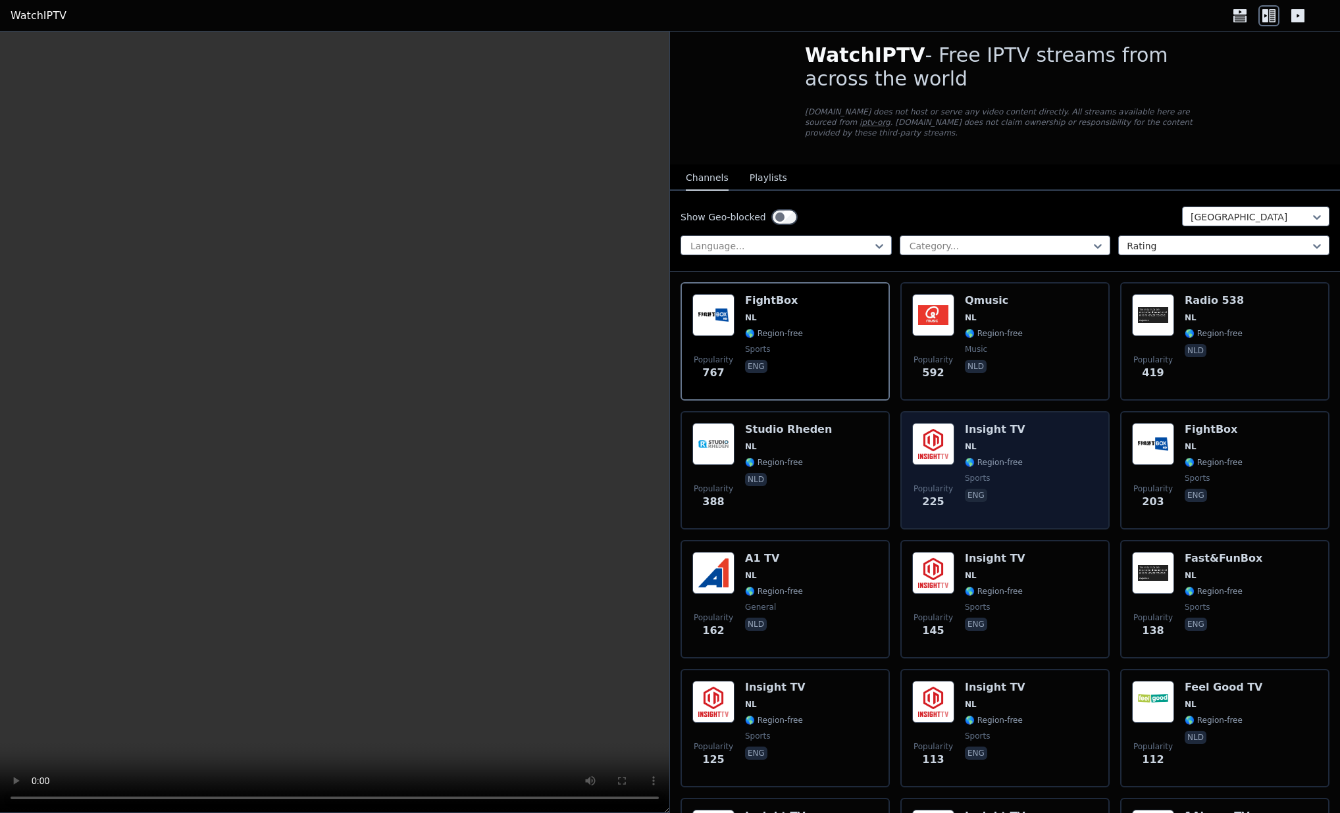
click at [951, 438] on div "Popularity 225 Insight TV NL 🌎 Region-free sports eng" at bounding box center [1005, 470] width 186 height 95
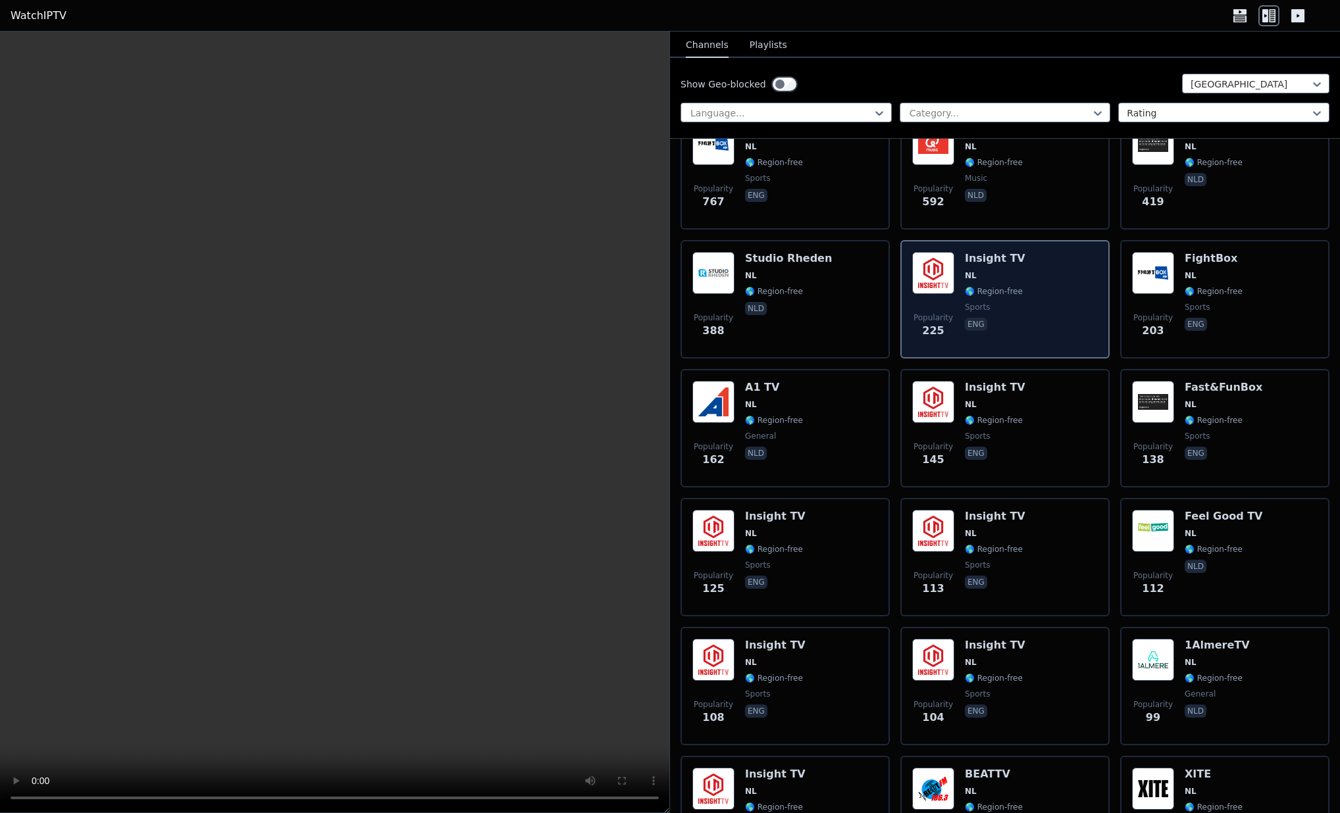
scroll to position [184, 0]
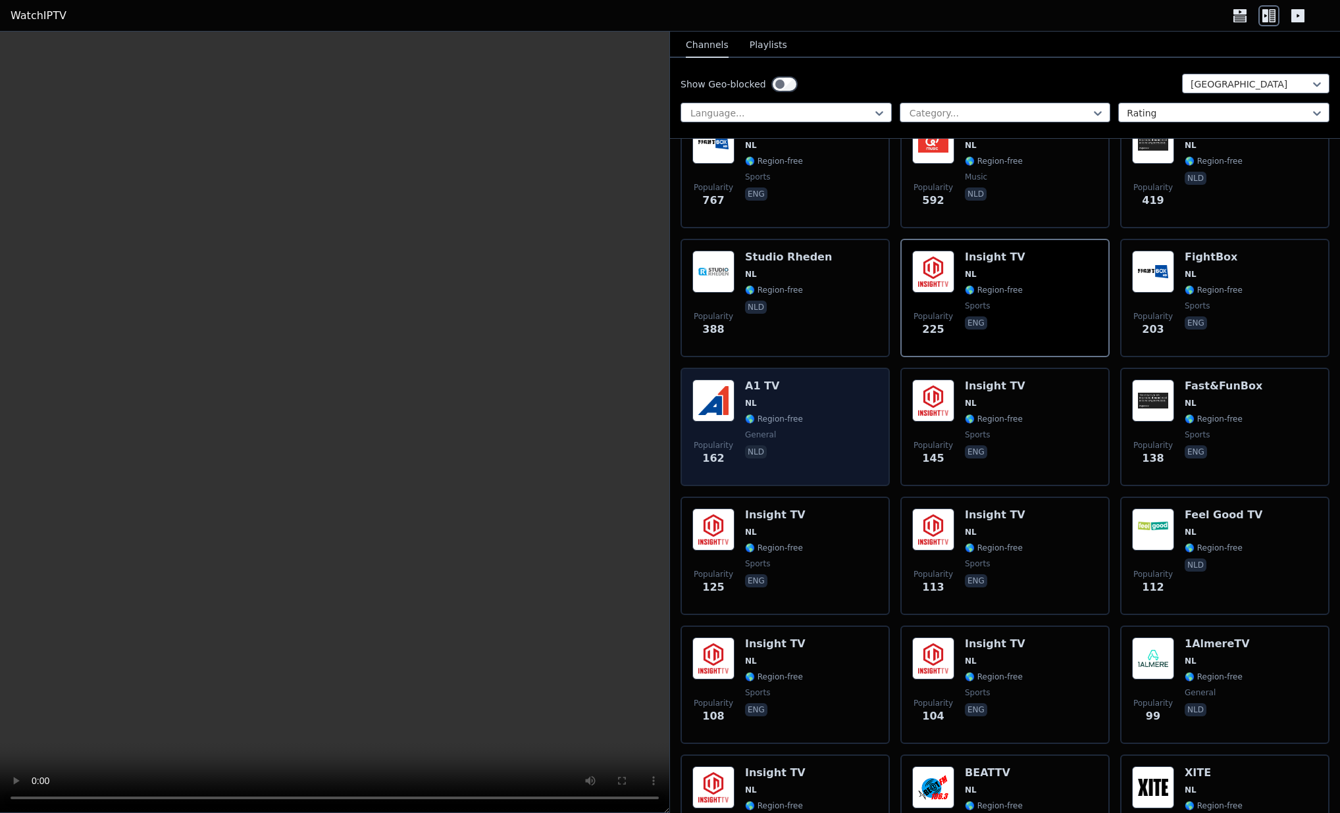
click at [775, 400] on span "NL" at bounding box center [774, 403] width 58 height 11
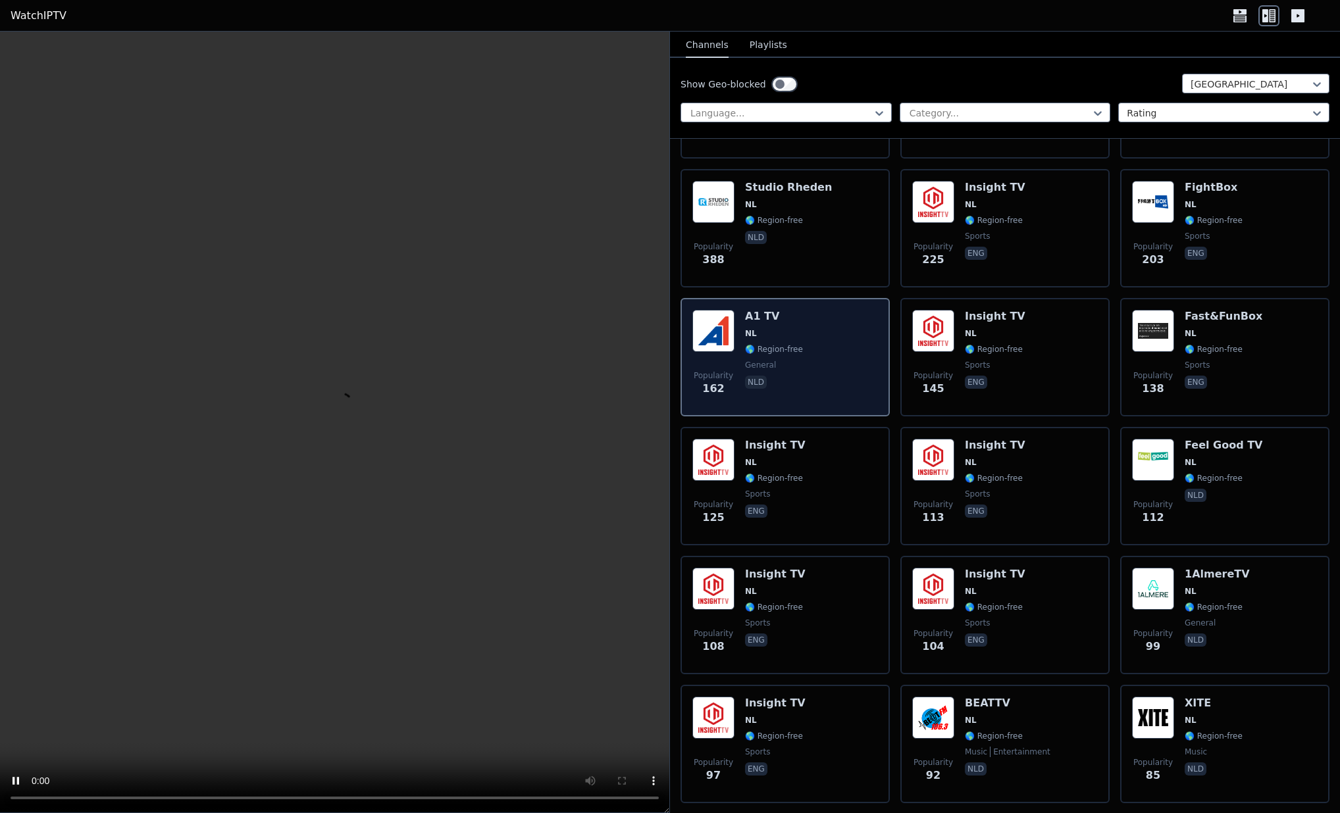
scroll to position [274, 0]
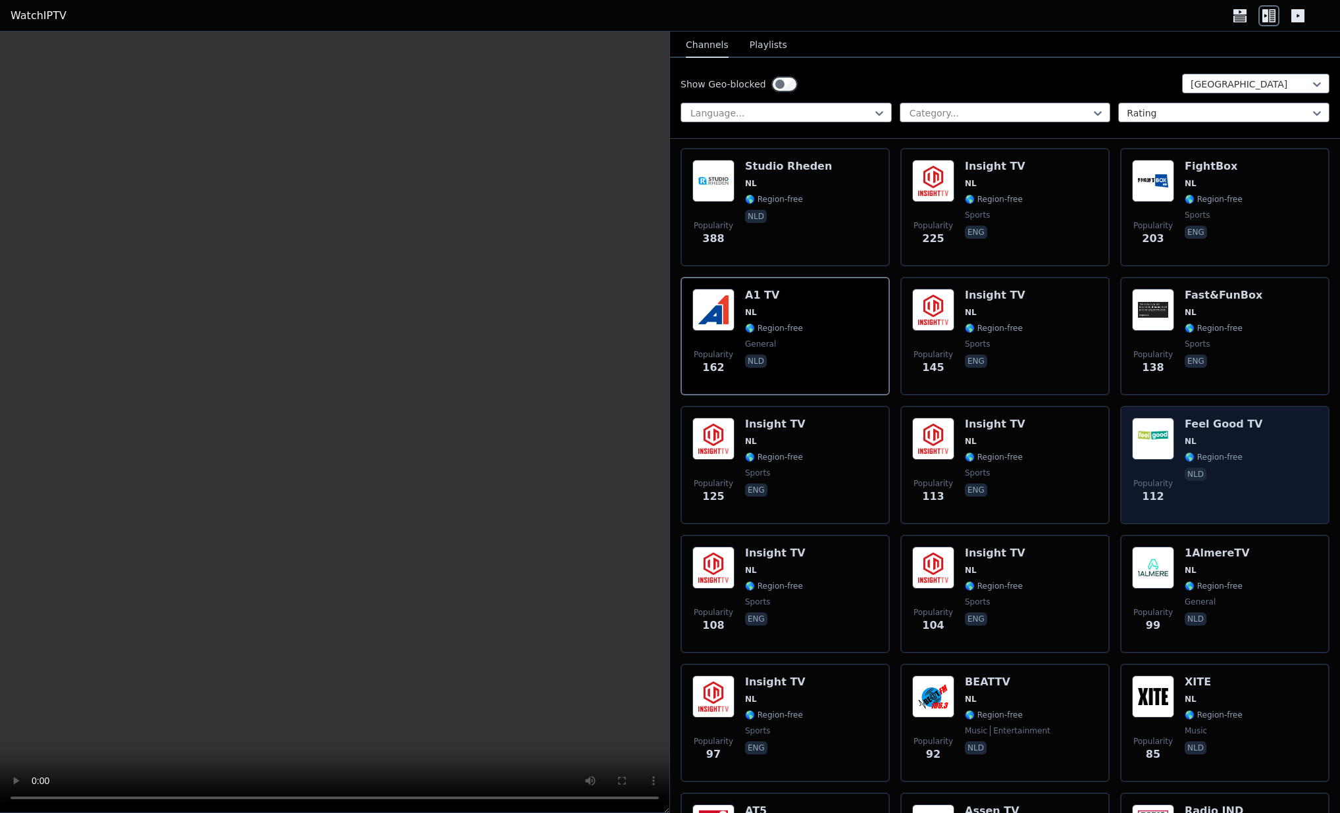
click at [1186, 427] on h6 "Feel Good TV" at bounding box center [1223, 424] width 78 height 13
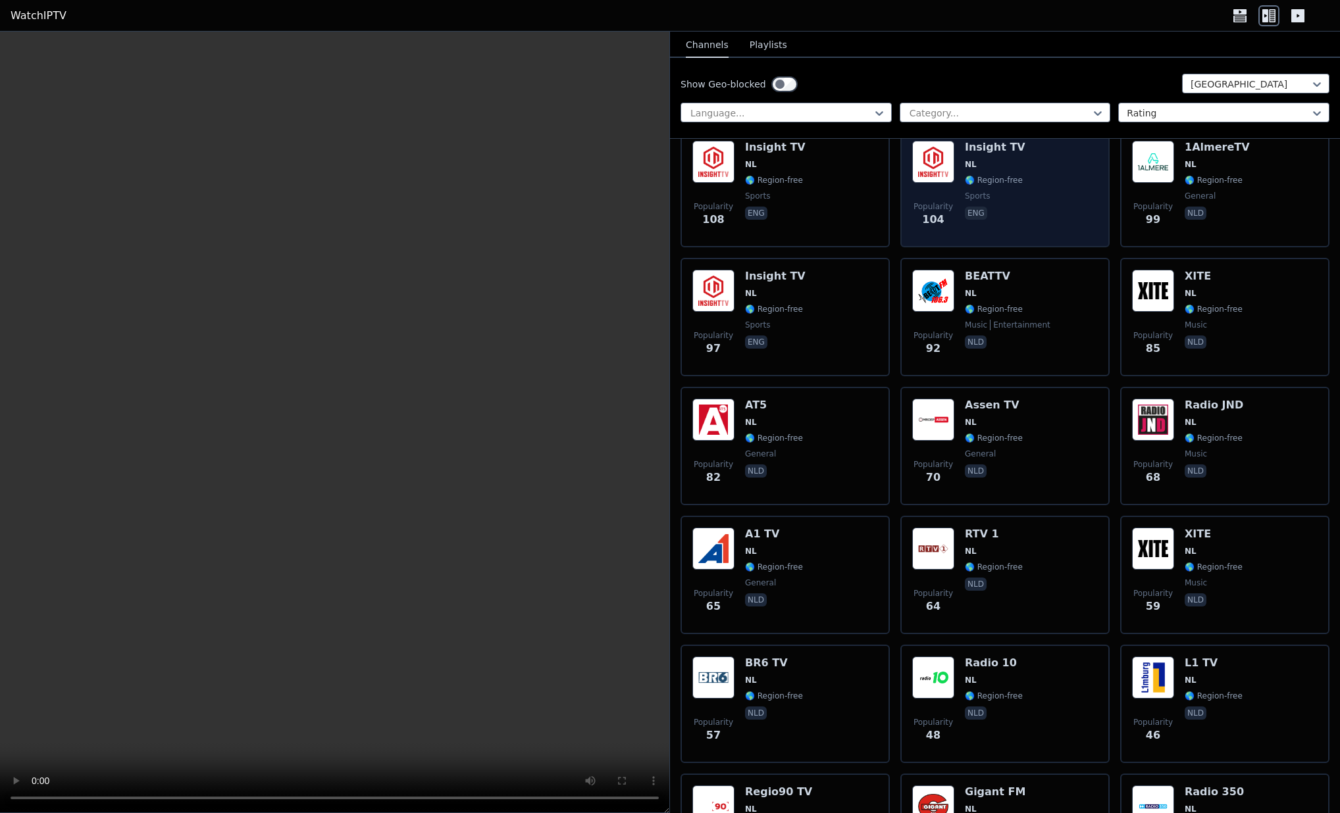
scroll to position [681, 0]
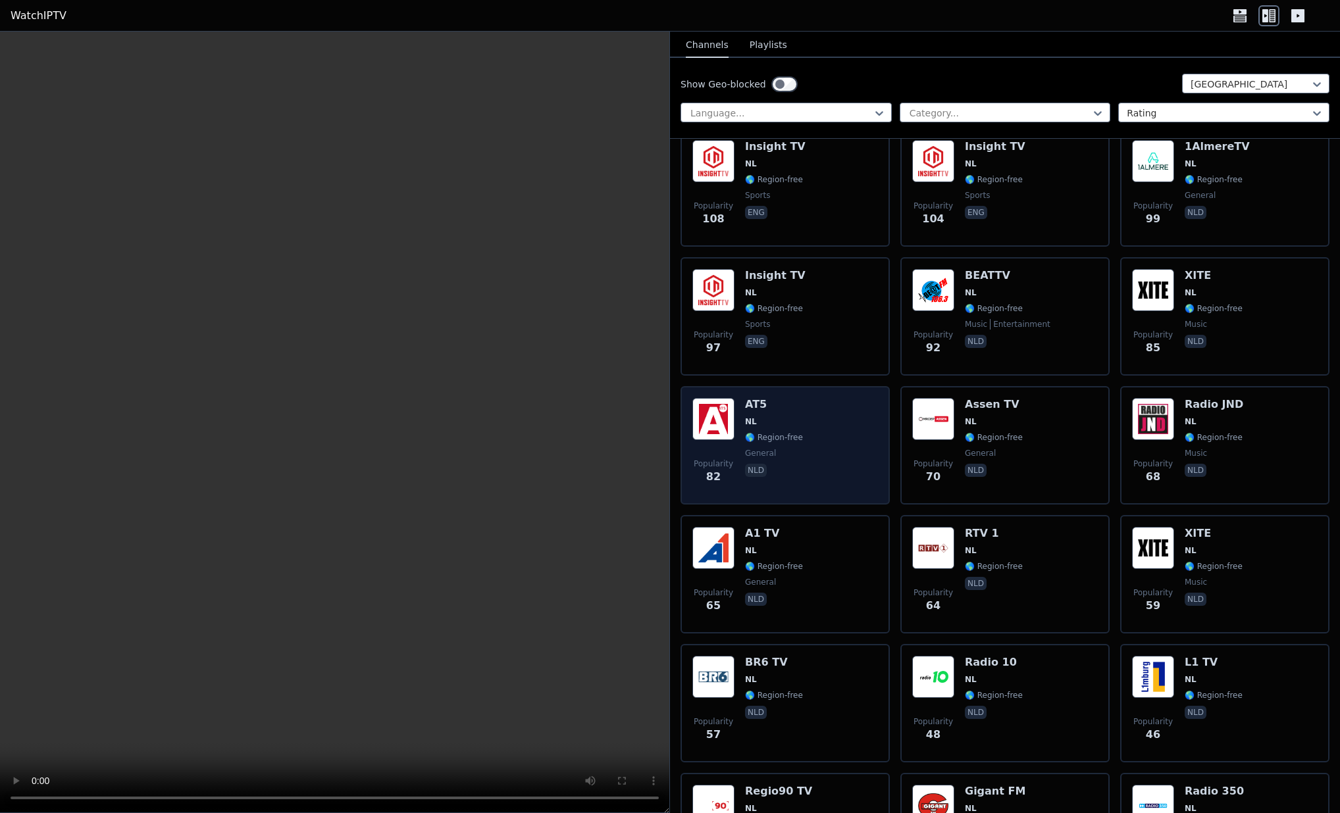
click at [744, 416] on div "Popularity 82 AT5 NL 🌎 Region-free general nld" at bounding box center [785, 445] width 186 height 95
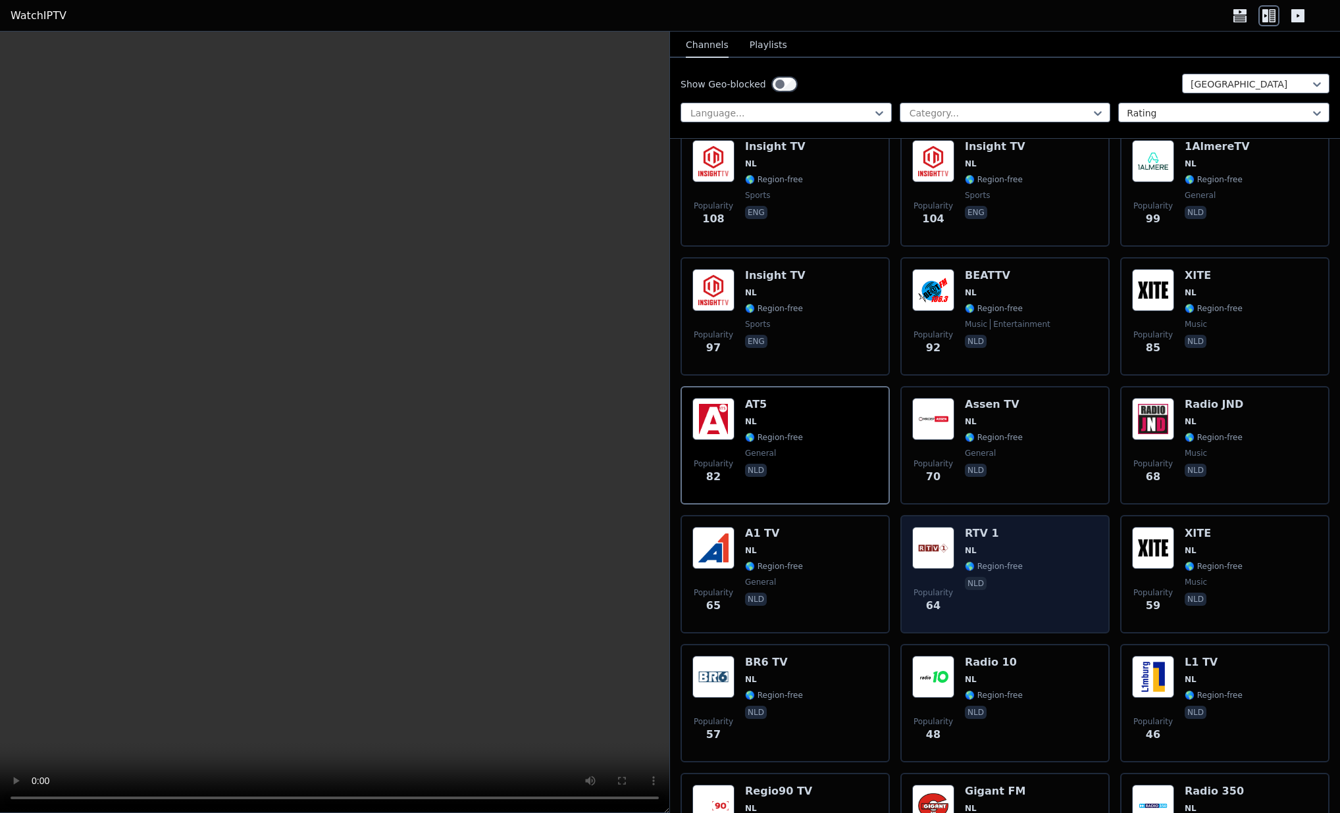
click at [955, 534] on div "Popularity 64 RTV 1 NL 🌎 Region-free nld" at bounding box center [1005, 574] width 186 height 95
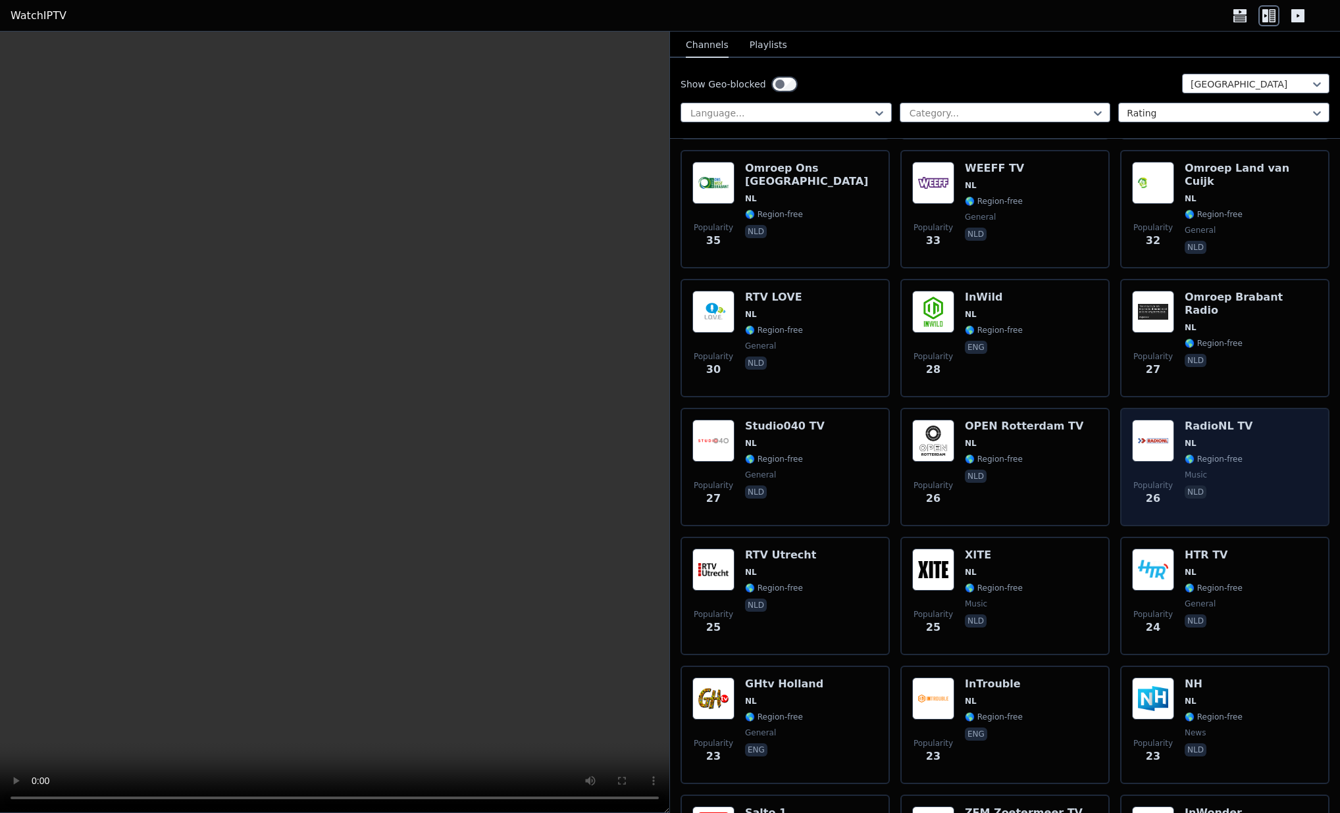
scroll to position [0, 0]
click at [1135, 434] on img at bounding box center [1153, 441] width 42 height 42
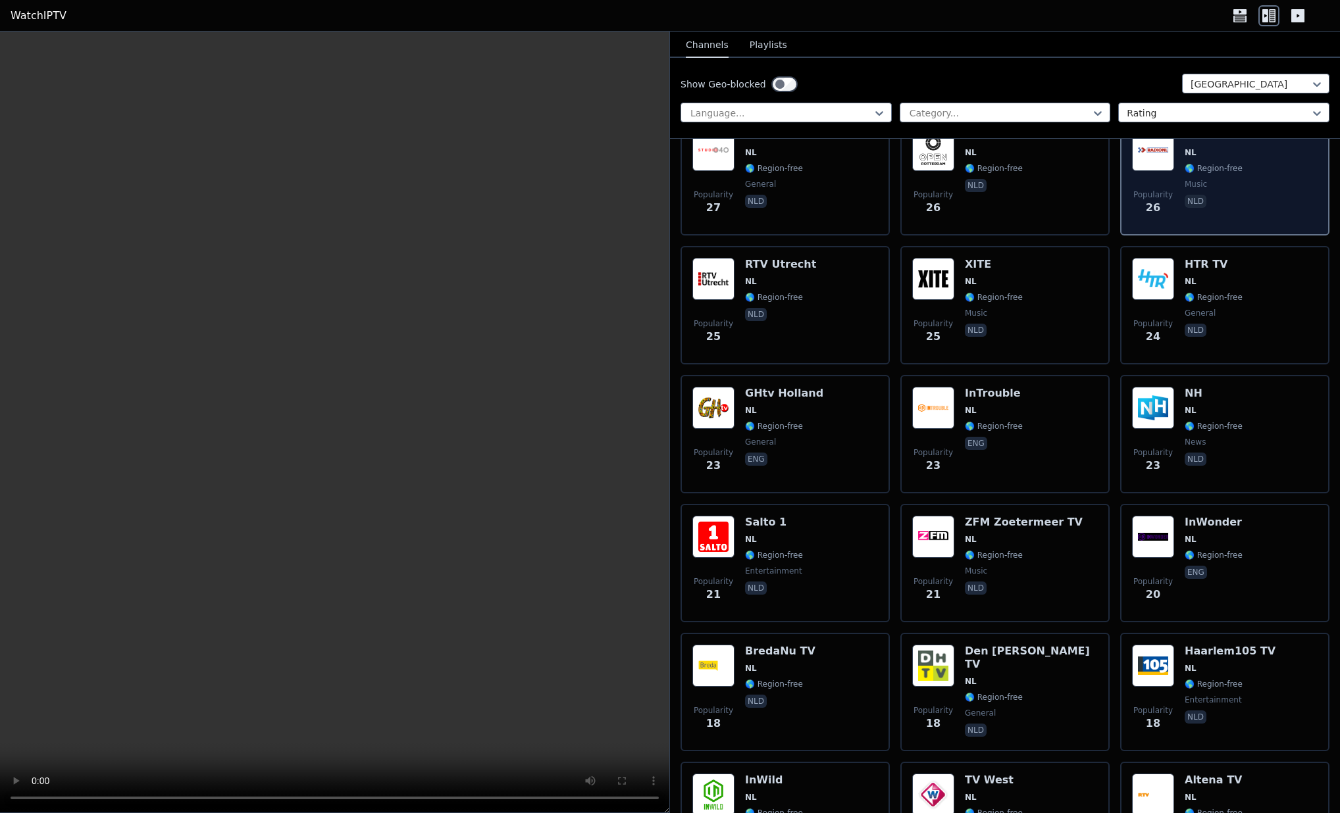
scroll to position [1725, 0]
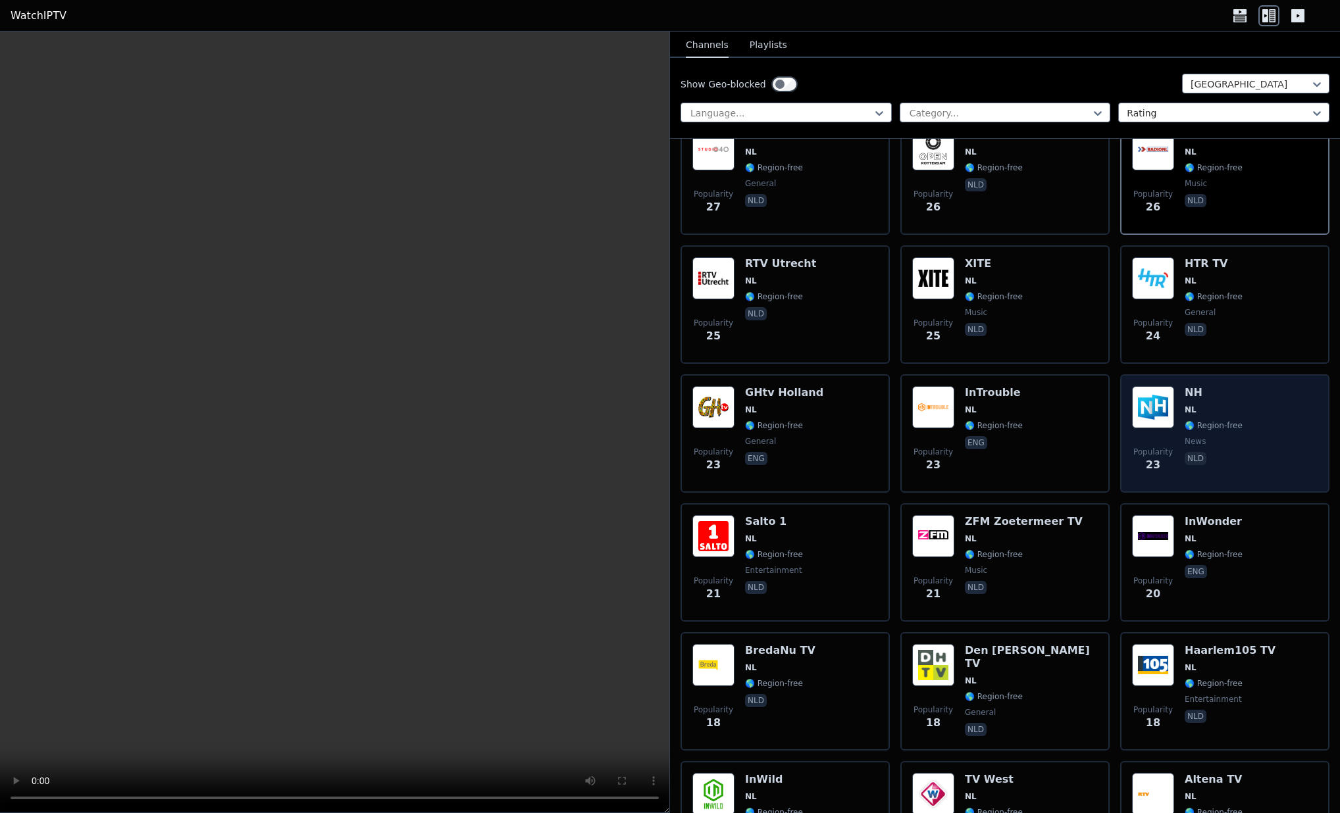
click at [1154, 410] on img at bounding box center [1153, 407] width 42 height 42
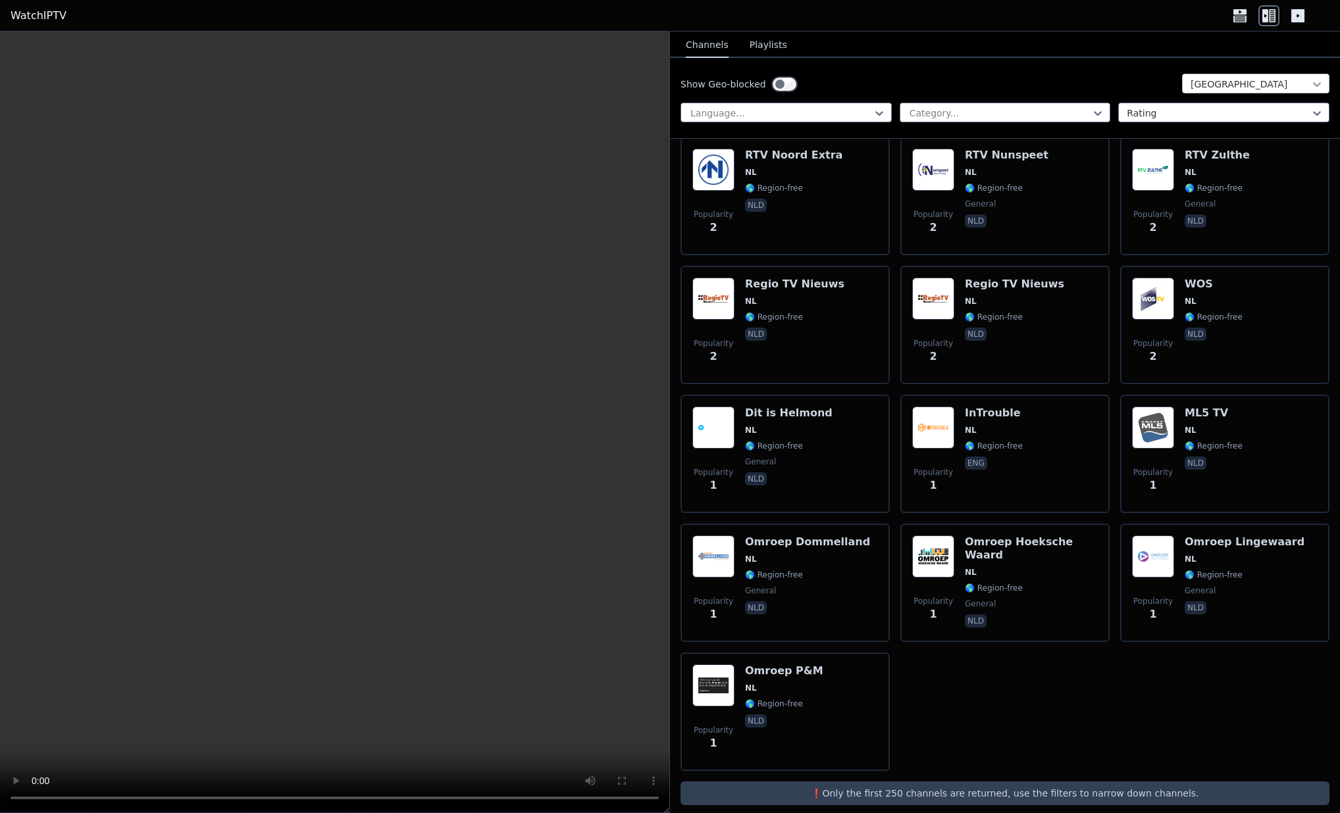
scroll to position [7261, 0]
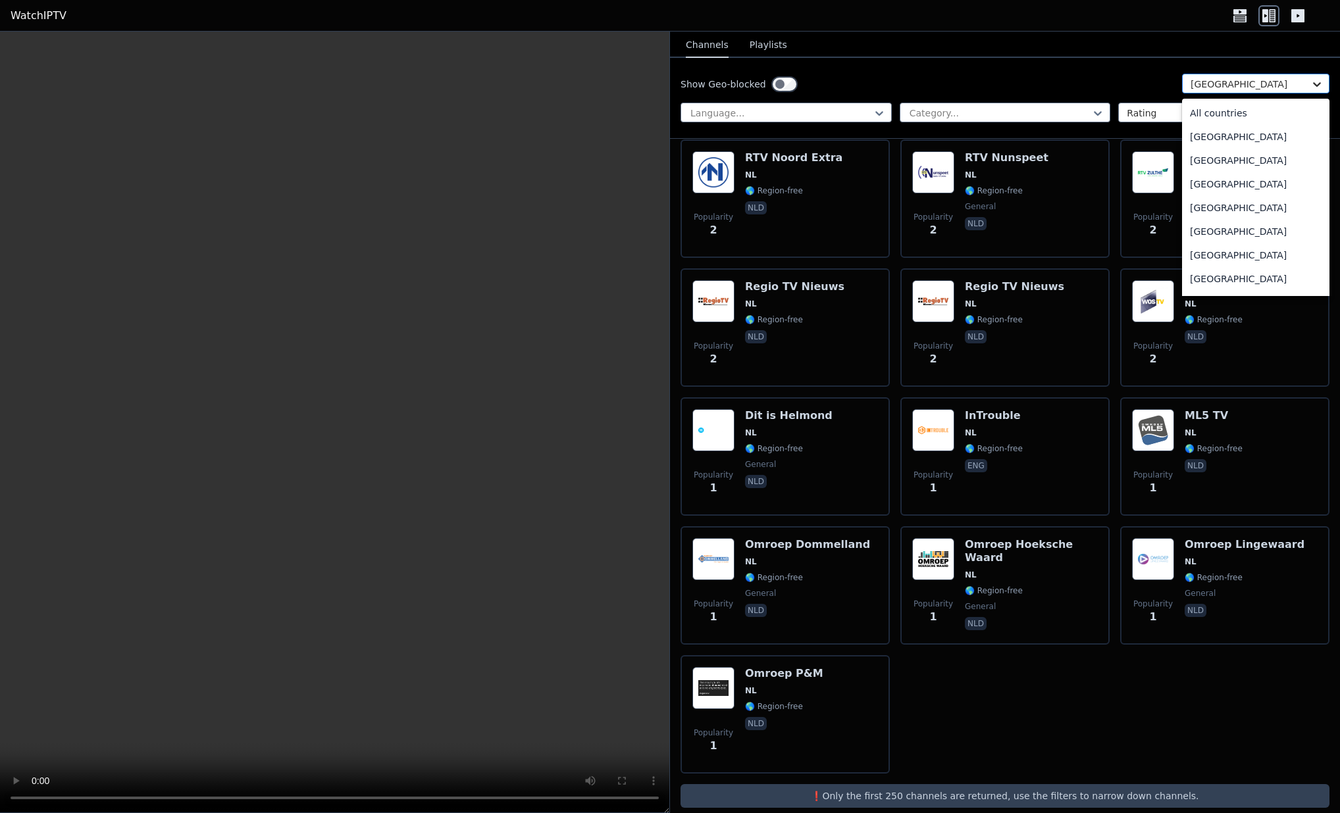
click at [1313, 83] on icon at bounding box center [1317, 84] width 8 height 5
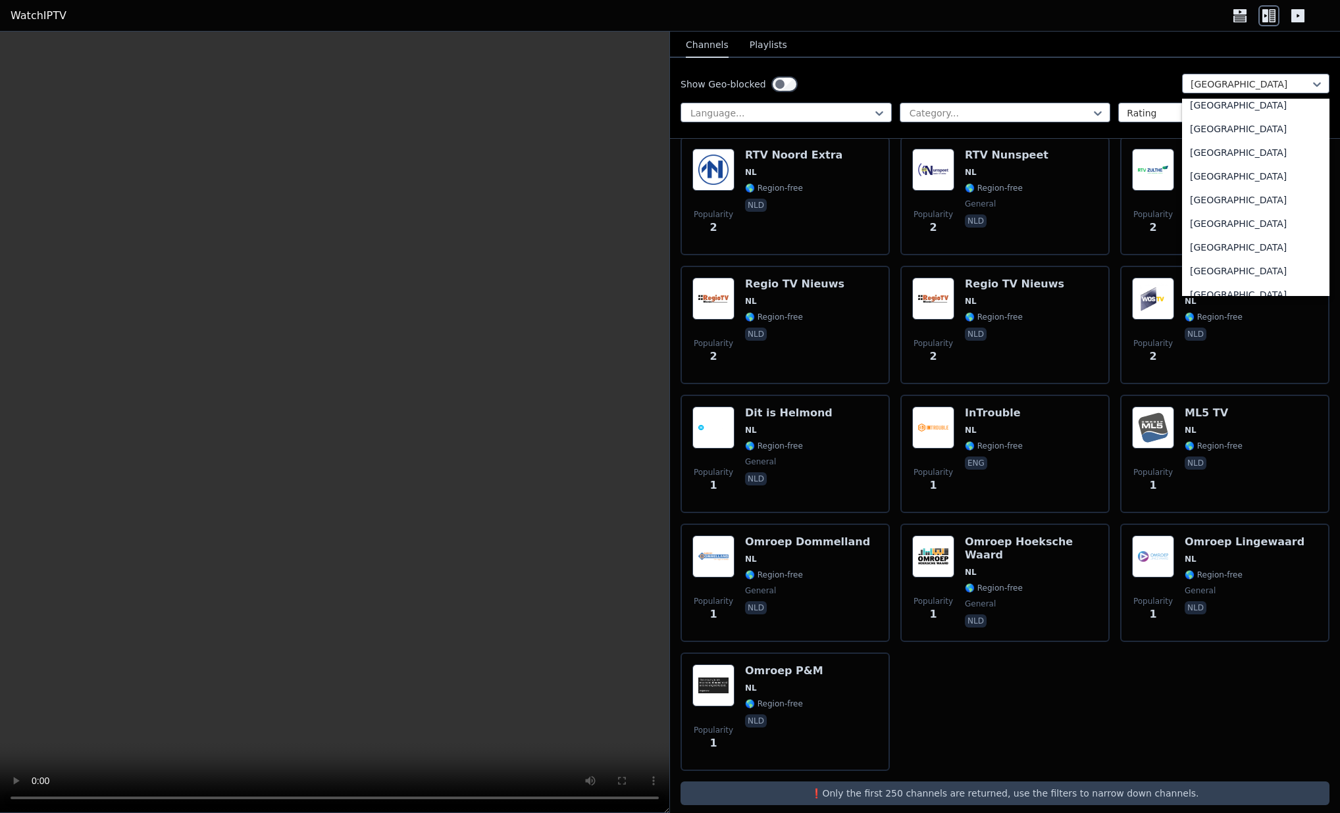
scroll to position [314, 0]
click at [1195, 201] on div "[GEOGRAPHIC_DATA]" at bounding box center [1255, 202] width 147 height 24
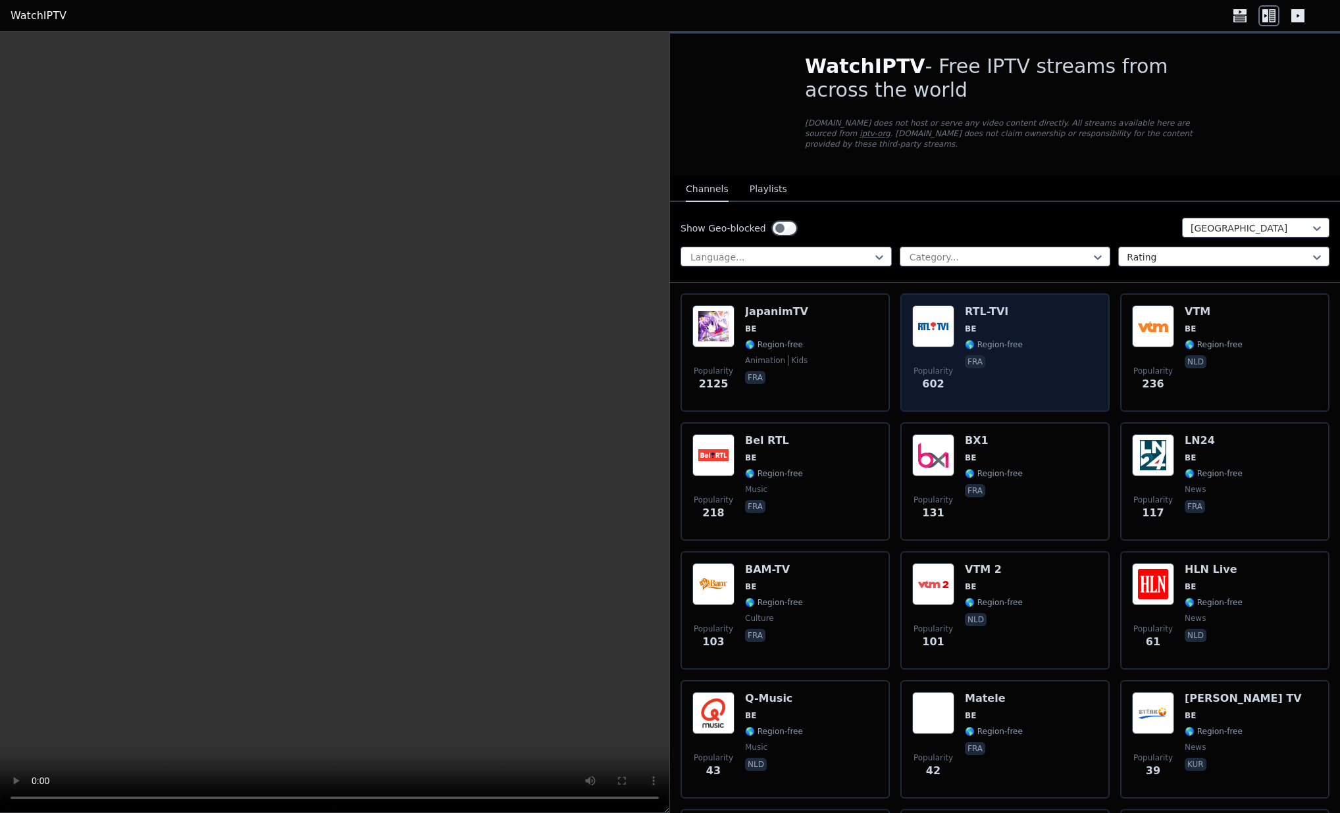
click at [951, 310] on div "Popularity 602 RTL-TVI BE 🌎 Region-free fra" at bounding box center [1005, 352] width 186 height 95
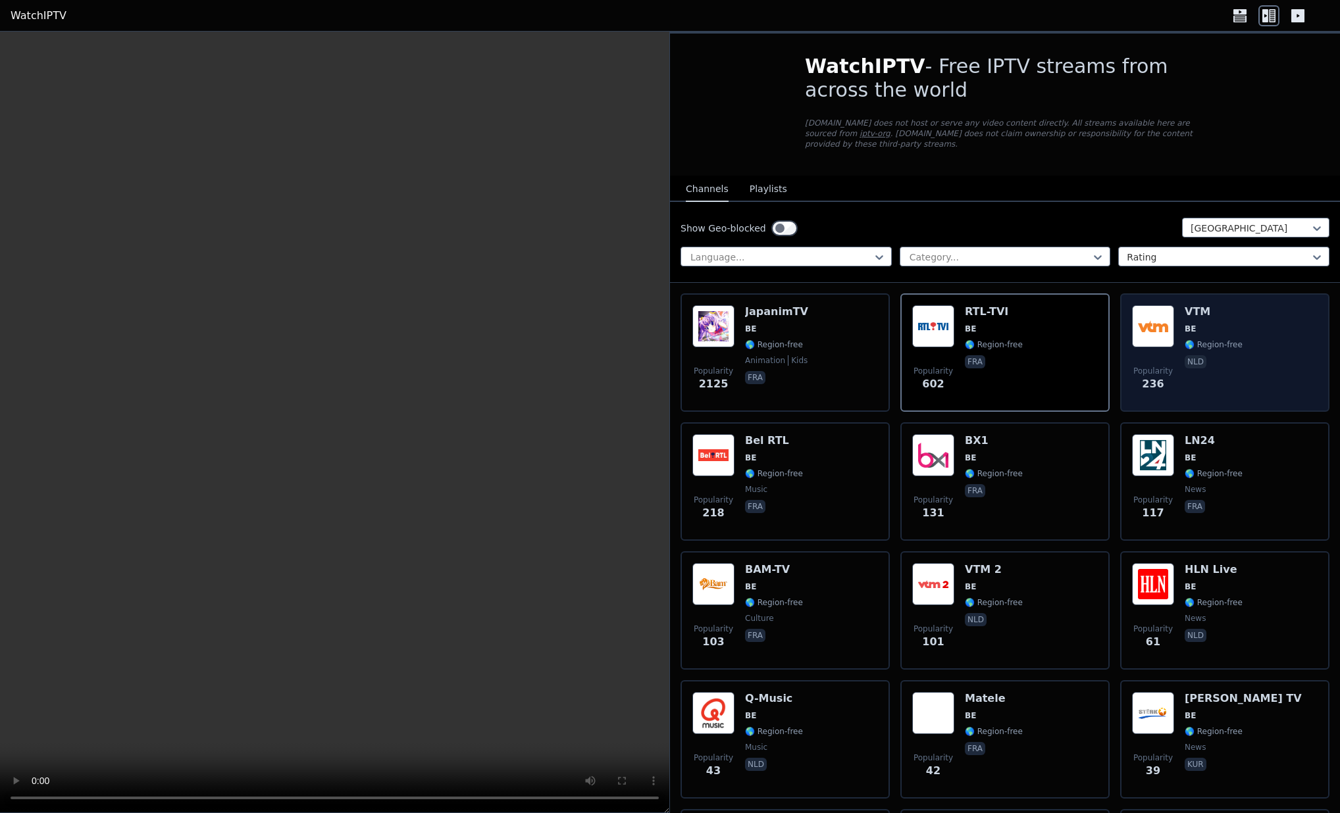
click at [1146, 322] on img at bounding box center [1153, 326] width 42 height 42
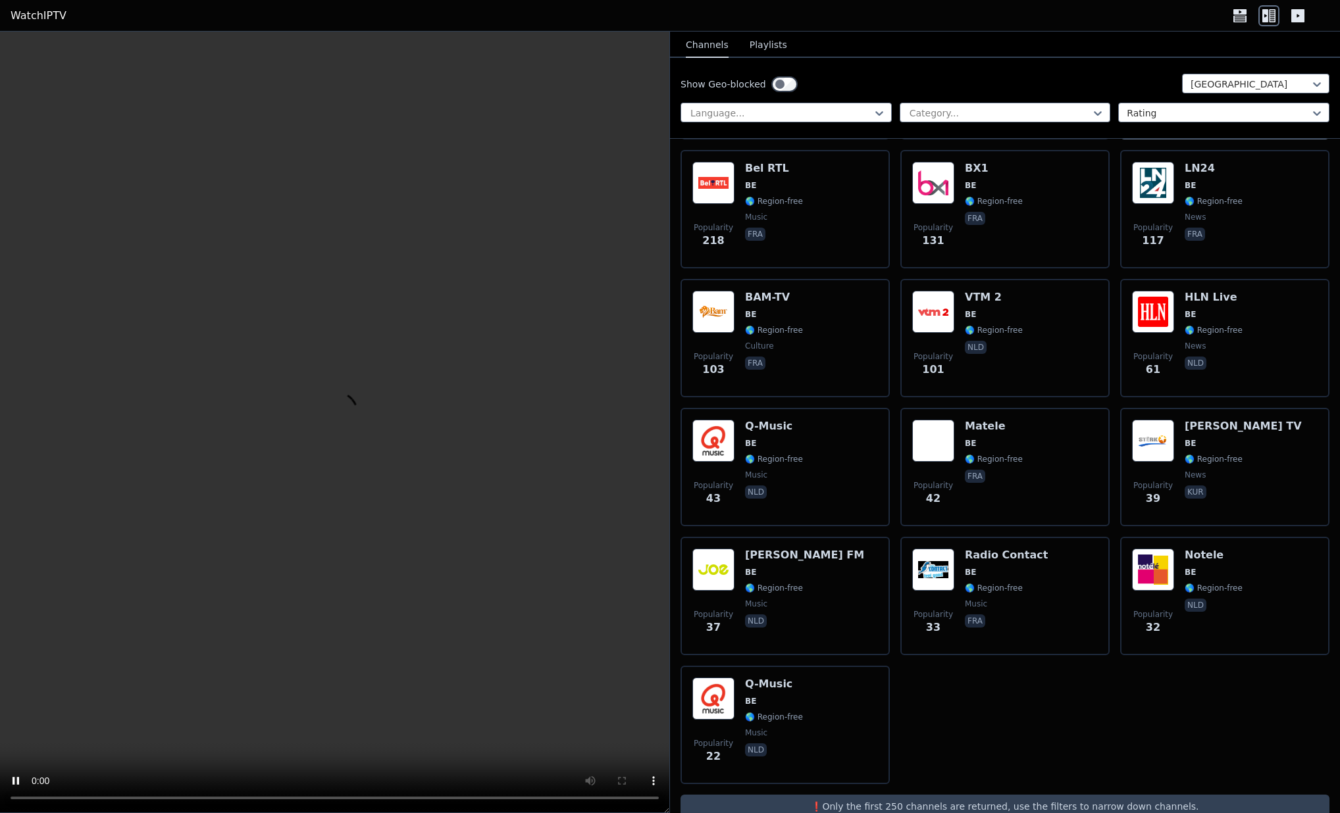
scroll to position [273, 0]
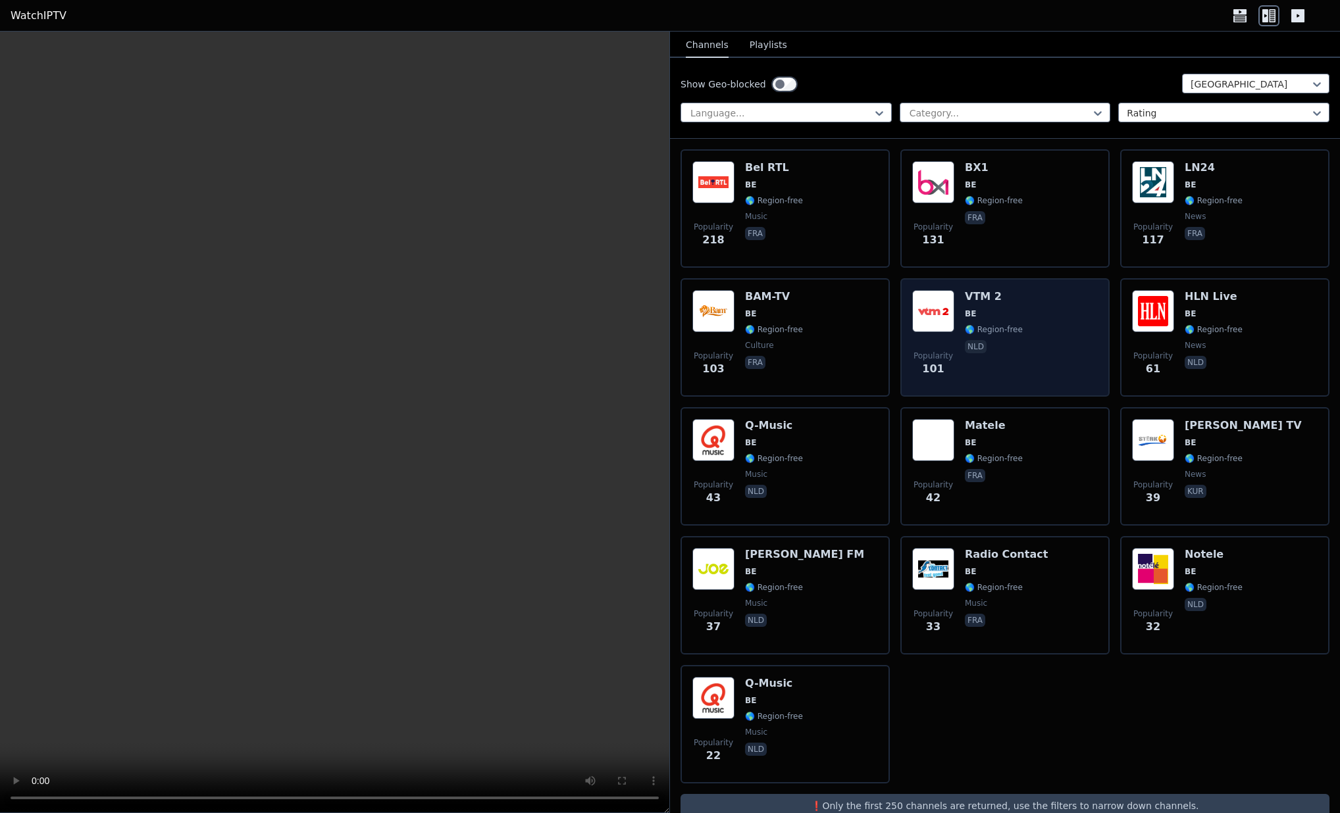
click at [936, 301] on img at bounding box center [933, 311] width 42 height 42
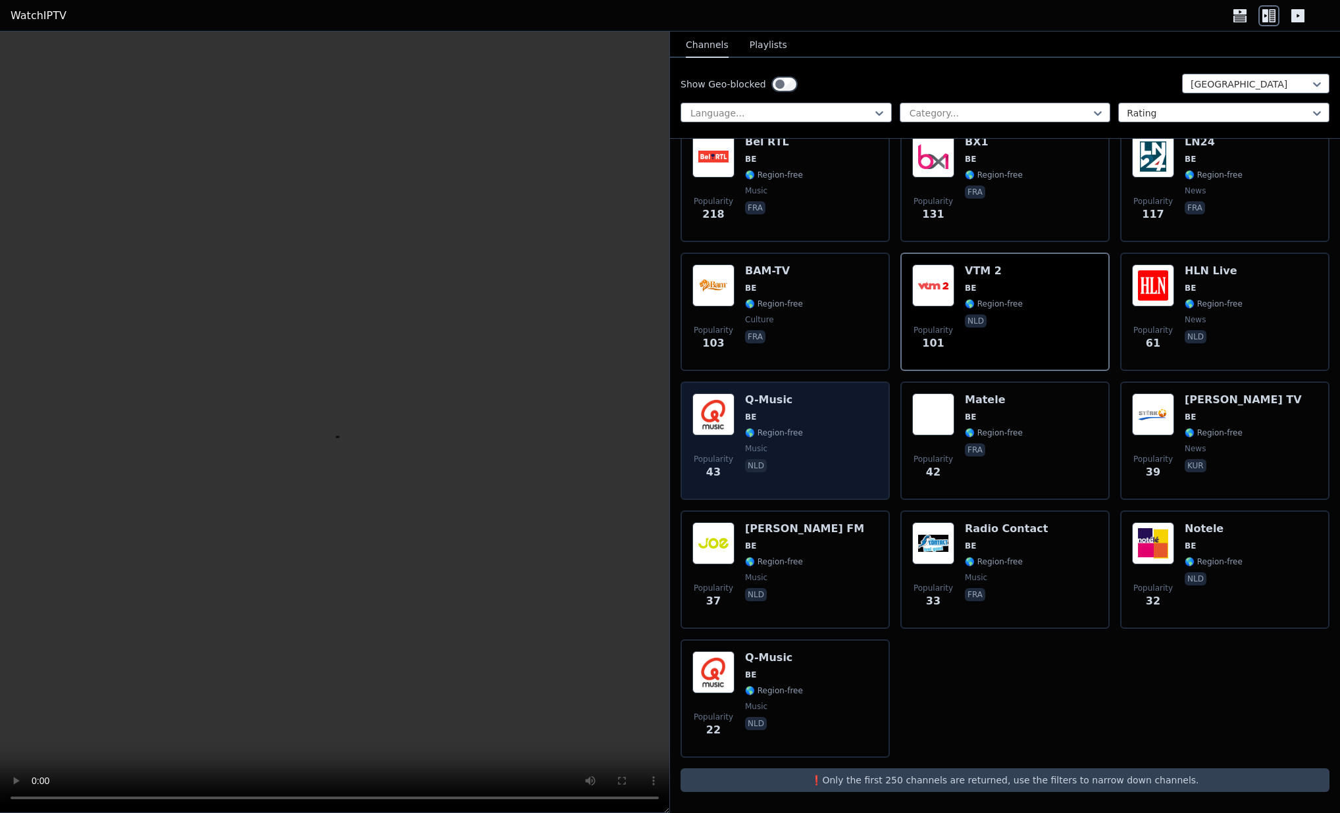
scroll to position [0, 0]
